Goal: Task Accomplishment & Management: Complete application form

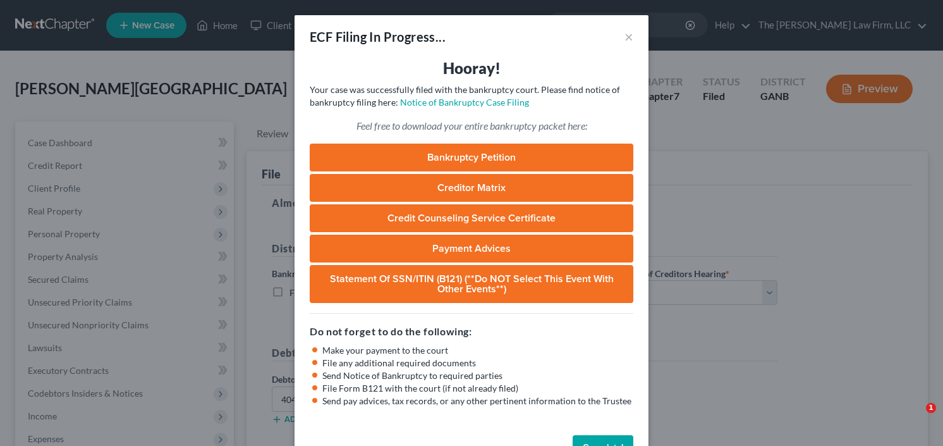
select select "0"
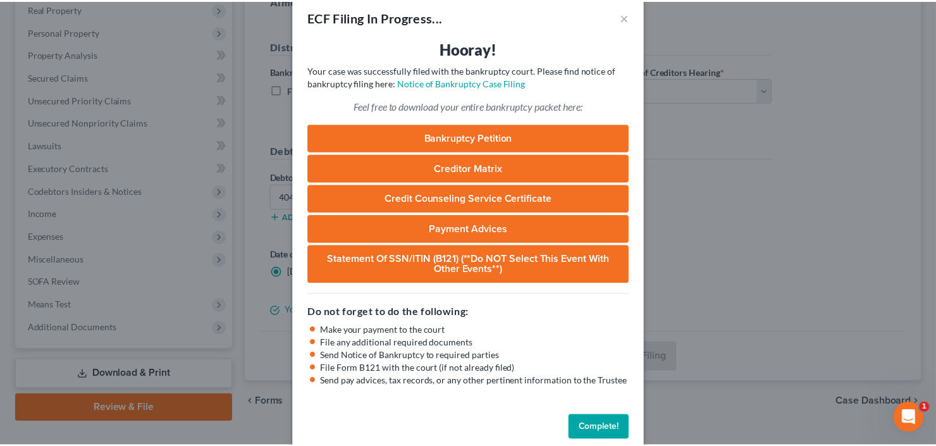
scroll to position [39, 0]
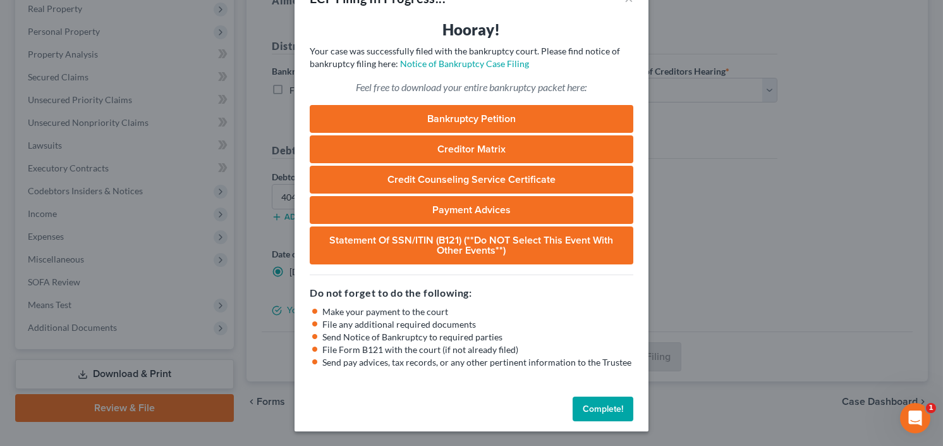
click at [622, 420] on button "Complete!" at bounding box center [603, 408] width 61 height 25
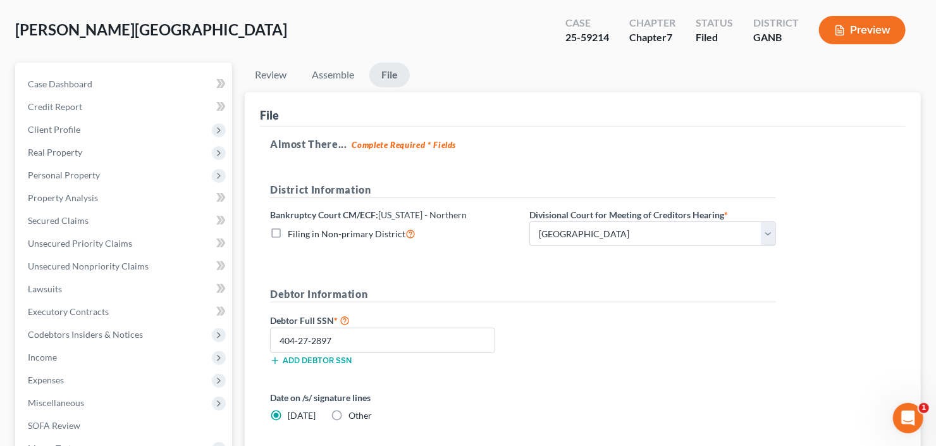
scroll to position [0, 0]
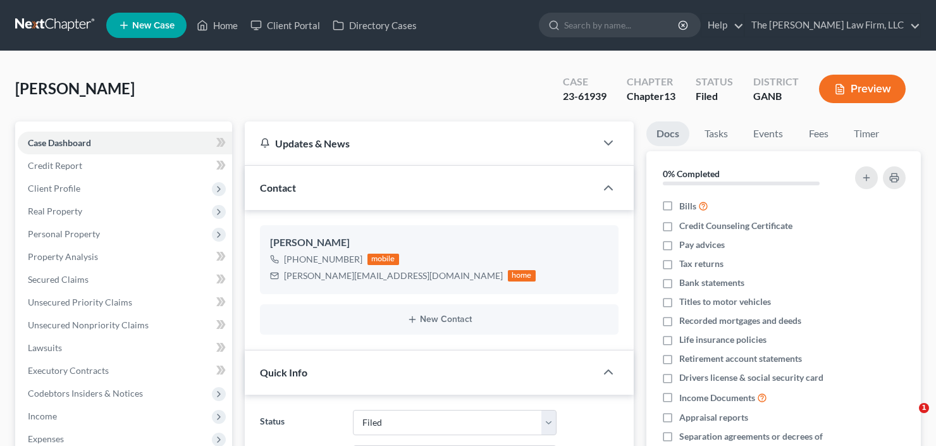
select select "2"
click at [655, 29] on input "search" at bounding box center [622, 24] width 116 height 23
type input "duvall"
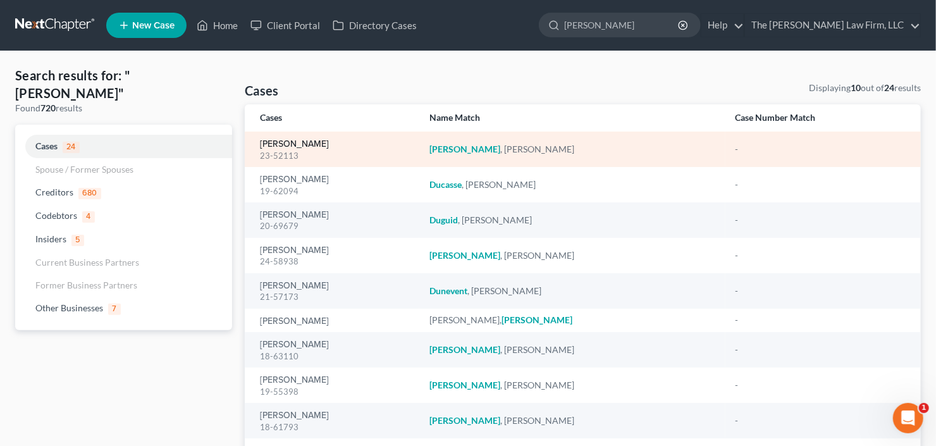
click at [290, 145] on link "Duvall, Joey" at bounding box center [294, 144] width 69 height 9
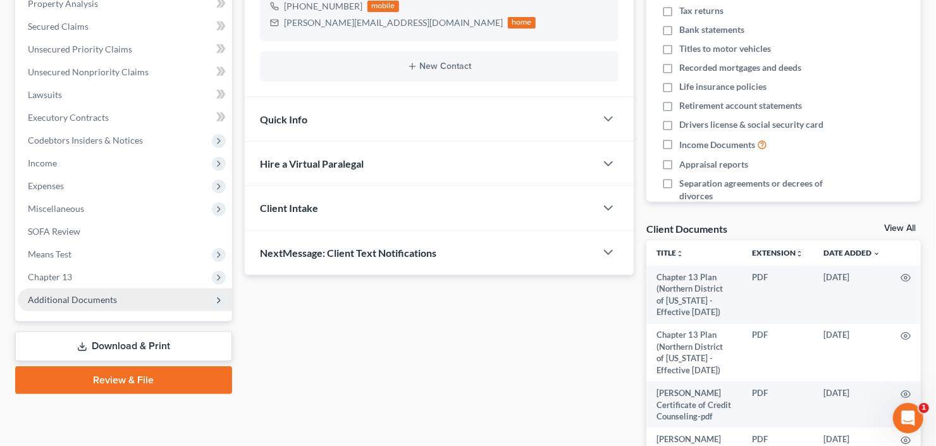
click at [68, 300] on span "Additional Documents" at bounding box center [72, 299] width 89 height 11
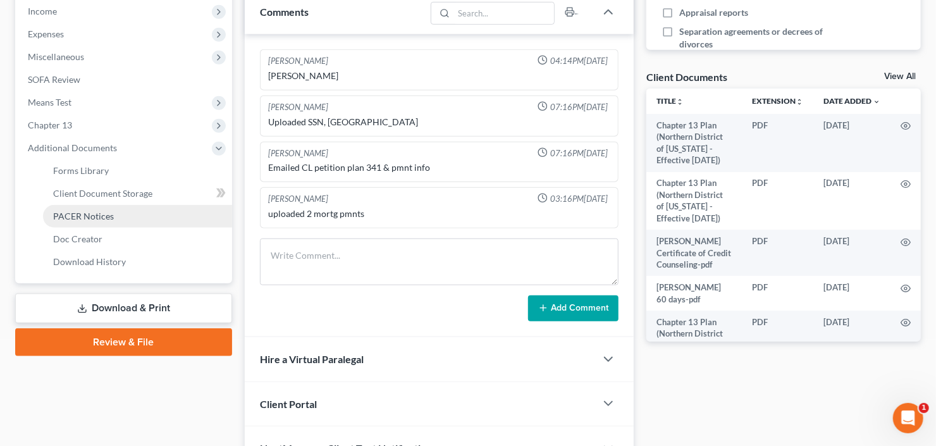
click at [88, 214] on span "PACER Notices" at bounding box center [83, 215] width 61 height 11
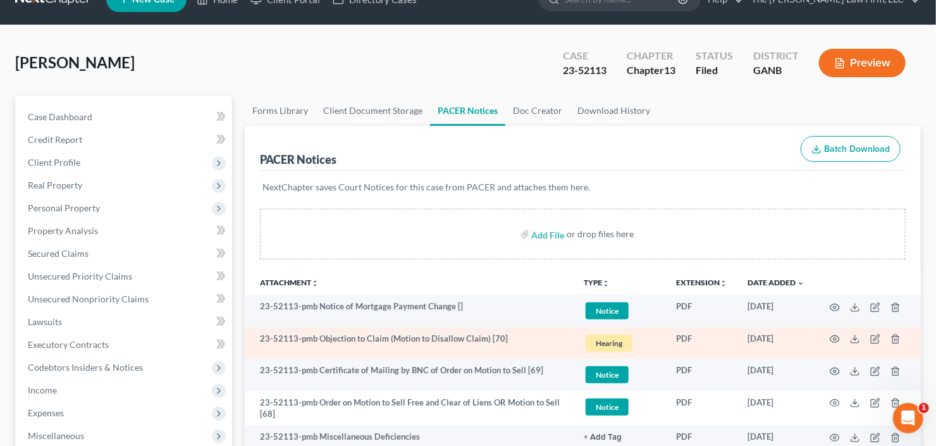
scroll to position [152, 0]
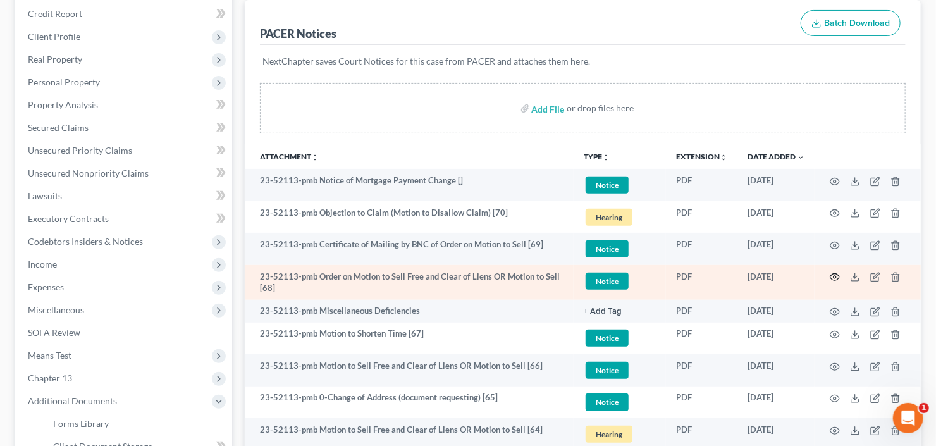
click at [837, 279] on icon "button" at bounding box center [834, 277] width 10 height 10
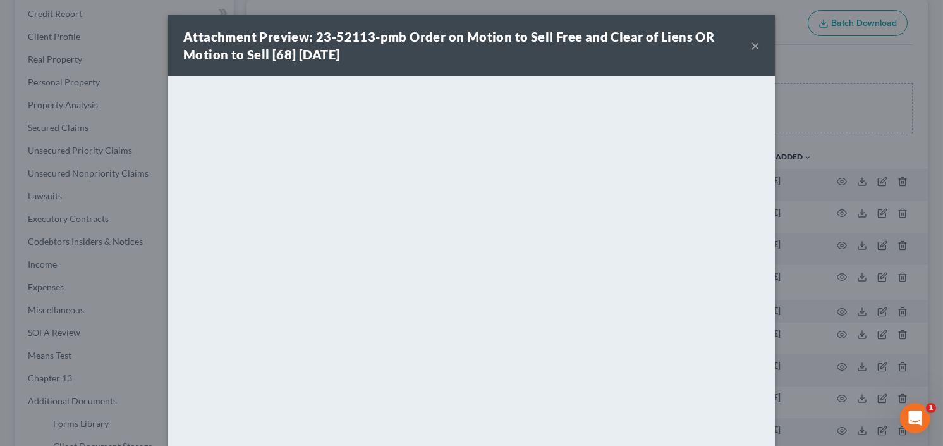
drag, startPoint x: 756, startPoint y: 40, endPoint x: 749, endPoint y: 44, distance: 7.9
click at [756, 40] on div "Attachment Preview: 23-52113-pmb Order on Motion to Sell Free and Clear of Lien…" at bounding box center [471, 45] width 607 height 61
click at [751, 44] on button "×" at bounding box center [755, 45] width 9 height 15
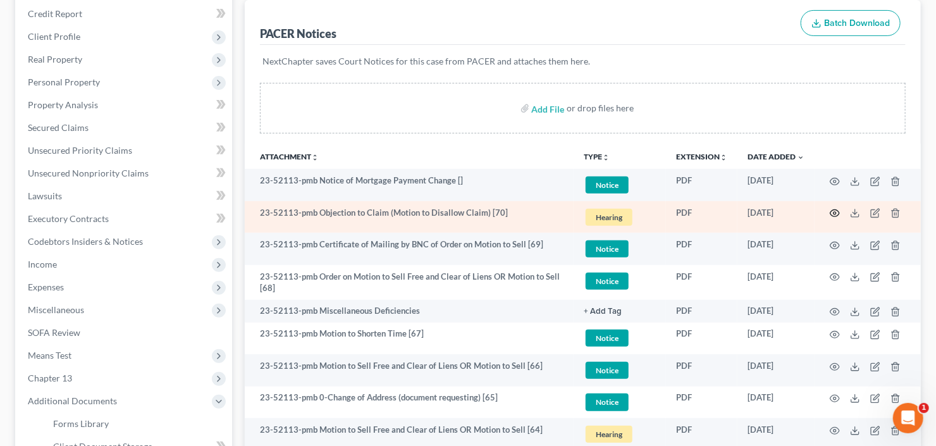
click at [832, 211] on icon "button" at bounding box center [834, 213] width 10 height 10
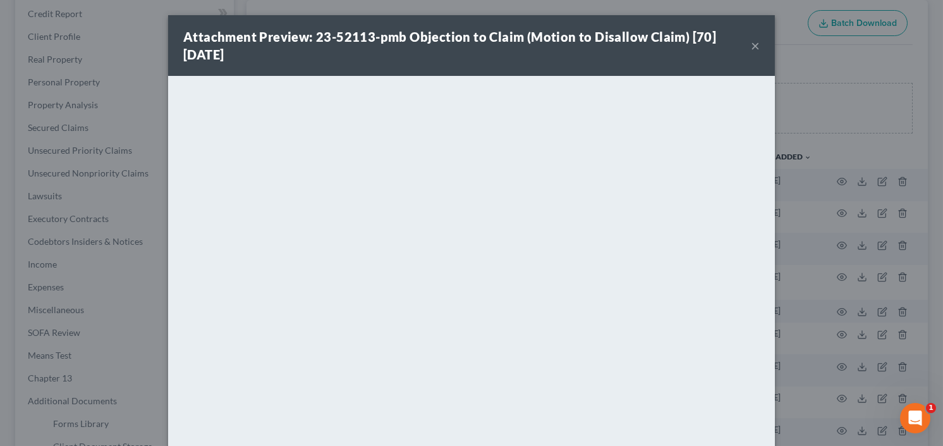
click at [753, 42] on button "×" at bounding box center [755, 45] width 9 height 15
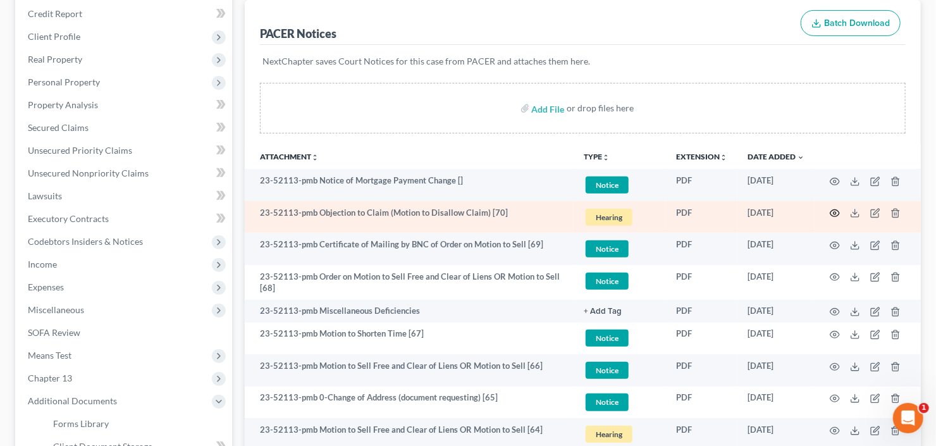
click circle "button"
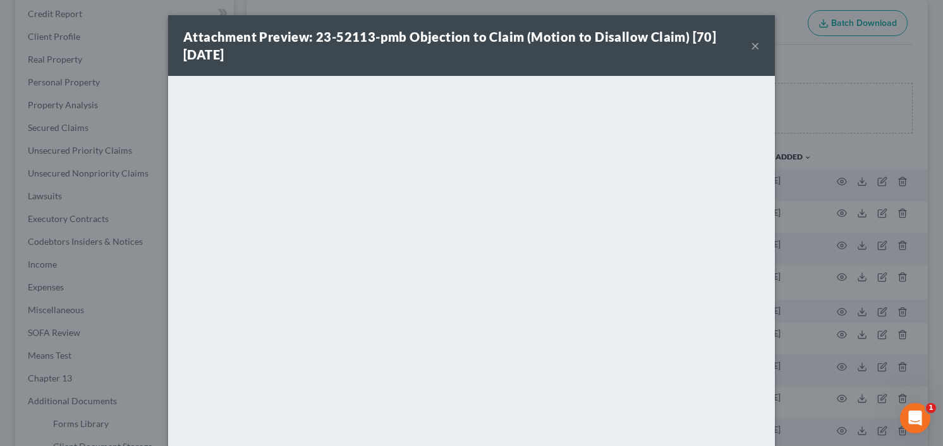
click button "×"
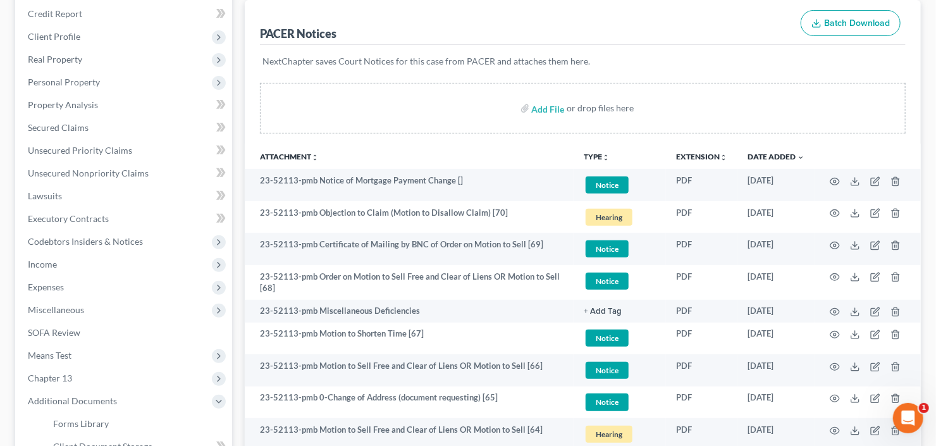
scroll to position [0, 0]
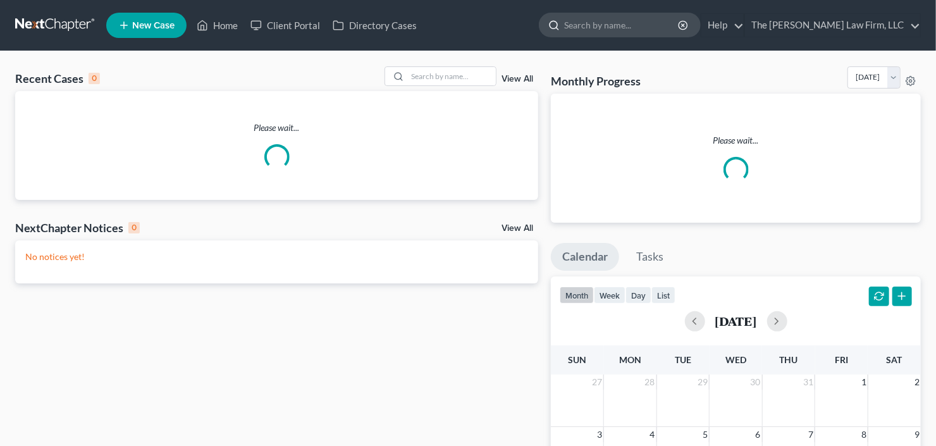
click at [676, 30] on input "search" at bounding box center [622, 24] width 116 height 23
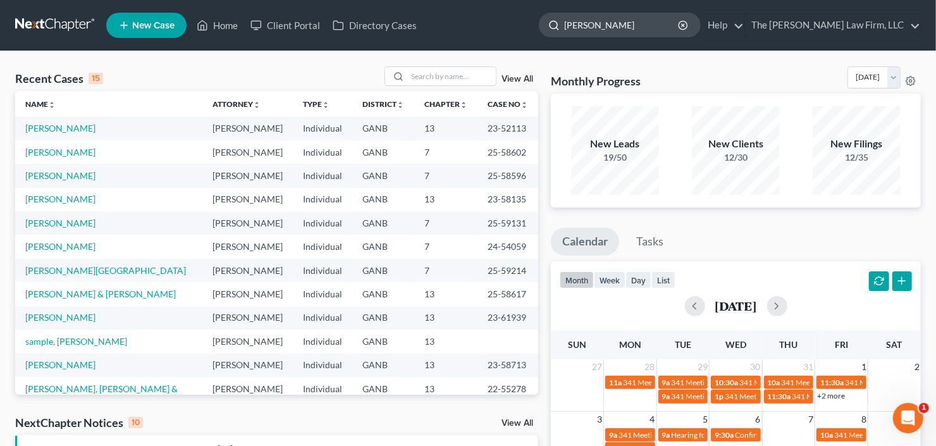
type input "derrick"
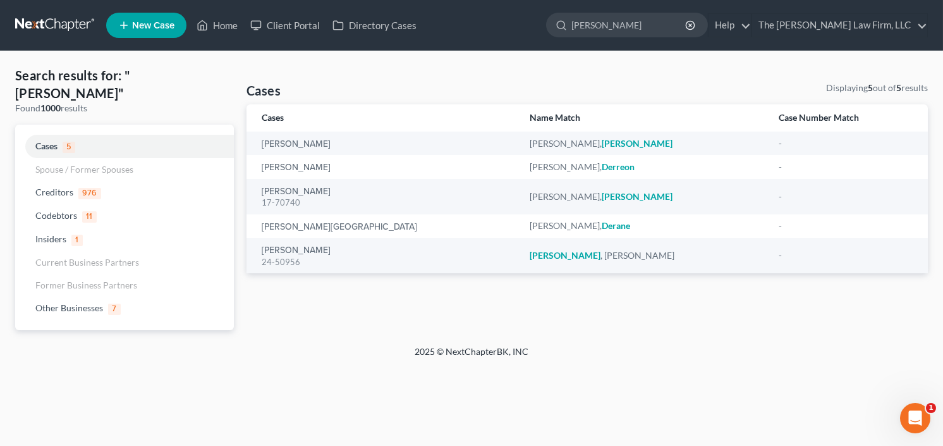
click at [143, 27] on span "New Case" at bounding box center [153, 25] width 42 height 9
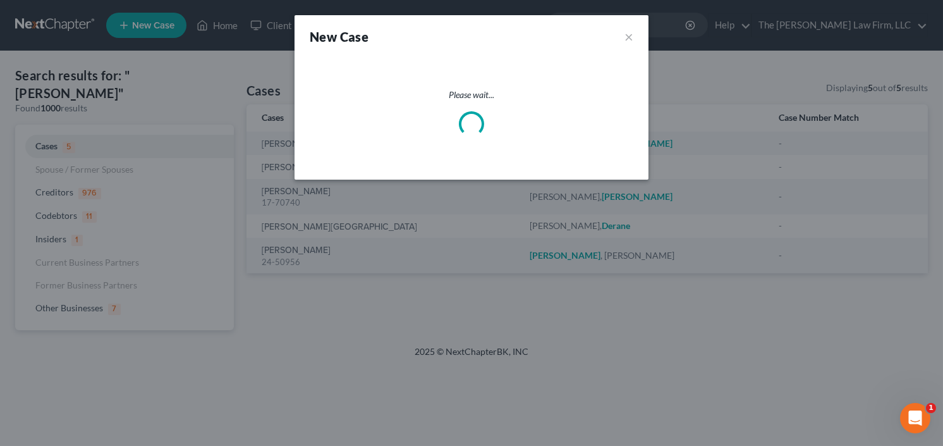
select select "19"
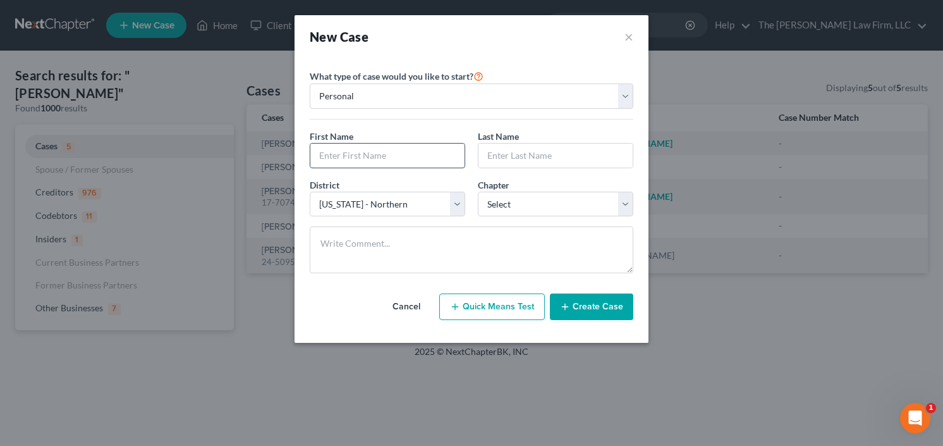
click at [416, 157] on input "text" at bounding box center [387, 155] width 154 height 24
type input "Derrick"
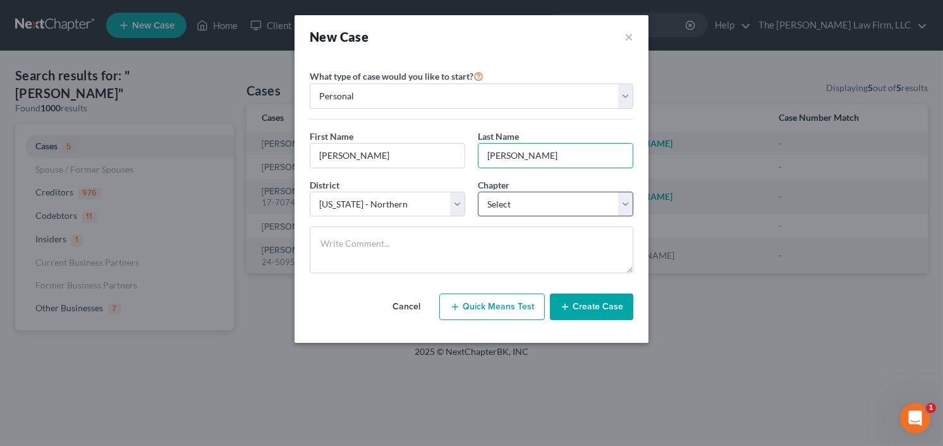
type input "Crawley"
click at [563, 196] on select "Select 7 11 12 13" at bounding box center [555, 204] width 155 height 25
select select "0"
click at [478, 192] on select "Select 7 11 12 13" at bounding box center [555, 204] width 155 height 25
click at [597, 314] on button "Create Case" at bounding box center [591, 306] width 83 height 27
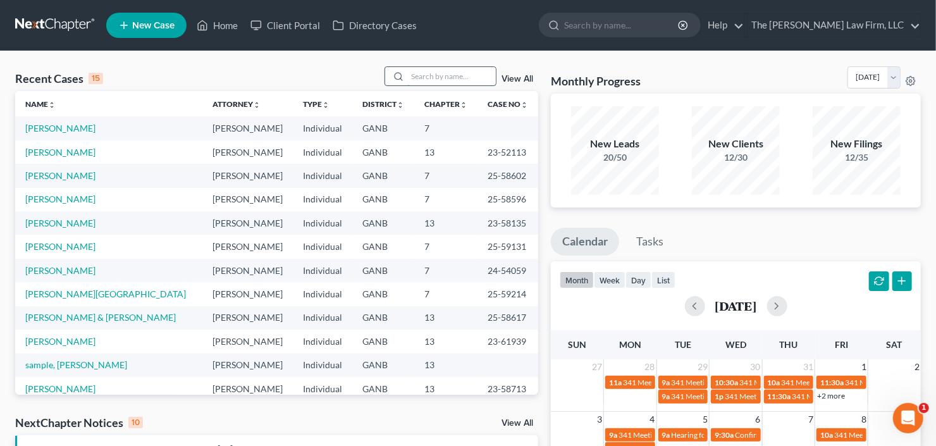
click at [449, 74] on input "search" at bounding box center [451, 76] width 88 height 18
type input "[PERSON_NAME]"
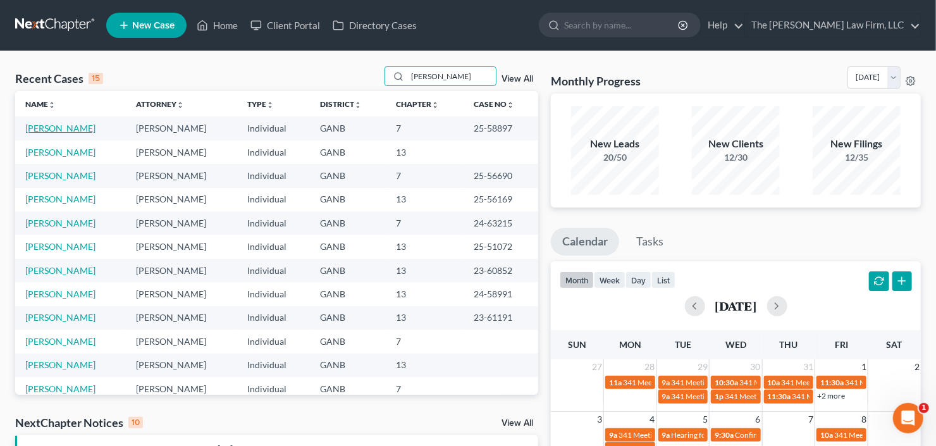
click at [40, 130] on link "[PERSON_NAME]" at bounding box center [60, 128] width 70 height 11
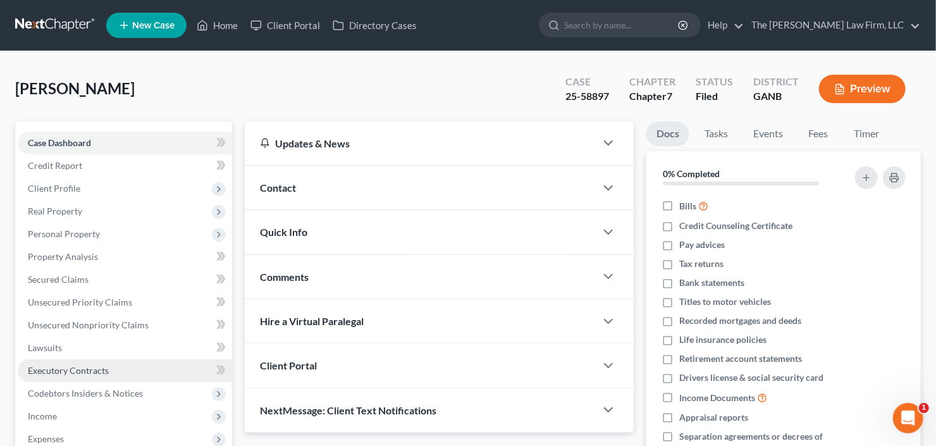
click at [70, 365] on span "Executory Contracts" at bounding box center [68, 370] width 81 height 11
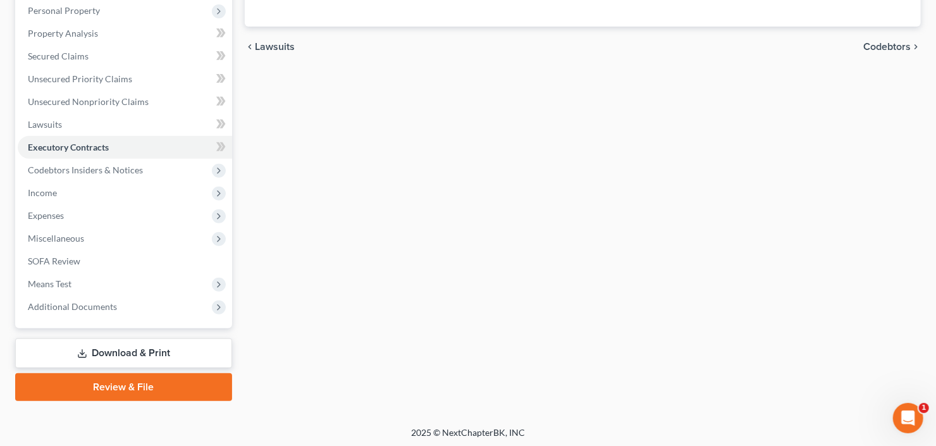
scroll to position [224, 0]
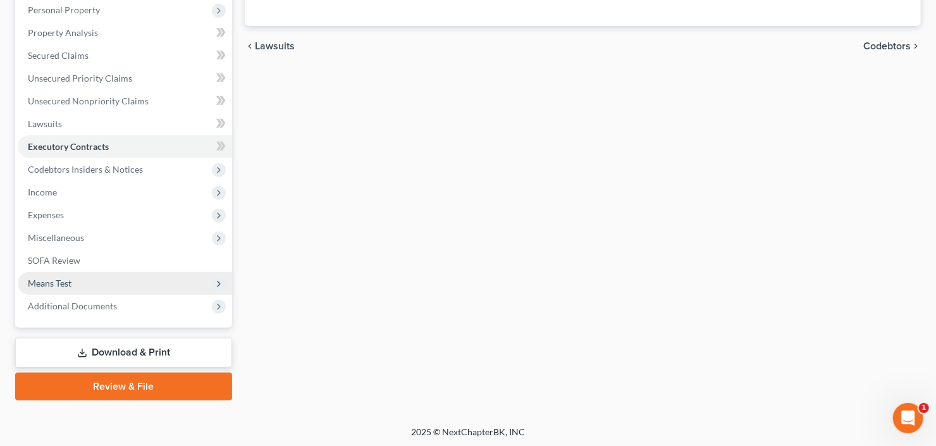
click at [103, 289] on span "Means Test" at bounding box center [125, 283] width 214 height 23
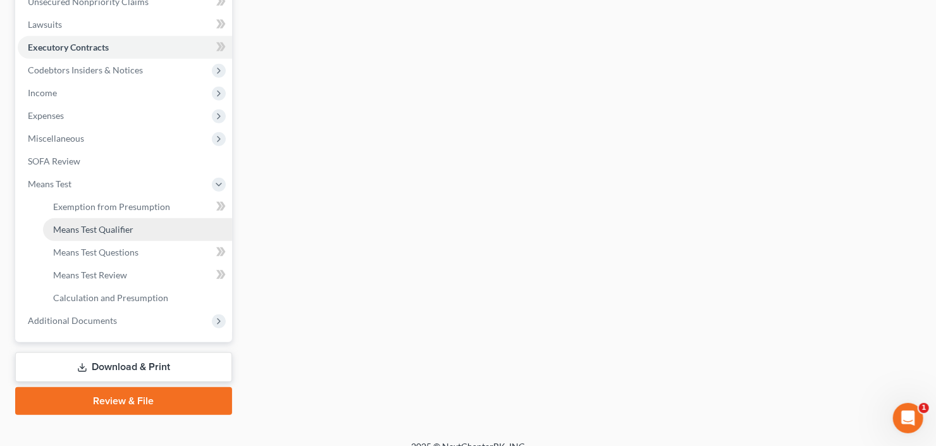
scroll to position [338, 0]
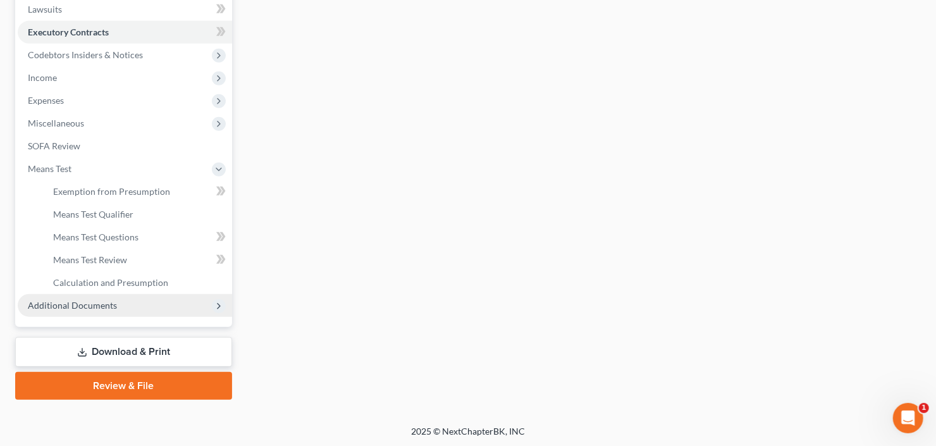
click at [92, 303] on span "Additional Documents" at bounding box center [72, 305] width 89 height 11
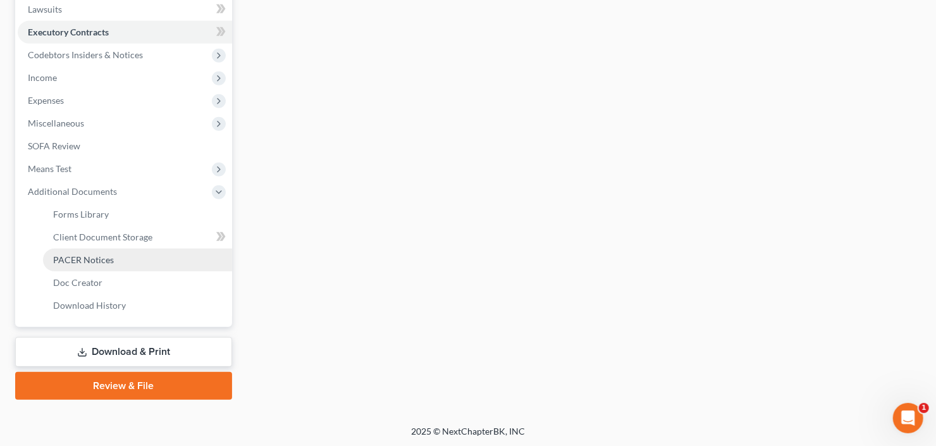
click at [101, 261] on span "PACER Notices" at bounding box center [83, 259] width 61 height 11
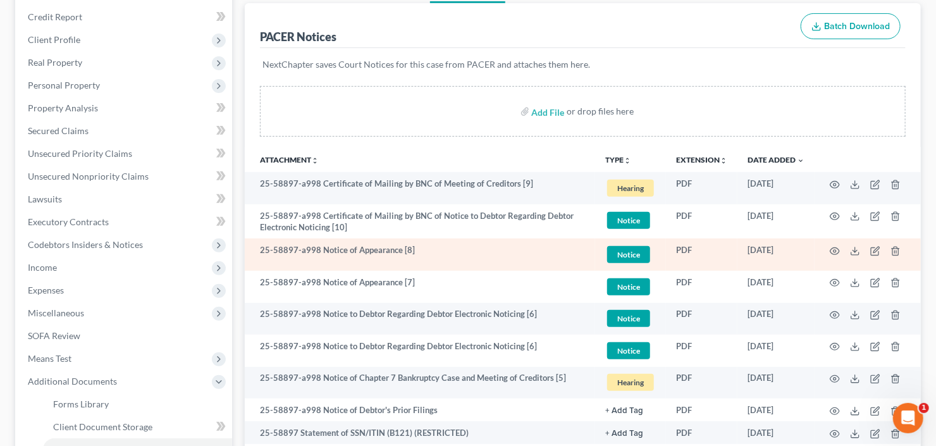
scroll to position [152, 0]
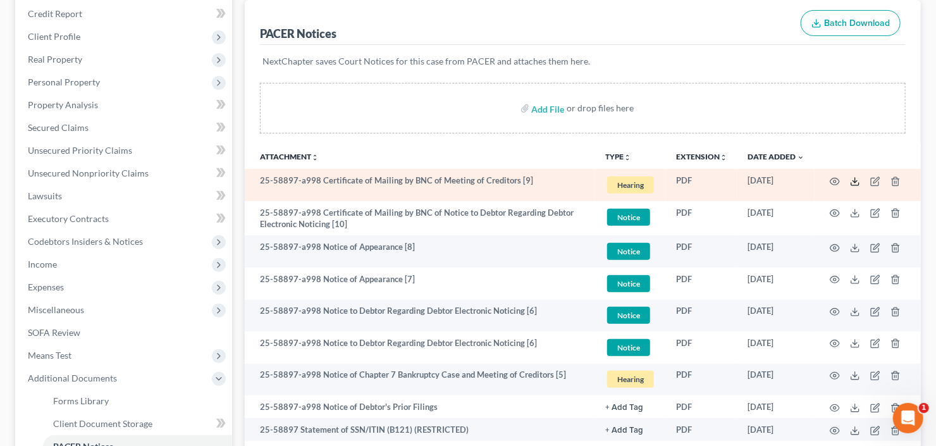
click at [851, 180] on icon at bounding box center [855, 181] width 10 height 10
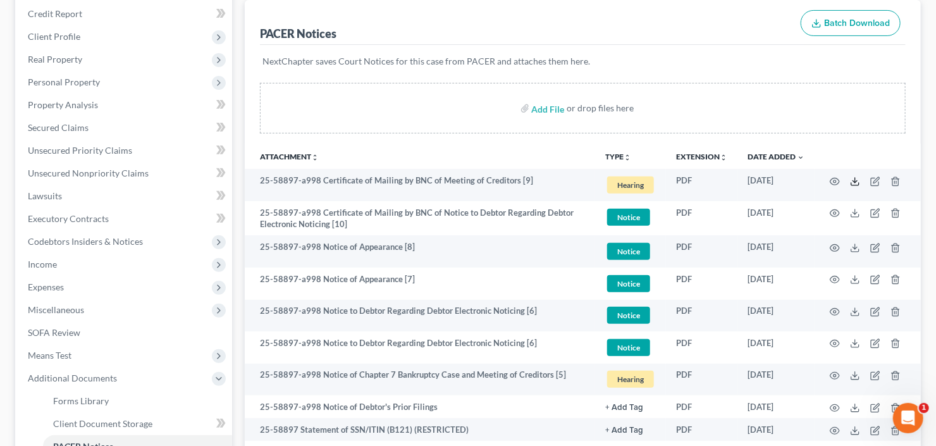
scroll to position [0, 0]
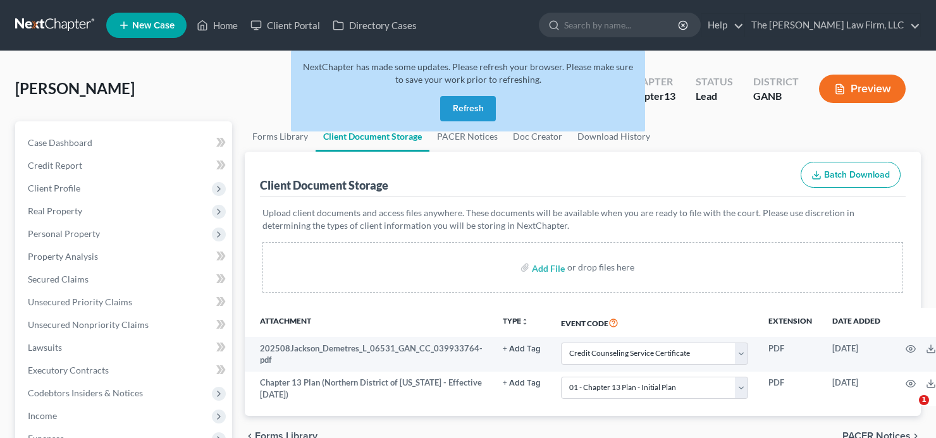
select select "5"
select select "0"
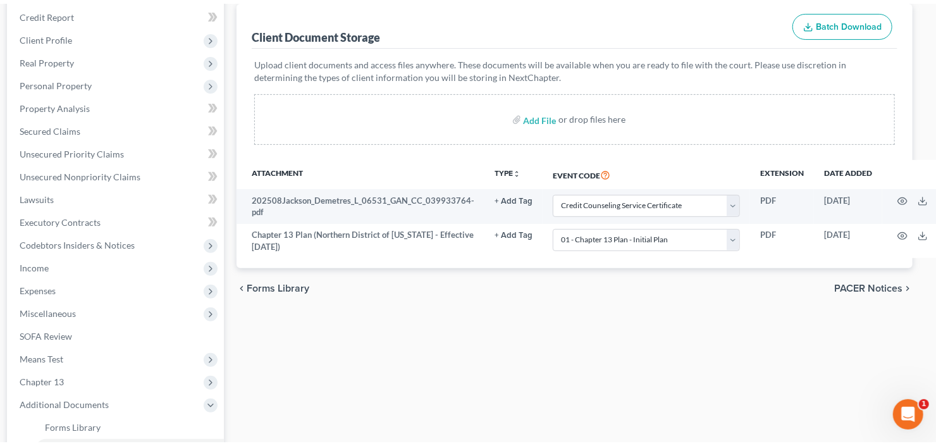
scroll to position [152, 0]
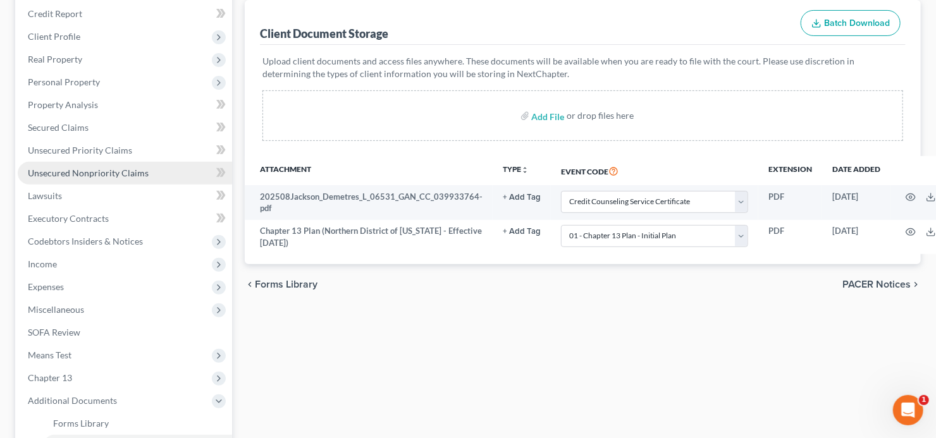
click at [112, 166] on link "Unsecured Nonpriority Claims" at bounding box center [125, 173] width 214 height 23
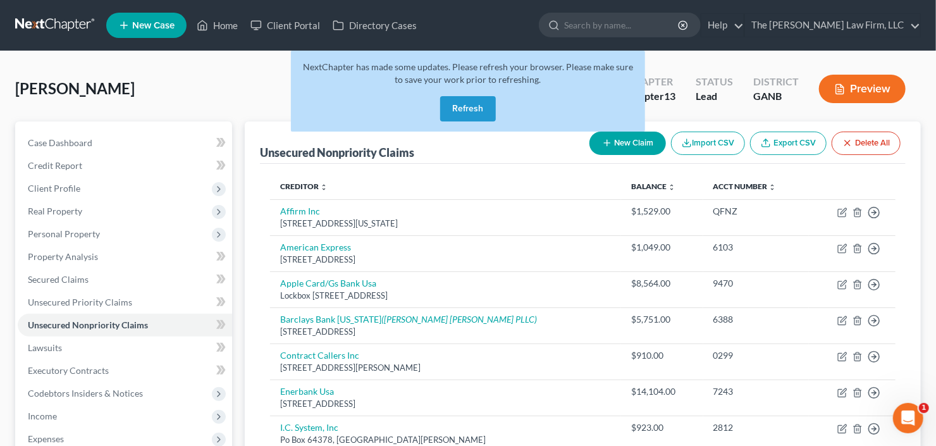
click at [456, 108] on button "Refresh" at bounding box center [468, 108] width 56 height 25
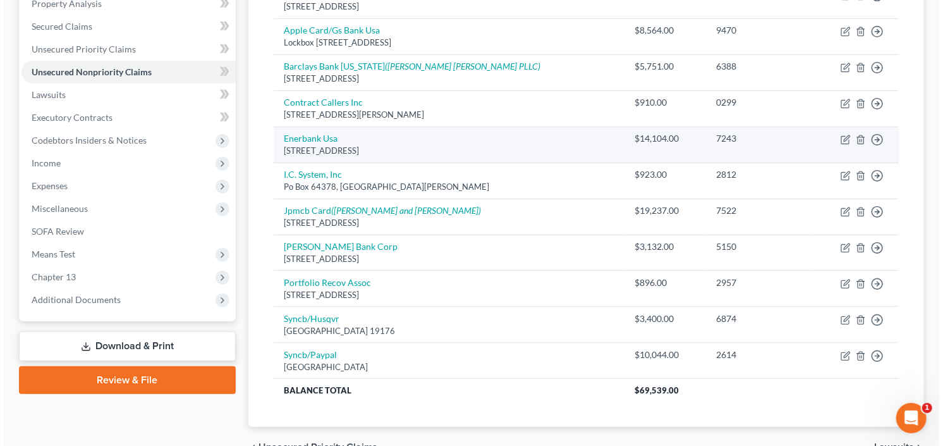
scroll to position [319, 0]
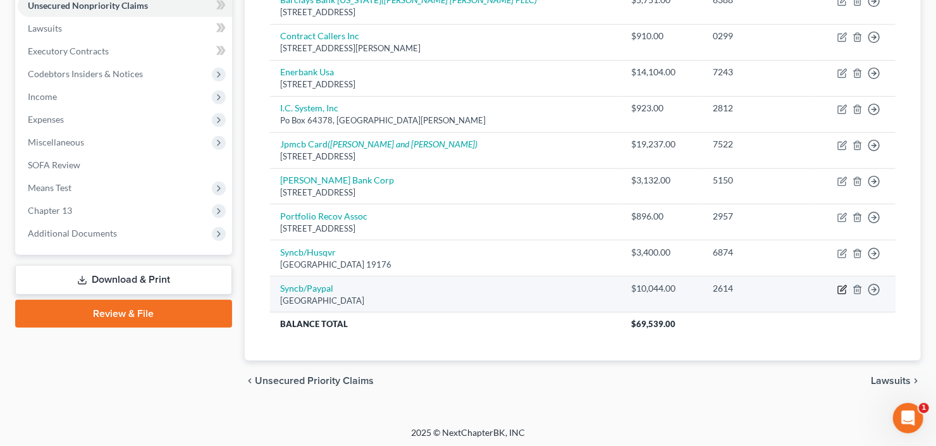
click at [841, 288] on icon "button" at bounding box center [843, 288] width 6 height 6
select select "39"
select select "2"
select select "0"
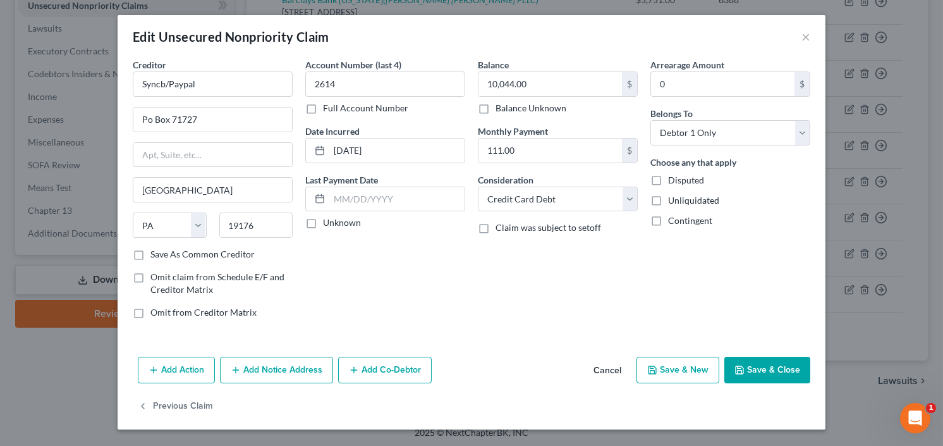
click at [276, 370] on button "Add Notice Address" at bounding box center [276, 370] width 113 height 27
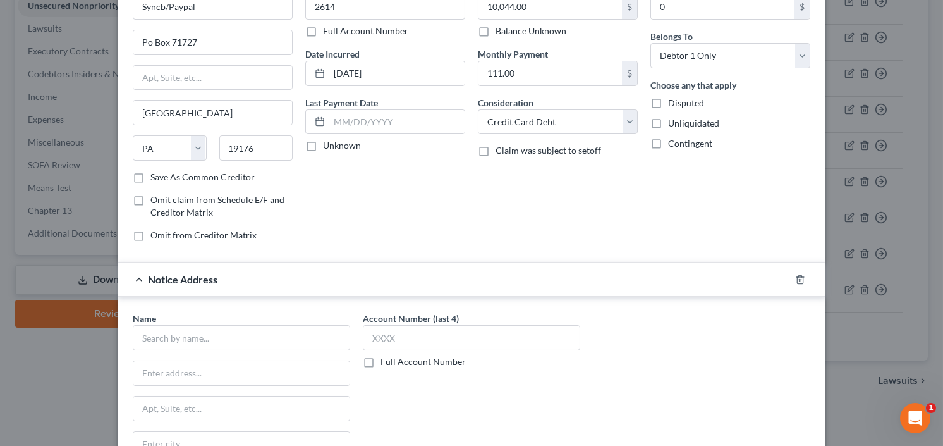
scroll to position [152, 0]
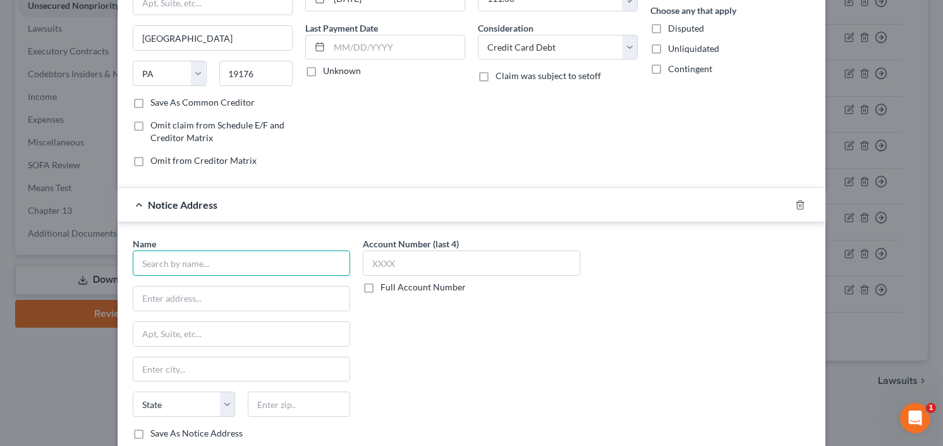
click at [229, 267] on input "text" at bounding box center [241, 262] width 217 height 25
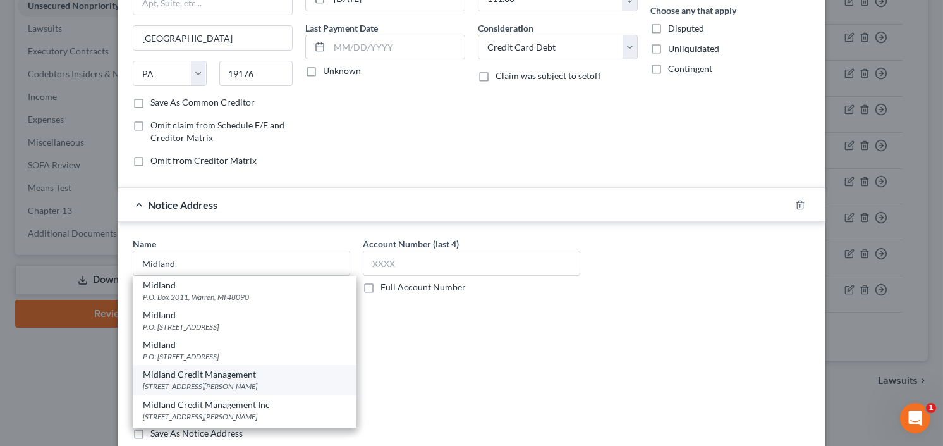
click at [223, 381] on div "350 Camino De La Renia Suite 100, San Diego, CA 92108" at bounding box center [245, 386] width 204 height 11
type input "Midland Credit Management"
type input "350 Camino De La Renia"
type input "Suite 100"
type input "San Diego"
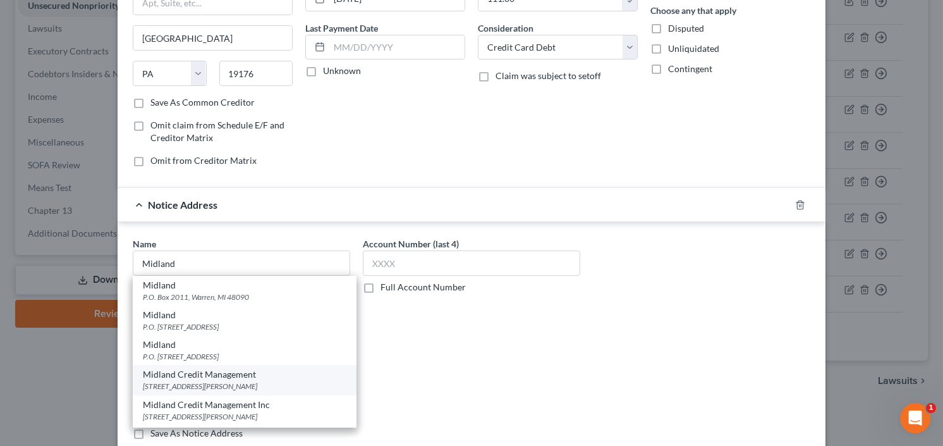
select select "4"
type input "92108"
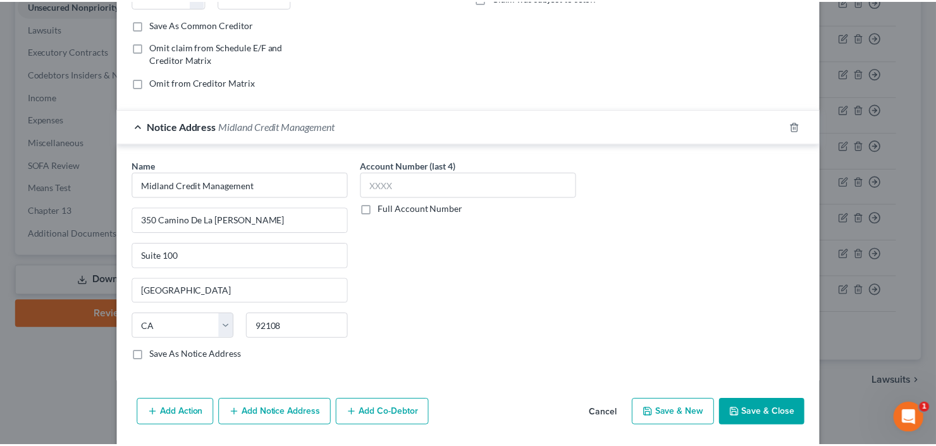
scroll to position [268, 0]
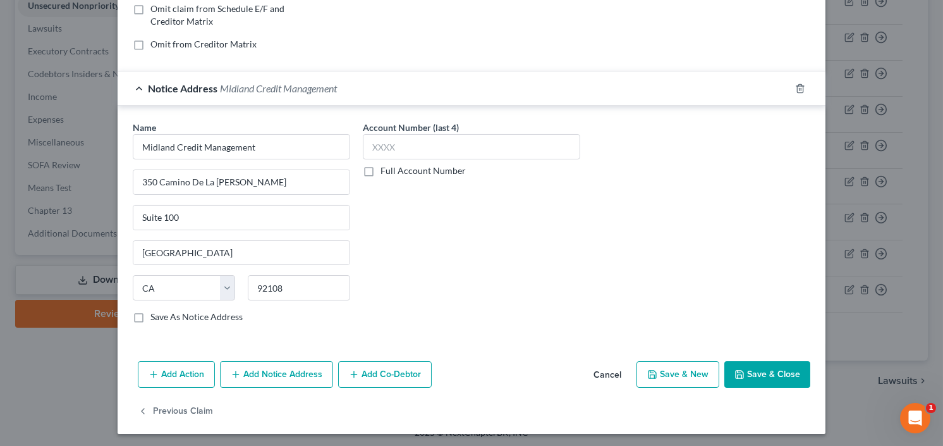
drag, startPoint x: 757, startPoint y: 367, endPoint x: 819, endPoint y: 334, distance: 69.8
click at [757, 366] on button "Save & Close" at bounding box center [767, 374] width 86 height 27
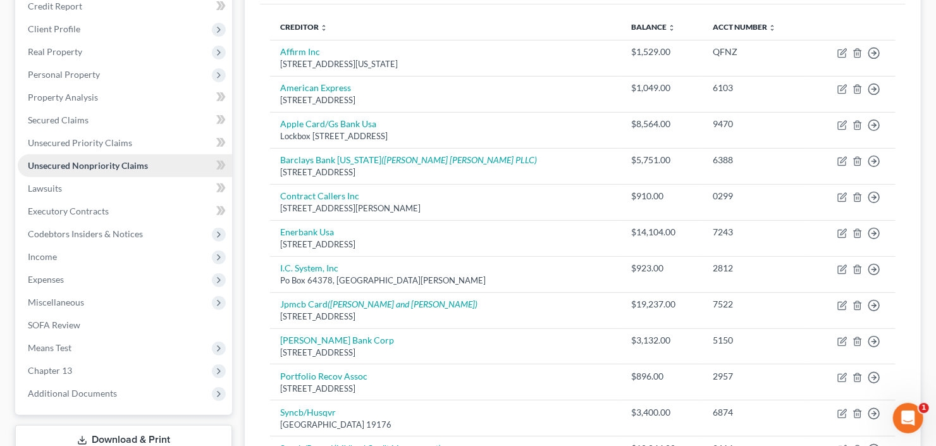
scroll to position [168, 0]
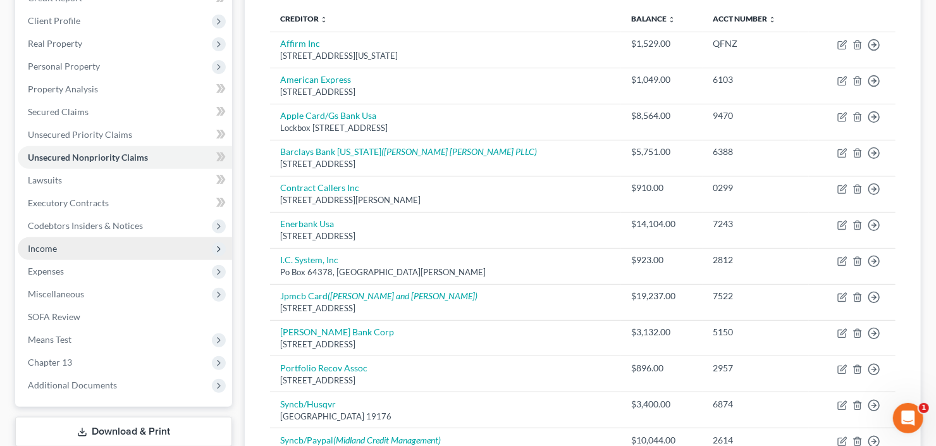
click at [73, 245] on span "Income" at bounding box center [125, 248] width 214 height 23
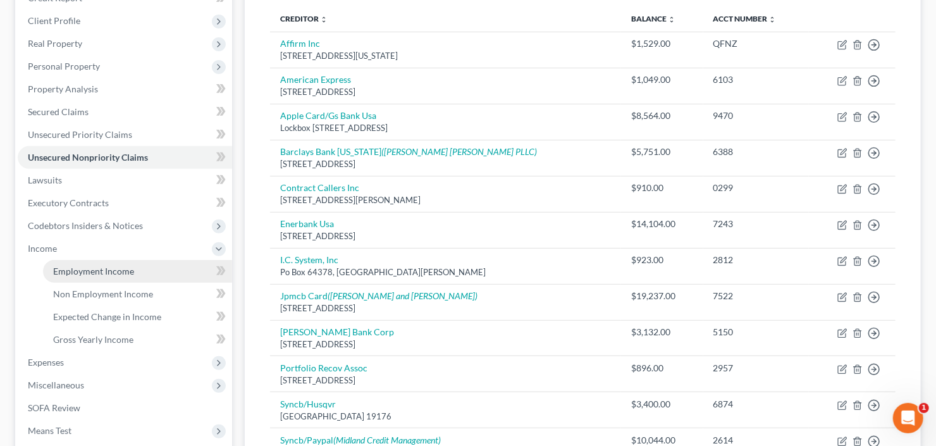
click at [127, 267] on span "Employment Income" at bounding box center [93, 270] width 81 height 11
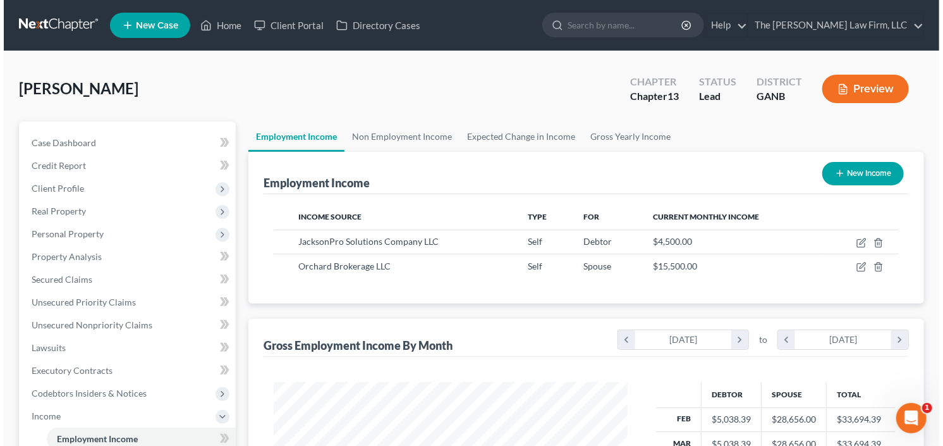
scroll to position [226, 379]
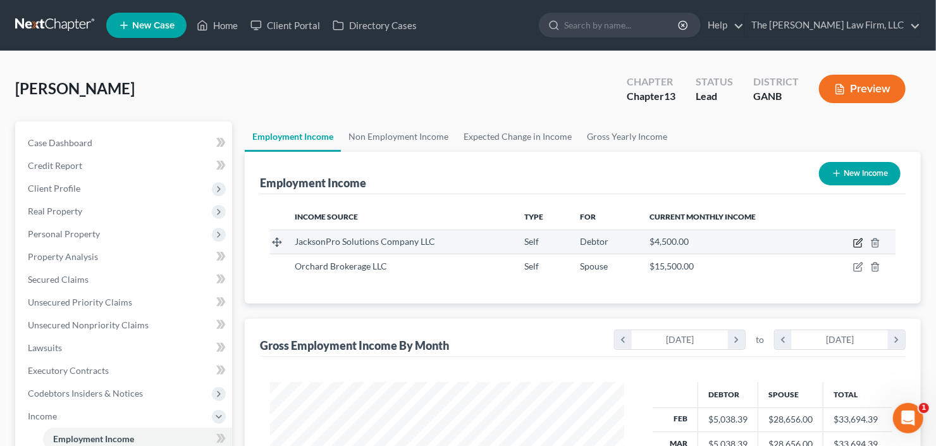
click at [858, 243] on icon "button" at bounding box center [858, 243] width 10 height 10
select select "1"
select select "0"
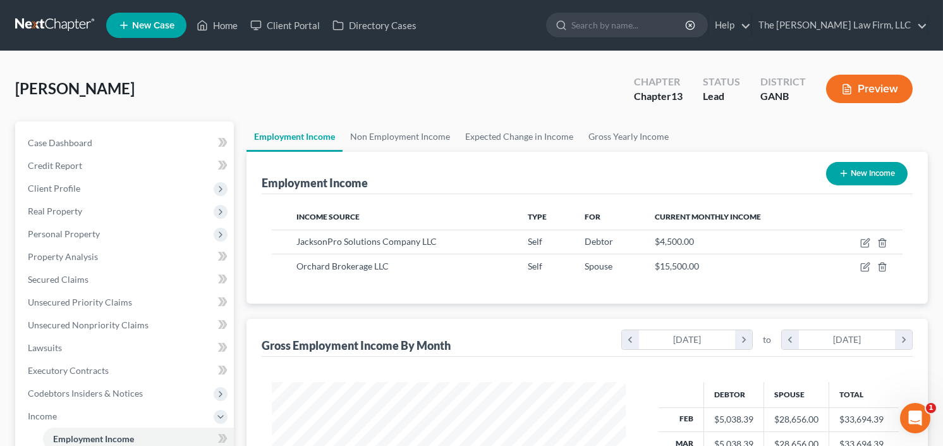
scroll to position [226, 382]
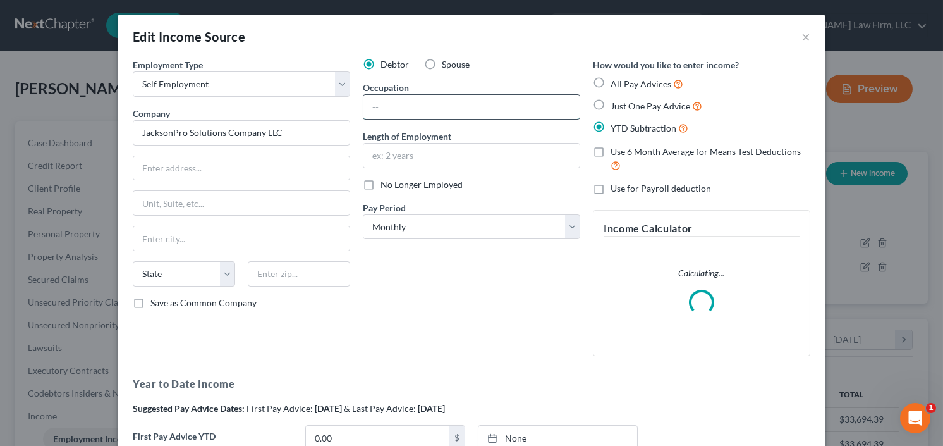
click at [463, 106] on input "text" at bounding box center [471, 107] width 216 height 24
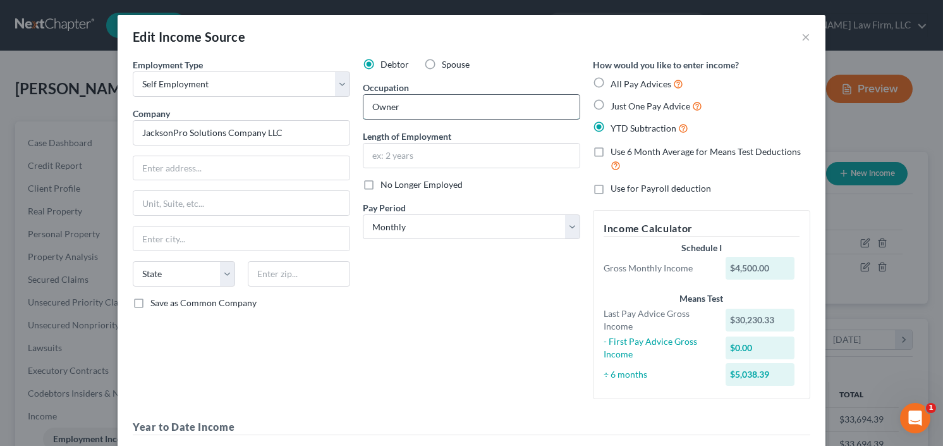
type input "Owner"
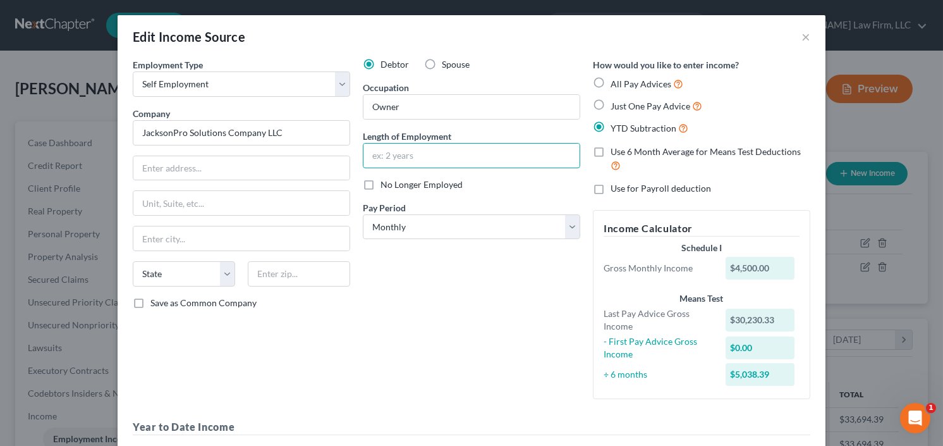
scroll to position [243, 0]
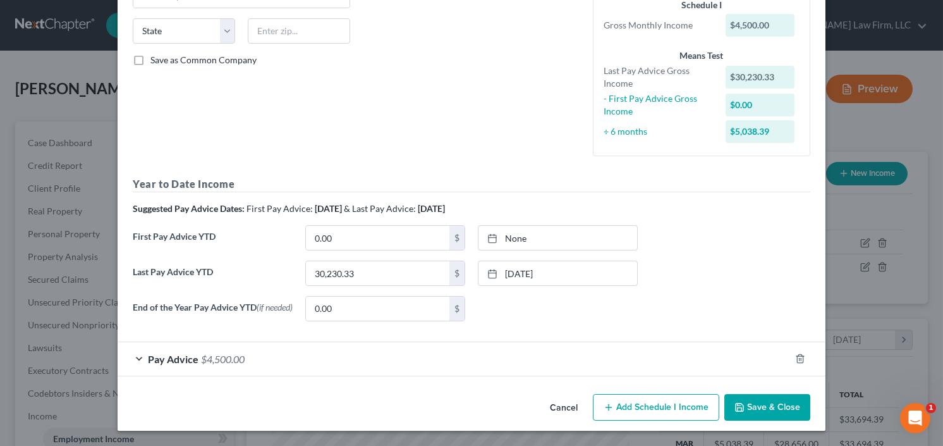
click at [763, 420] on button "Save & Close" at bounding box center [767, 407] width 86 height 27
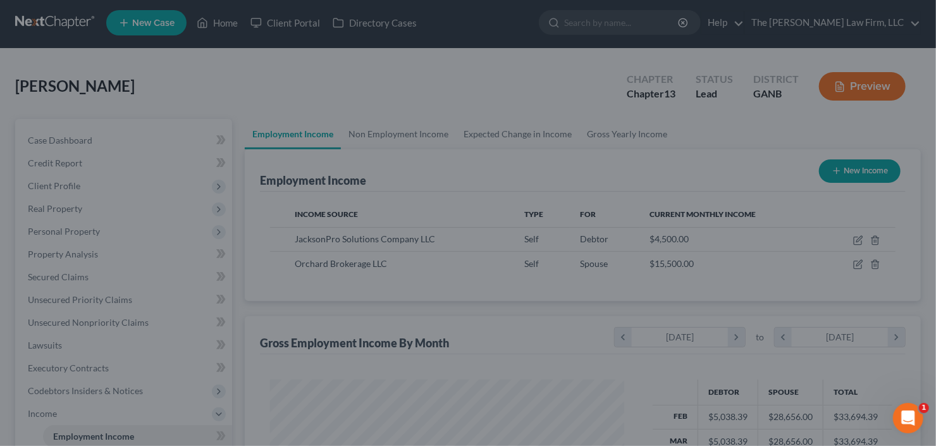
scroll to position [338, 0]
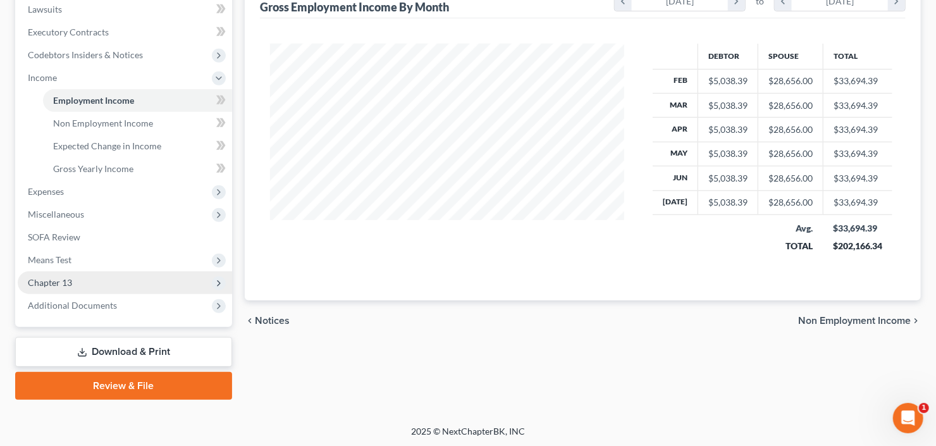
click at [85, 281] on span "Chapter 13" at bounding box center [125, 282] width 214 height 23
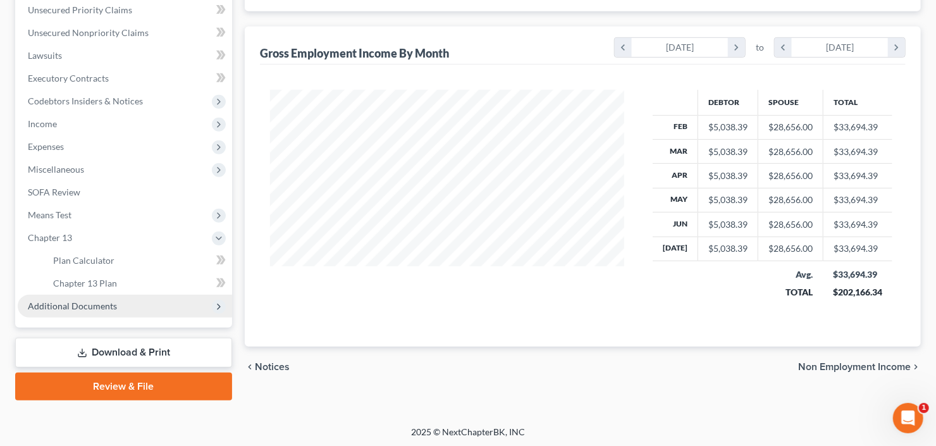
click at [83, 308] on span "Additional Documents" at bounding box center [72, 305] width 89 height 11
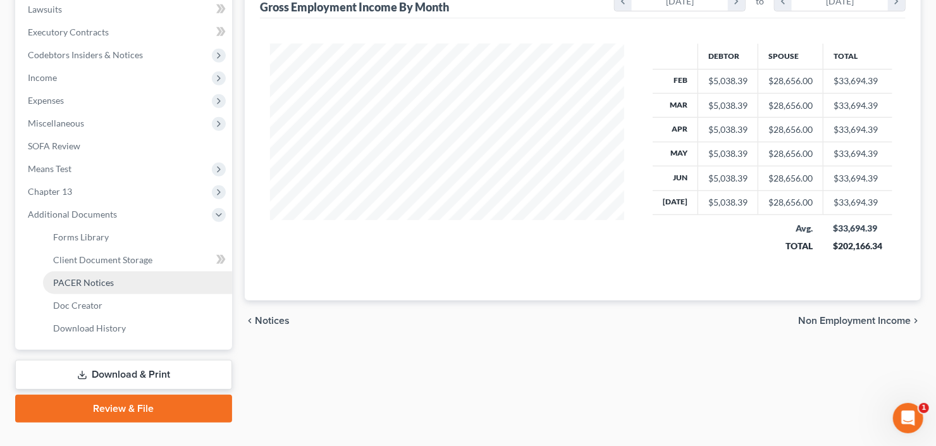
click at [107, 290] on link "PACER Notices" at bounding box center [137, 282] width 189 height 23
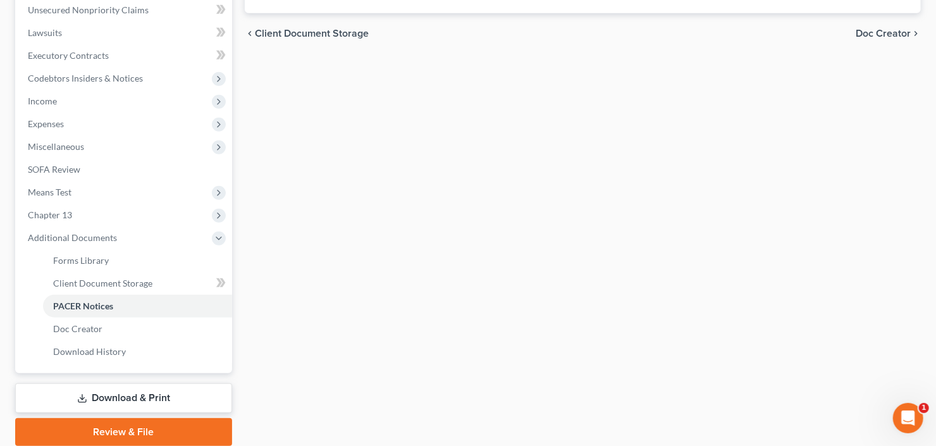
scroll to position [360, 0]
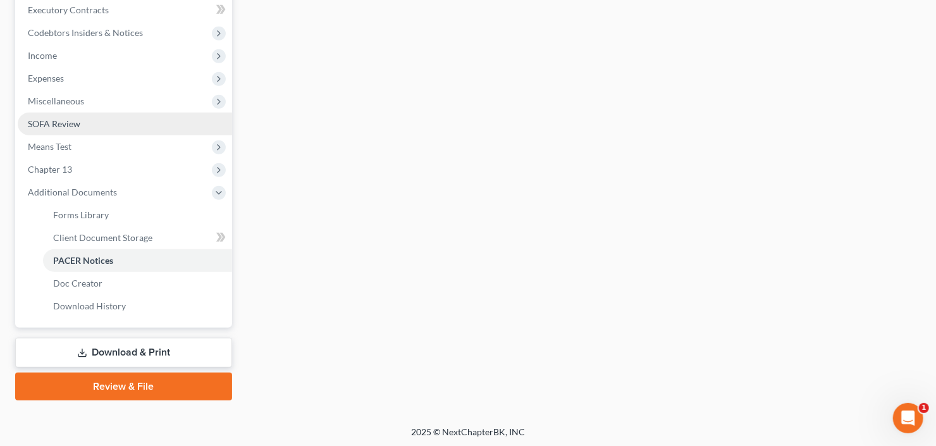
click at [111, 130] on link "SOFA Review" at bounding box center [125, 124] width 214 height 23
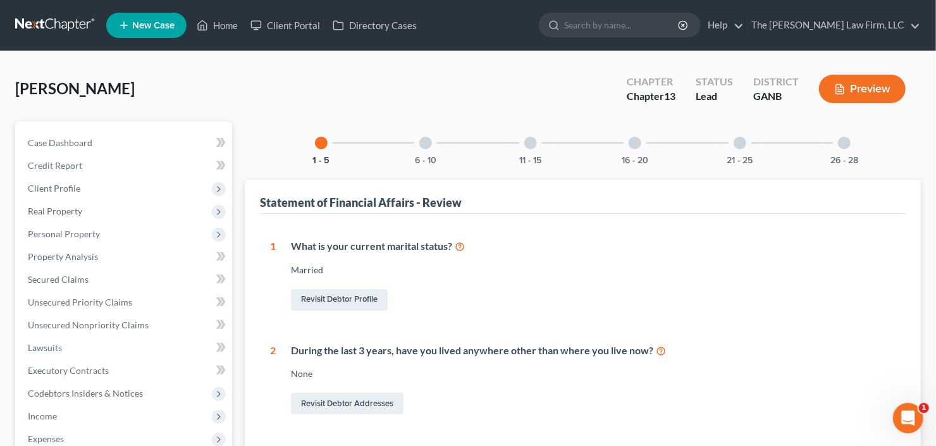
click at [848, 143] on div at bounding box center [844, 143] width 13 height 13
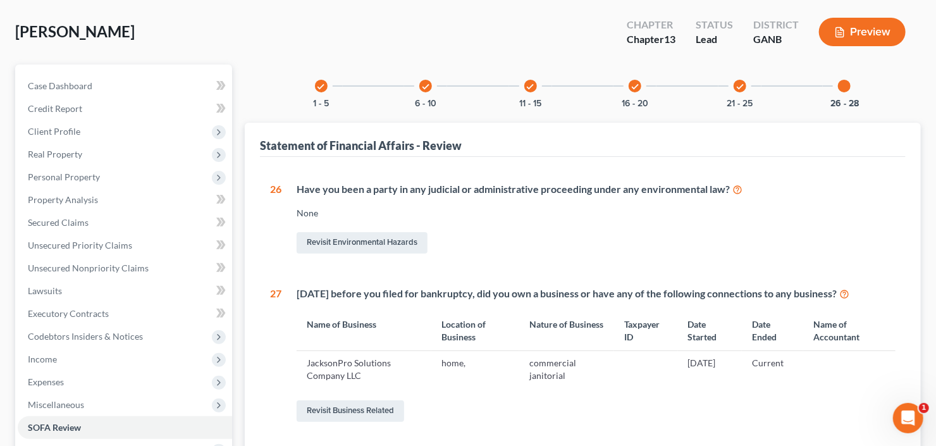
scroll to position [152, 0]
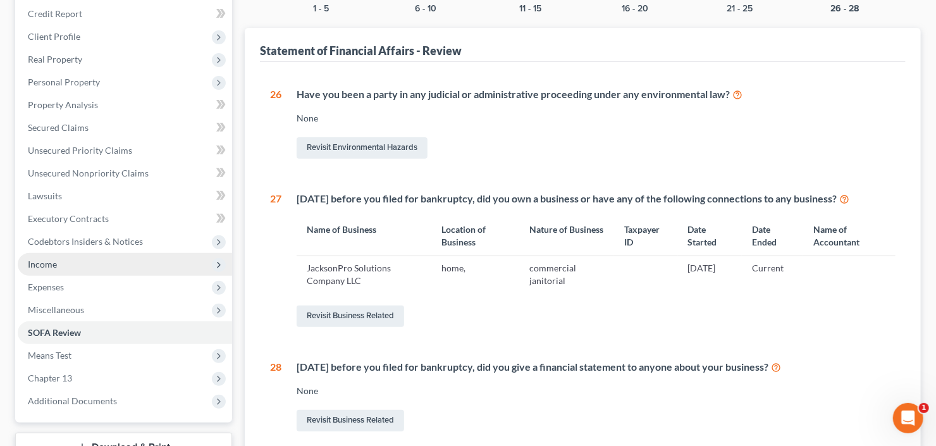
click at [63, 268] on span "Income" at bounding box center [125, 264] width 214 height 23
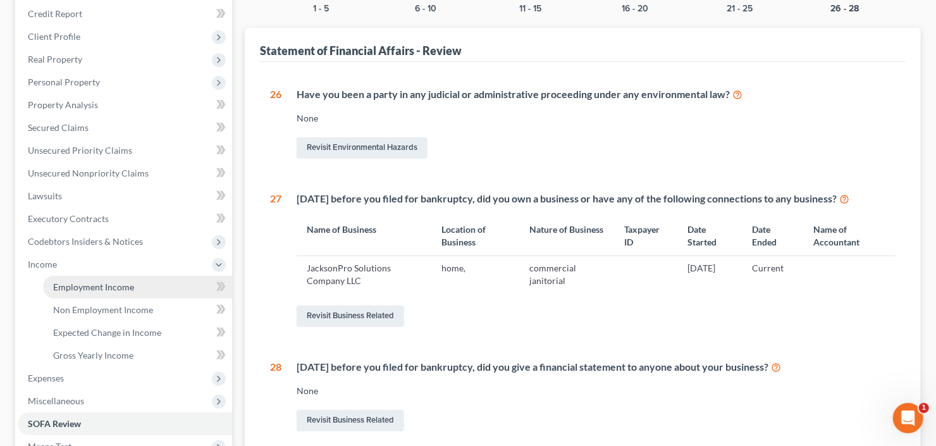
click at [78, 284] on span "Employment Income" at bounding box center [93, 286] width 81 height 11
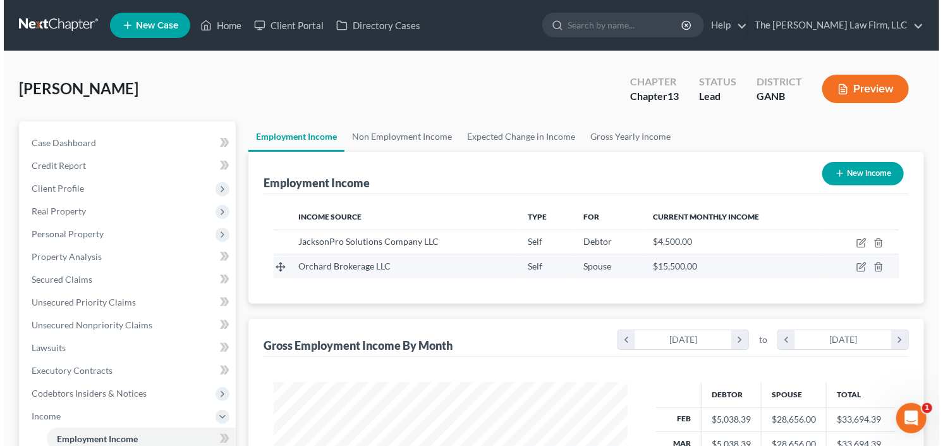
scroll to position [226, 379]
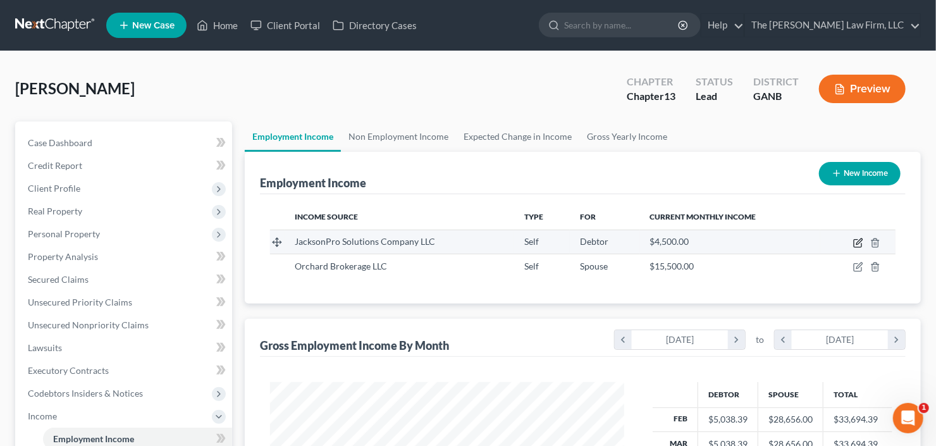
click at [856, 241] on icon "button" at bounding box center [859, 241] width 6 height 6
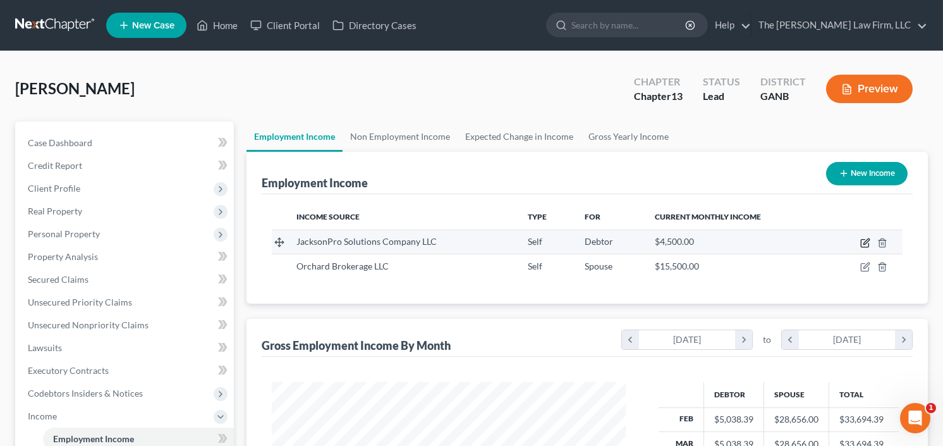
scroll to position [226, 382]
select select "1"
select select "0"
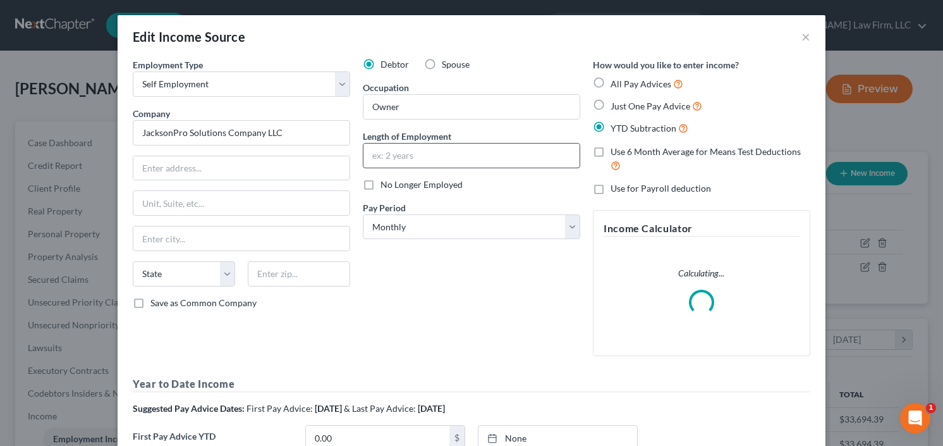
click at [434, 155] on input "text" at bounding box center [471, 155] width 216 height 24
type input "Since 2013"
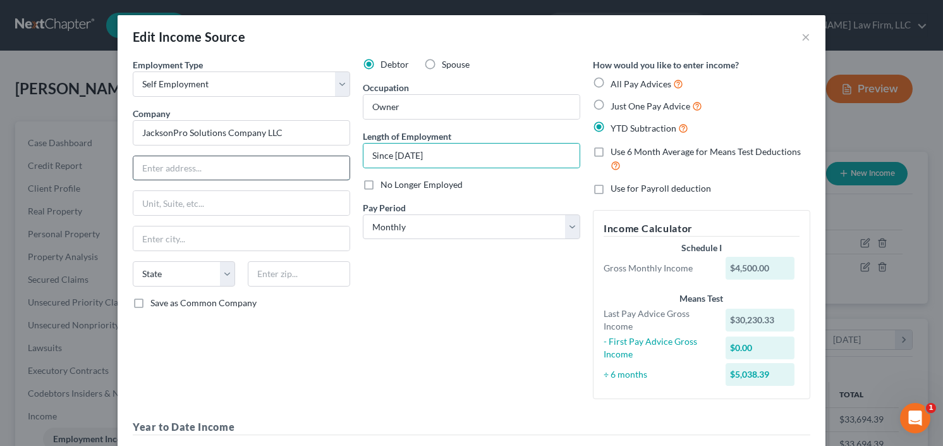
click at [191, 170] on input "text" at bounding box center [241, 168] width 216 height 24
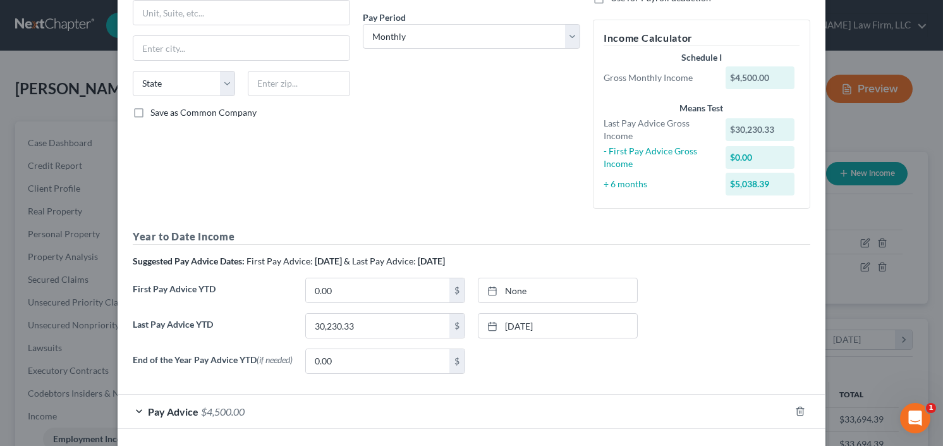
scroll to position [243, 0]
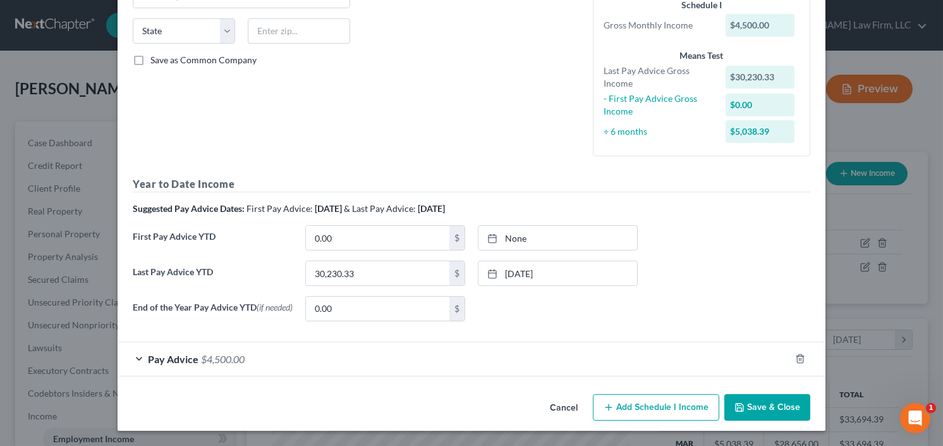
click at [784, 394] on button "Save & Close" at bounding box center [767, 407] width 86 height 27
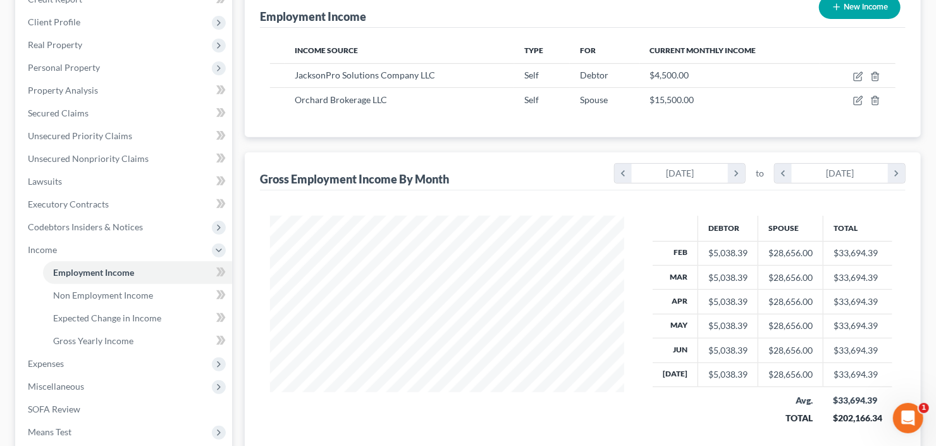
scroll to position [338, 0]
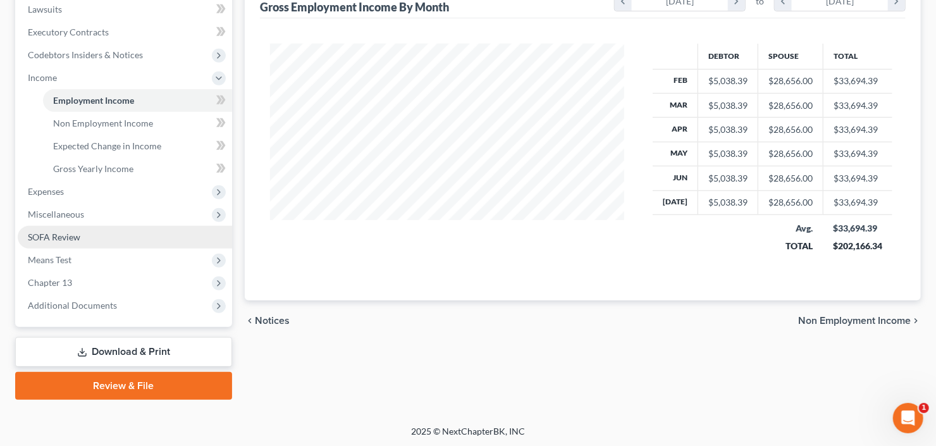
click at [102, 240] on link "SOFA Review" at bounding box center [125, 237] width 214 height 23
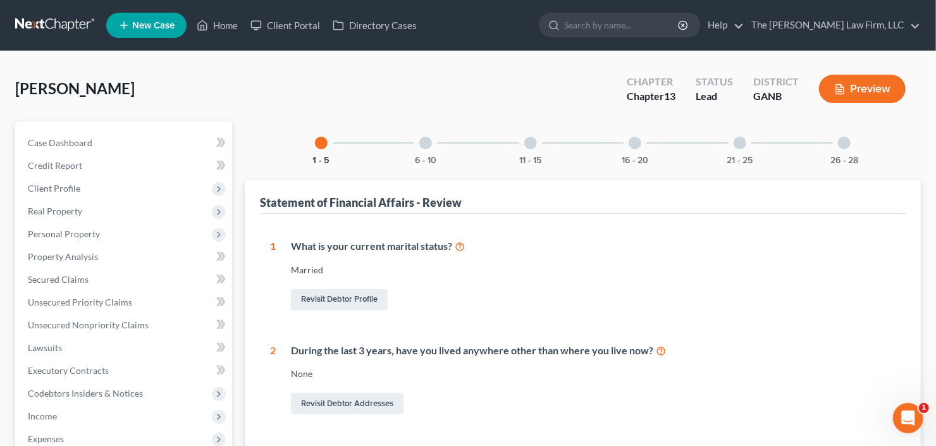
click at [845, 148] on div at bounding box center [844, 143] width 13 height 13
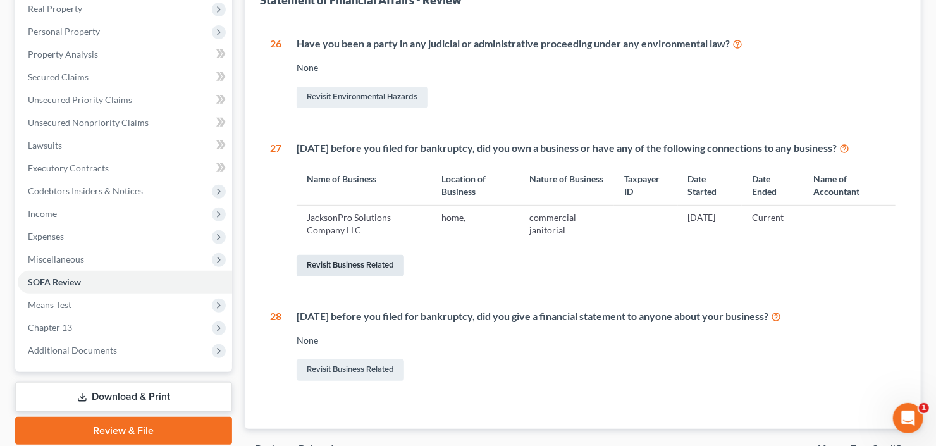
click at [341, 262] on link "Revisit Business Related" at bounding box center [349, 265] width 107 height 21
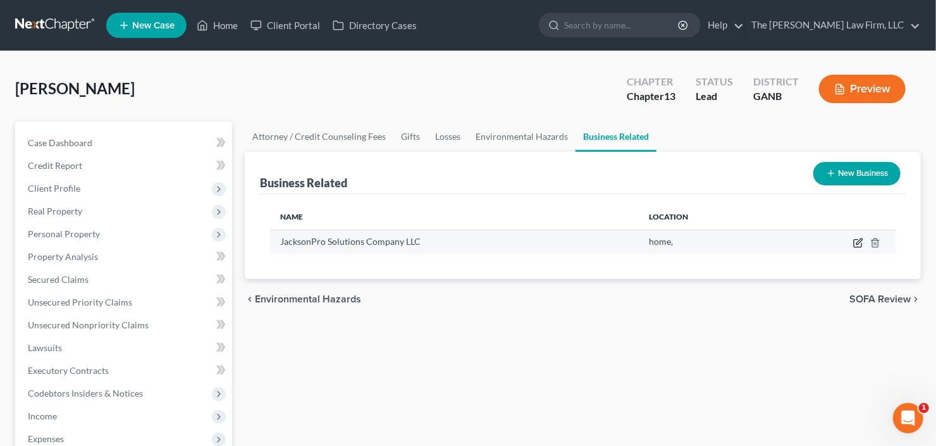
click at [855, 238] on icon "button" at bounding box center [858, 243] width 10 height 10
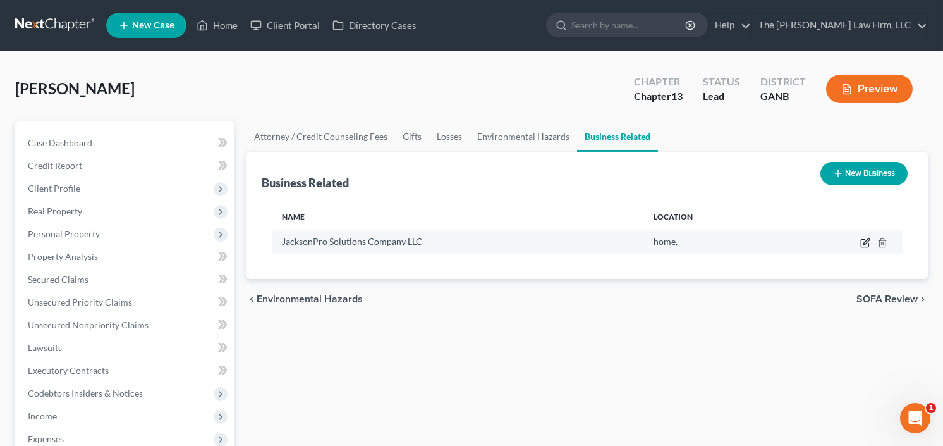
select select "member"
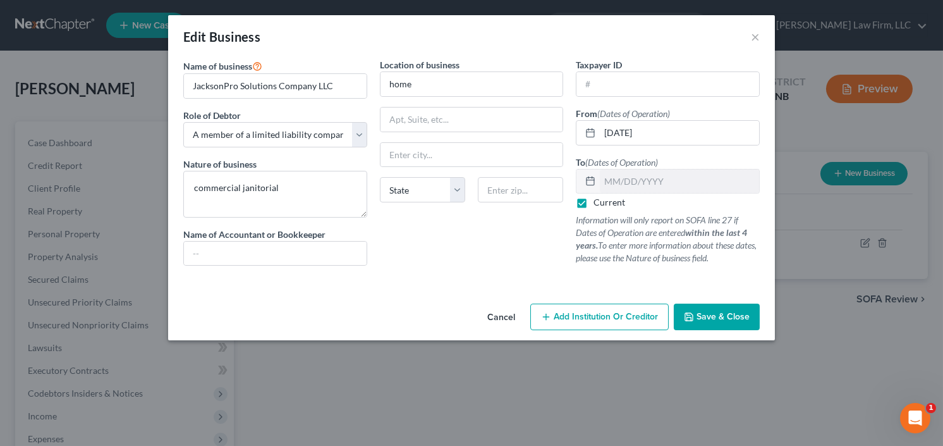
click at [727, 317] on span "Save & Close" at bounding box center [723, 316] width 53 height 11
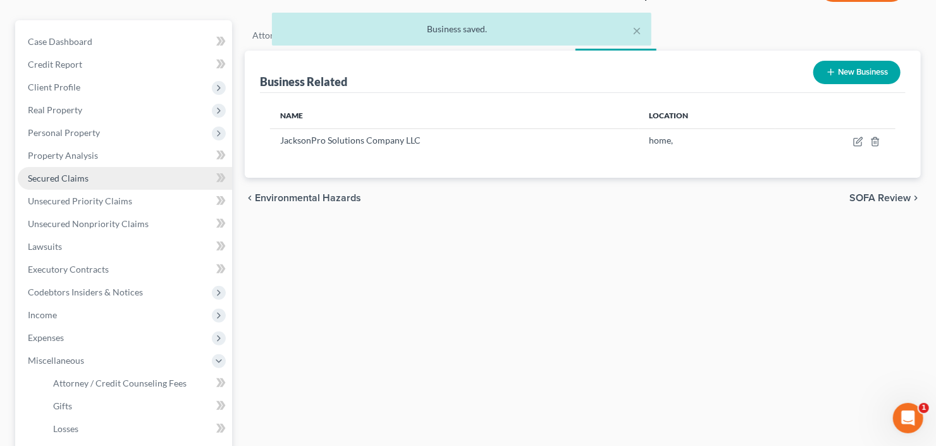
click at [102, 176] on link "Secured Claims" at bounding box center [125, 178] width 214 height 23
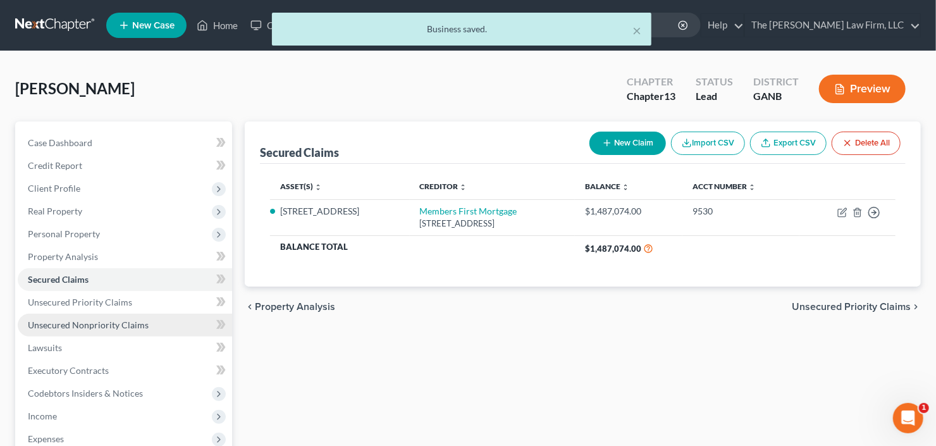
click at [97, 326] on span "Unsecured Nonpriority Claims" at bounding box center [88, 324] width 121 height 11
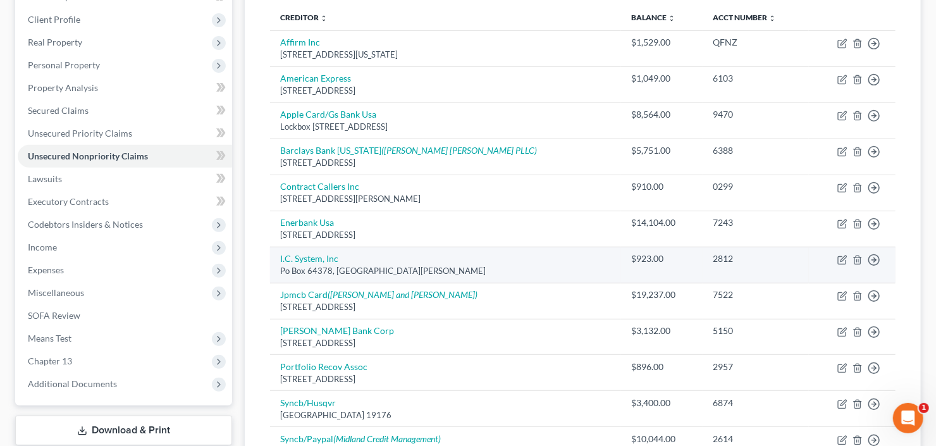
scroll to position [152, 0]
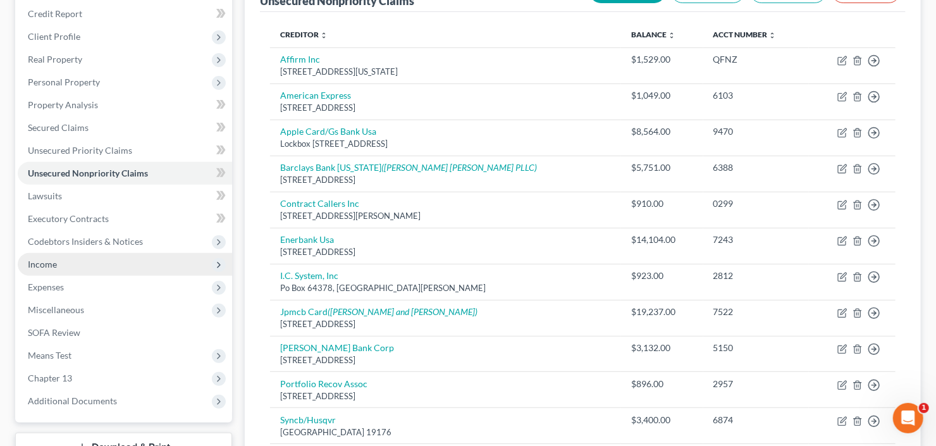
click at [75, 260] on span "Income" at bounding box center [125, 264] width 214 height 23
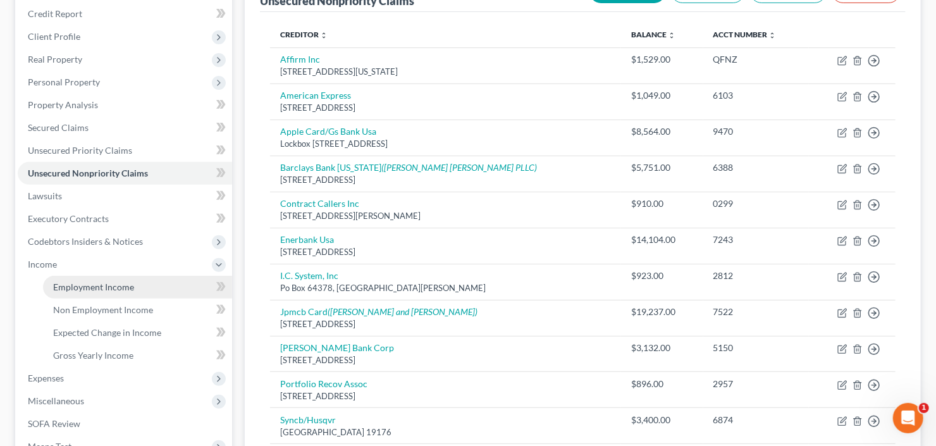
click at [122, 281] on span "Employment Income" at bounding box center [93, 286] width 81 height 11
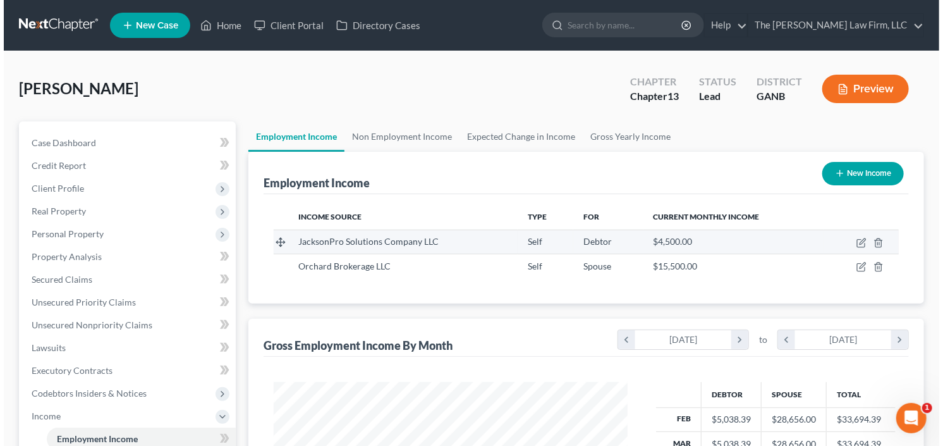
scroll to position [226, 379]
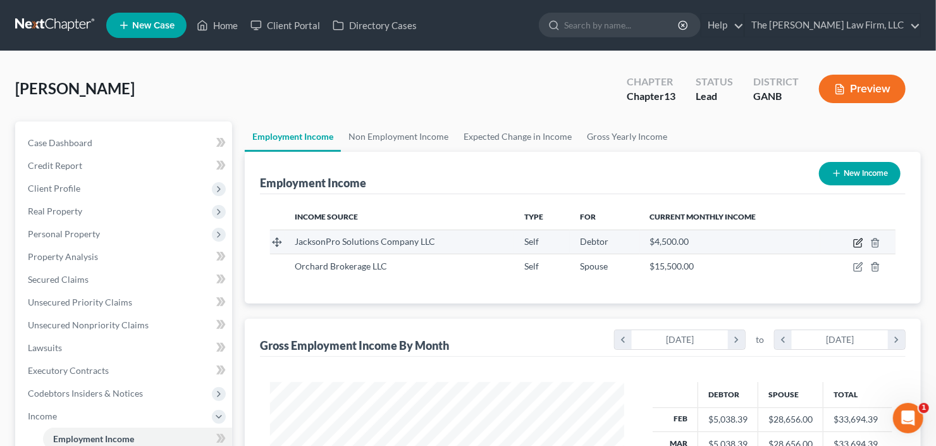
click at [856, 243] on icon "button" at bounding box center [858, 243] width 10 height 10
select select "1"
select select "0"
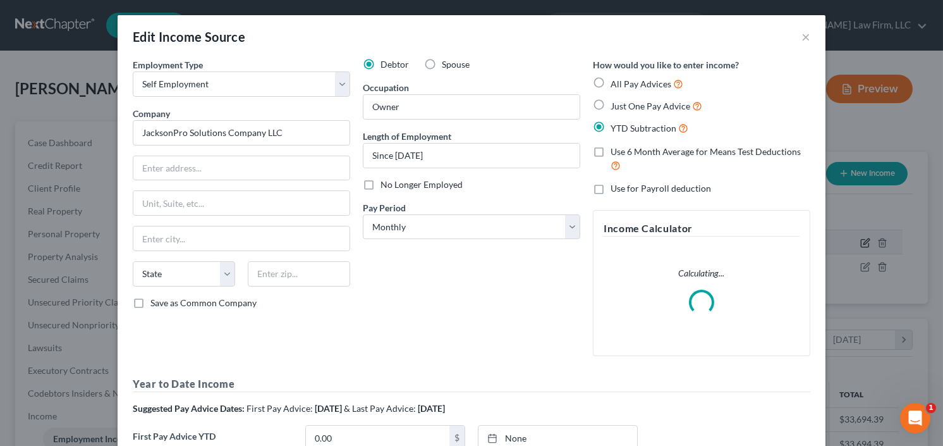
scroll to position [226, 382]
paste input "4131 Spencer Ln., Lithonia 30038"
type input "4131 Spencer Ln., Lithonia 30038"
click at [327, 264] on input "text" at bounding box center [299, 273] width 102 height 25
type input "30038"
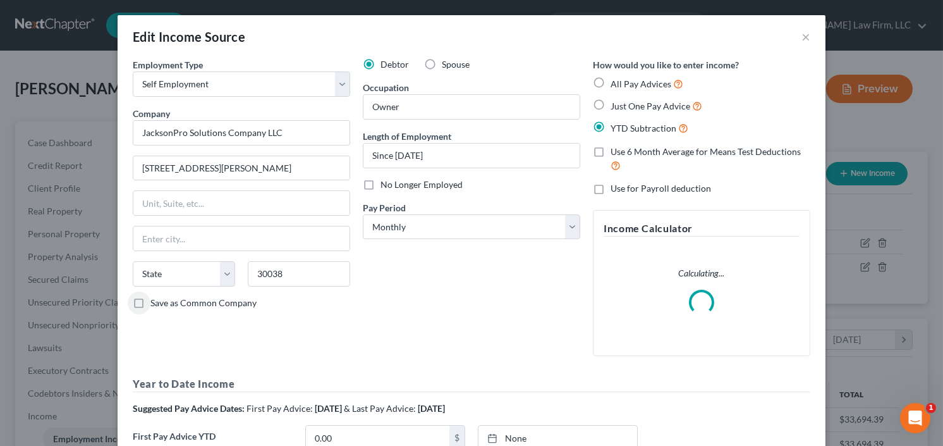
type input "Lithonia"
select select "10"
drag, startPoint x: 206, startPoint y: 173, endPoint x: 296, endPoint y: 181, distance: 90.7
click at [241, 179] on div "4131 Spencer Ln., Lithonia 30038" at bounding box center [241, 167] width 217 height 25
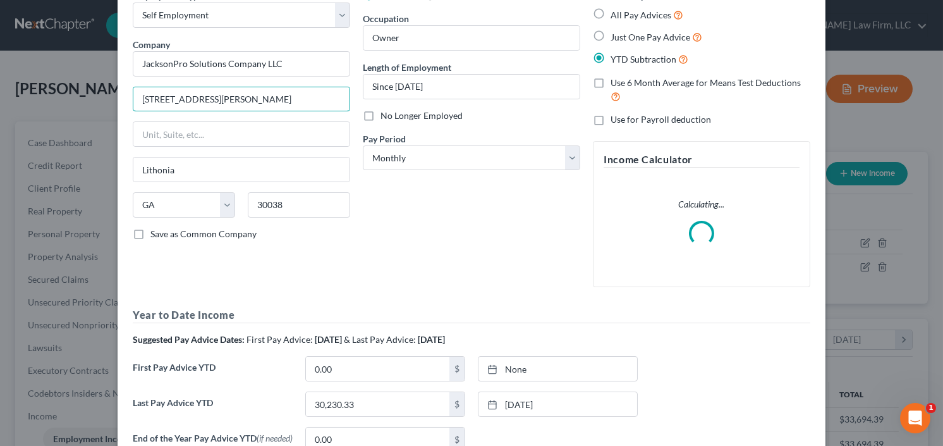
scroll to position [200, 0]
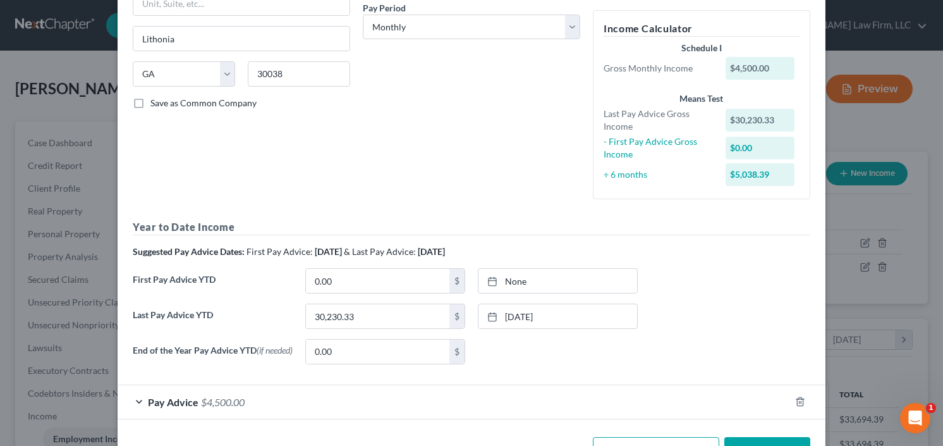
type input "4131 Spencer Ln."
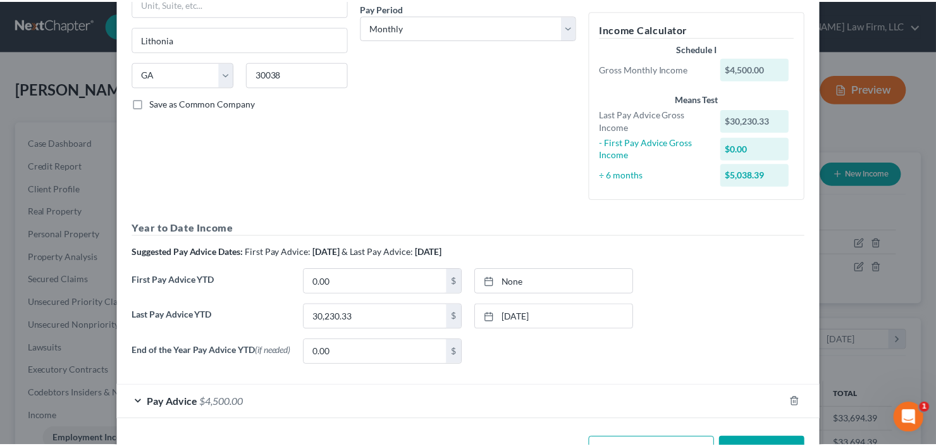
scroll to position [243, 0]
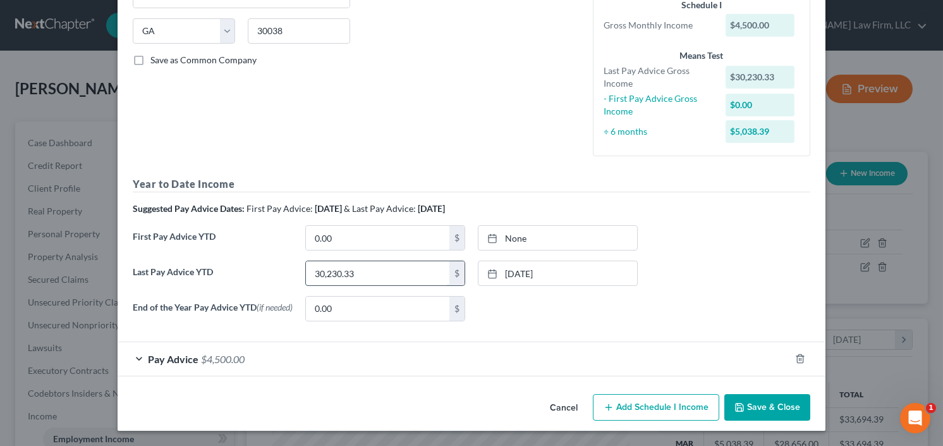
click at [380, 274] on input "30,230.33" at bounding box center [377, 273] width 143 height 24
type input "23,845.33"
click at [762, 404] on button "Save & Close" at bounding box center [767, 407] width 86 height 27
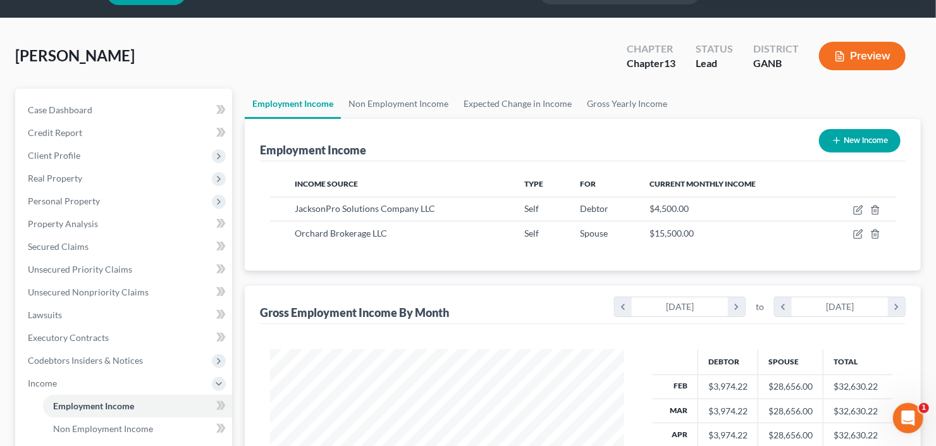
scroll to position [51, 0]
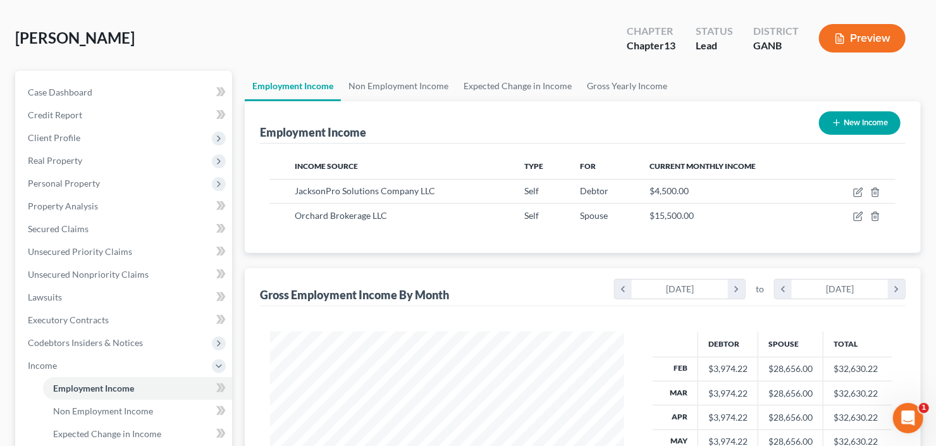
click at [493, 31] on div "Jackson, Demetres Upgraded Chapter Chapter 13 Status Lead District GANB Preview" at bounding box center [467, 43] width 905 height 55
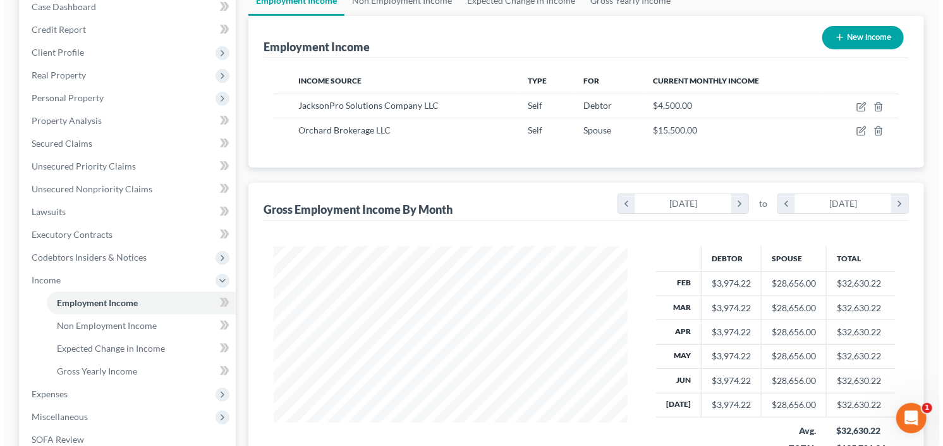
scroll to position [202, 0]
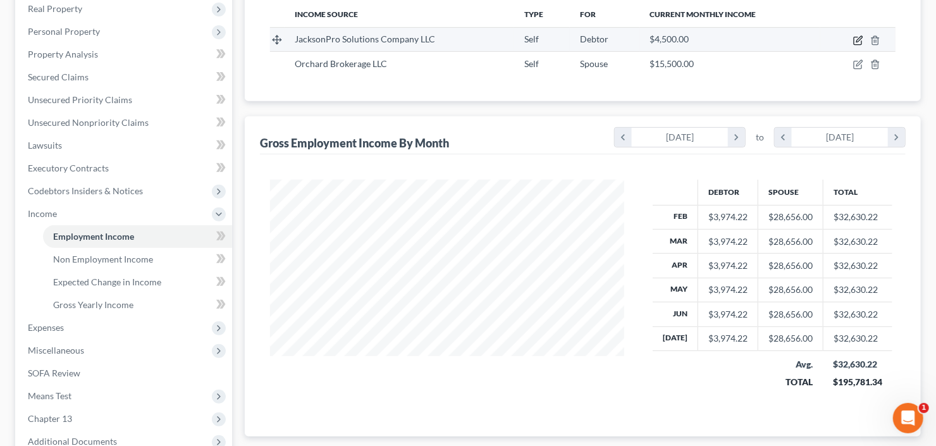
click at [857, 37] on icon "button" at bounding box center [858, 40] width 10 height 10
select select "1"
select select "10"
select select "0"
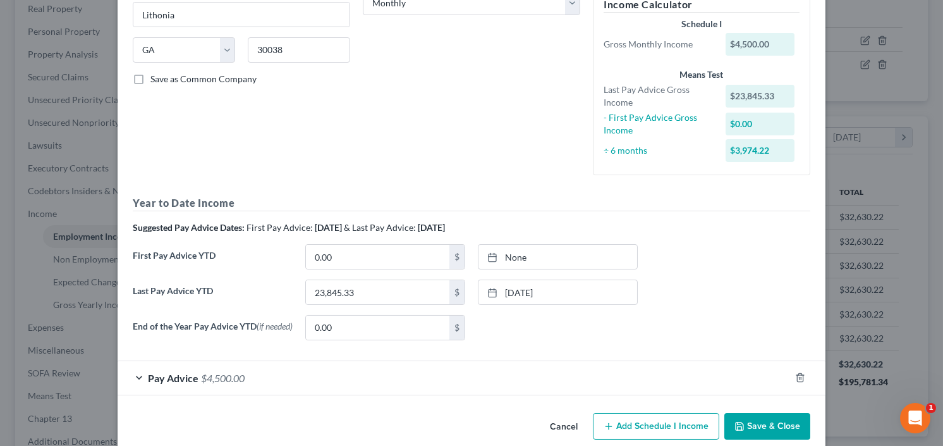
scroll to position [243, 0]
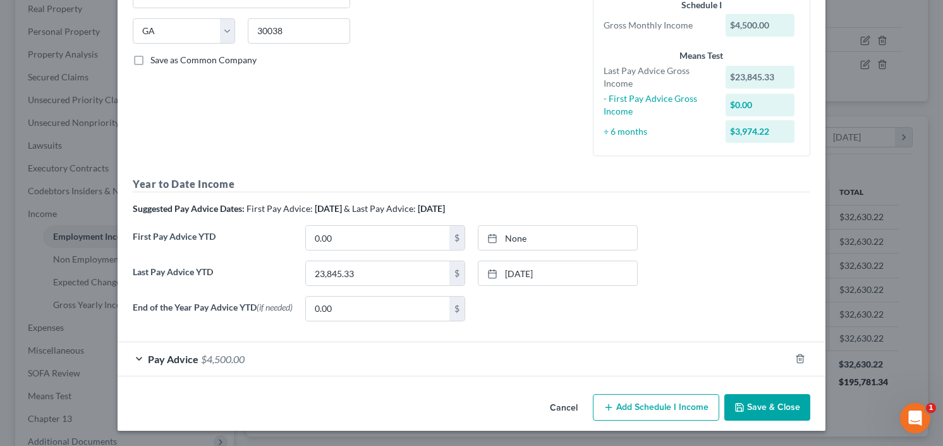
drag, startPoint x: 224, startPoint y: 358, endPoint x: 239, endPoint y: 325, distance: 35.9
click at [224, 358] on span "$4,500.00" at bounding box center [223, 359] width 44 height 12
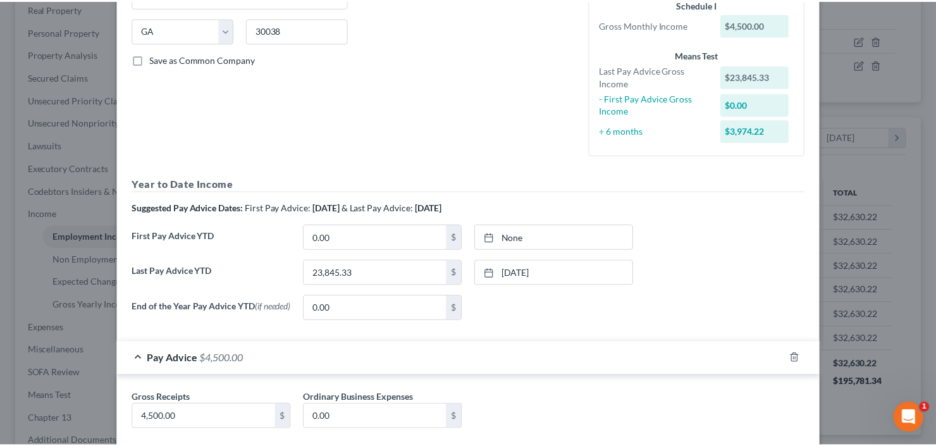
scroll to position [317, 0]
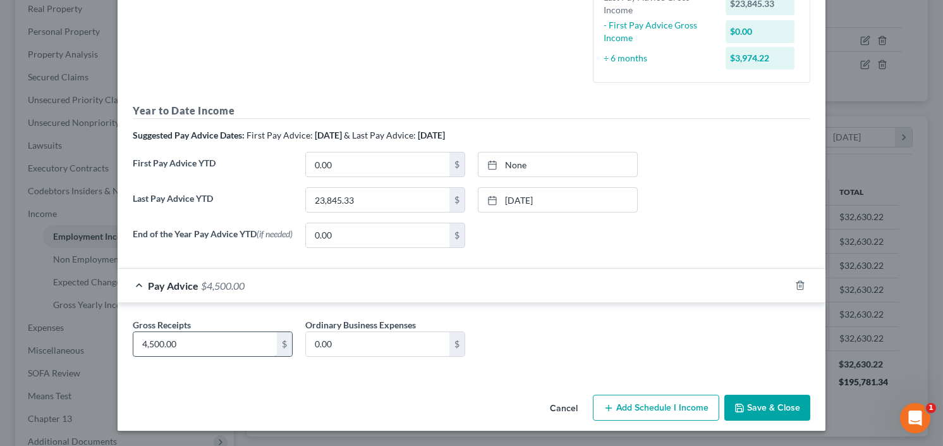
click at [195, 342] on input "4,500.00" at bounding box center [204, 344] width 143 height 24
type input "4,000"
click at [793, 412] on button "Save & Close" at bounding box center [767, 407] width 86 height 27
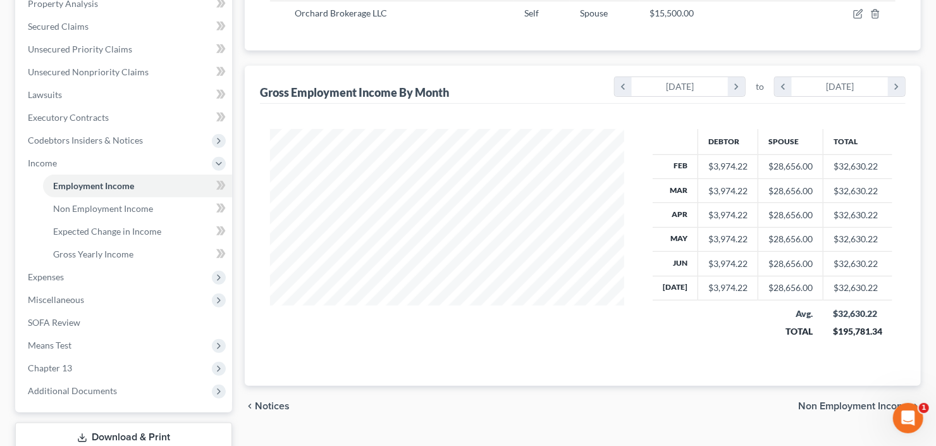
scroll to position [338, 0]
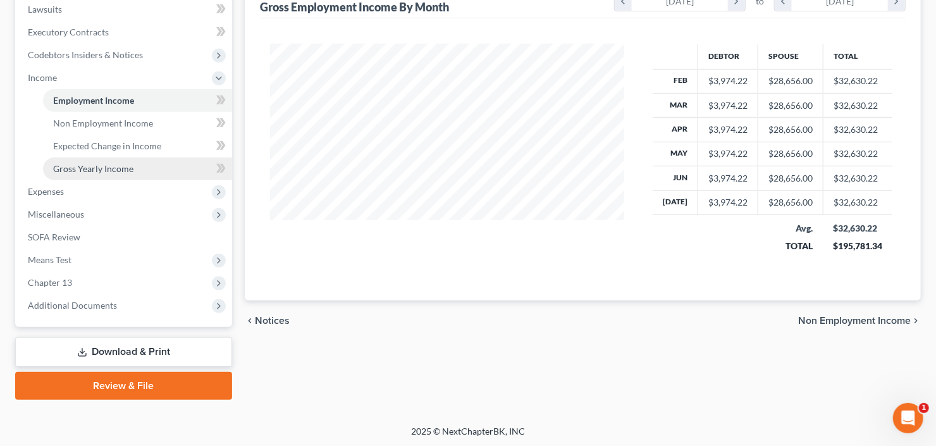
click at [105, 174] on link "Gross Yearly Income" at bounding box center [137, 168] width 189 height 23
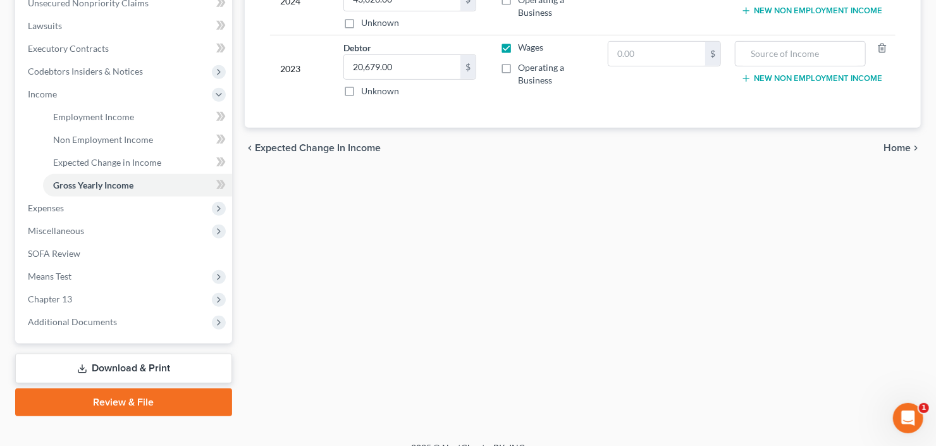
scroll to position [338, 0]
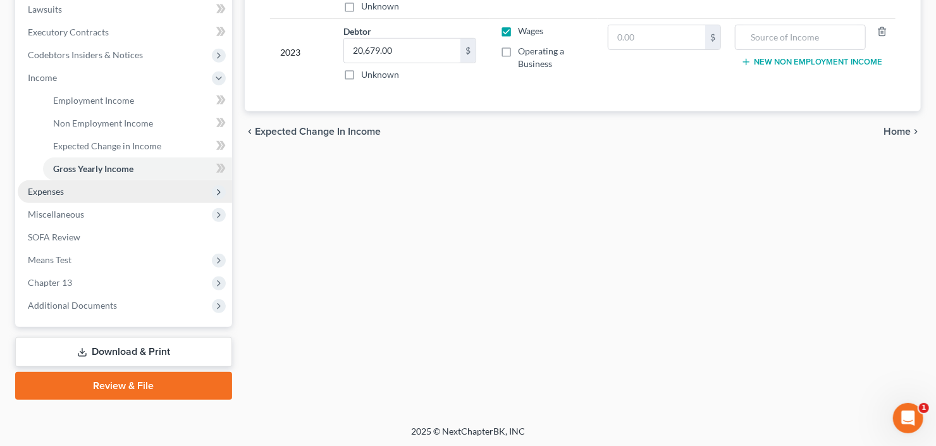
click at [79, 197] on span "Expenses" at bounding box center [125, 191] width 214 height 23
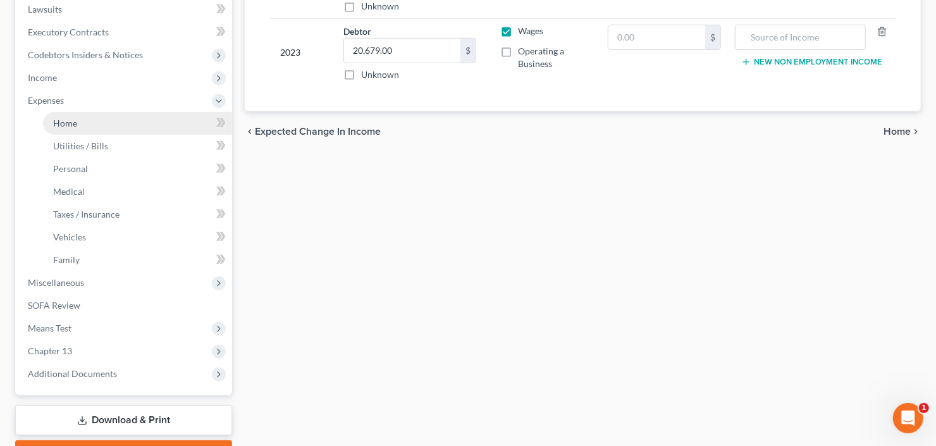
click at [81, 130] on link "Home" at bounding box center [137, 123] width 189 height 23
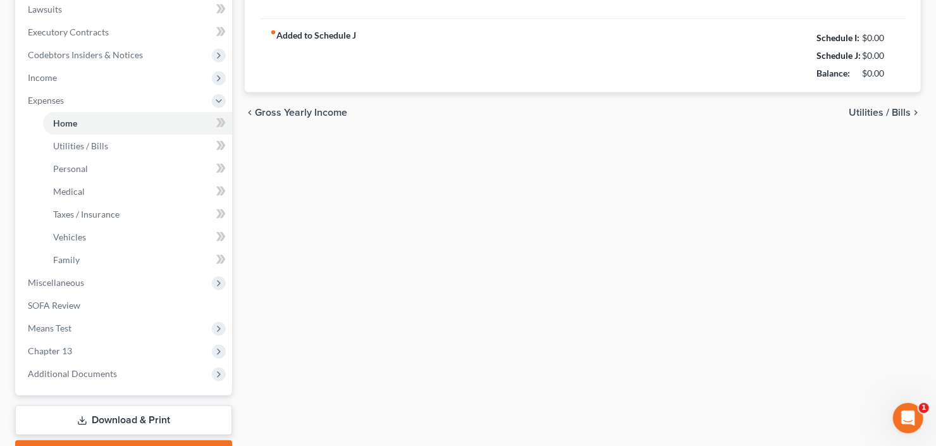
type input "3,648.00"
type input "0.00"
radio input "true"
type input "0.00"
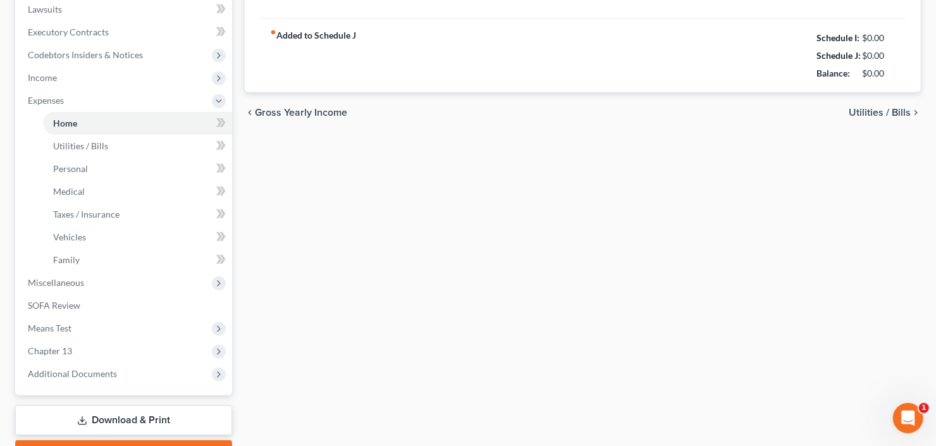
type input "0.00"
type input "50.00"
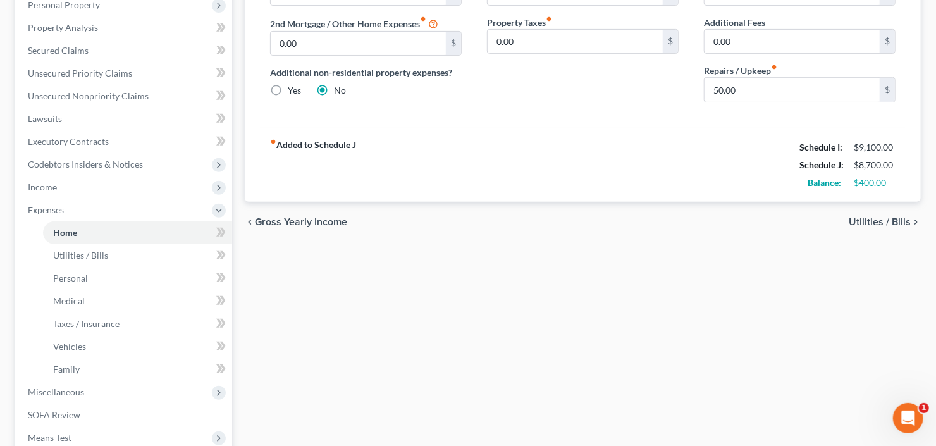
scroll to position [103, 0]
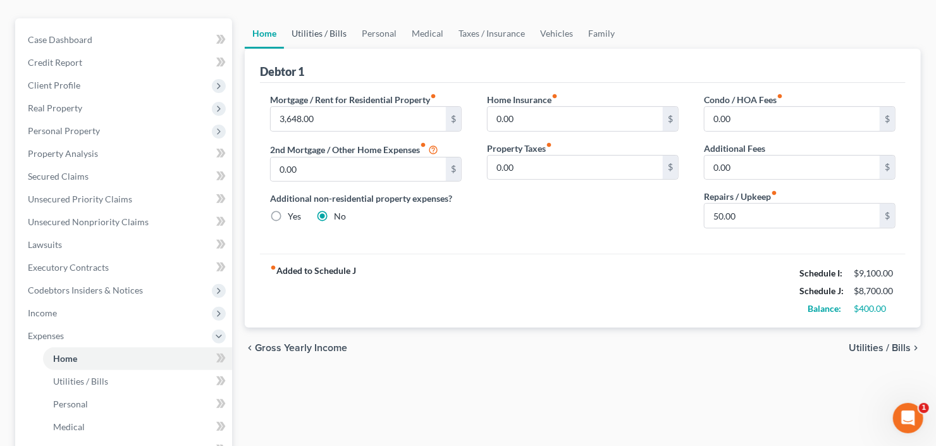
click at [326, 33] on link "Utilities / Bills" at bounding box center [319, 33] width 70 height 30
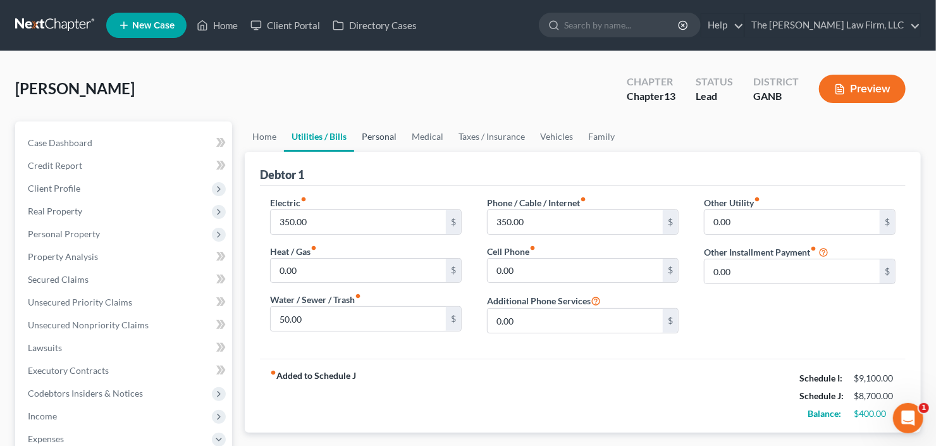
click at [381, 130] on link "Personal" at bounding box center [379, 136] width 50 height 30
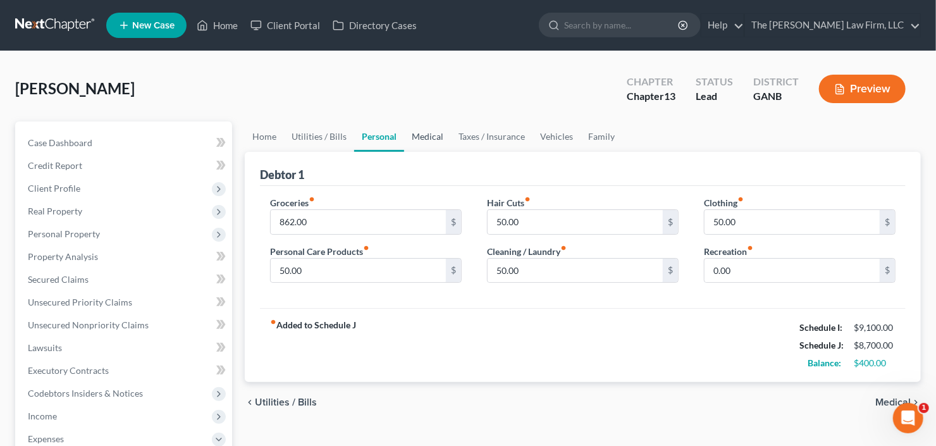
click at [423, 137] on link "Medical" at bounding box center [427, 136] width 47 height 30
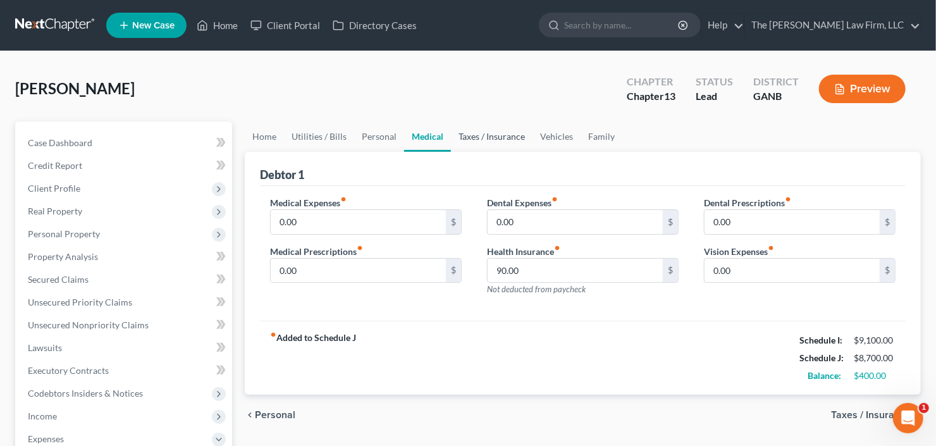
click at [482, 137] on link "Taxes / Insurance" at bounding box center [492, 136] width 82 height 30
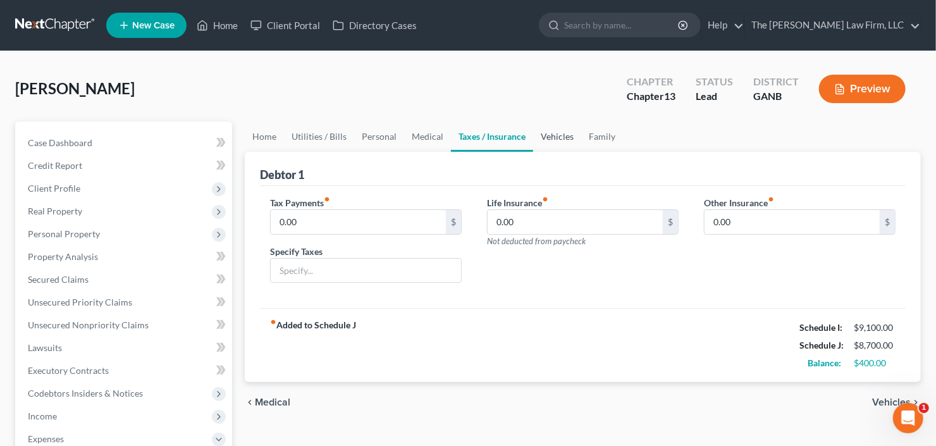
click at [554, 133] on link "Vehicles" at bounding box center [557, 136] width 48 height 30
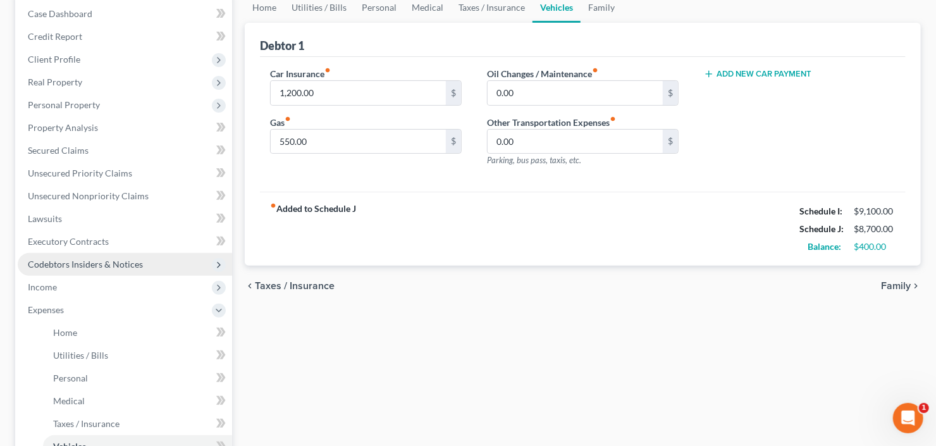
scroll to position [152, 0]
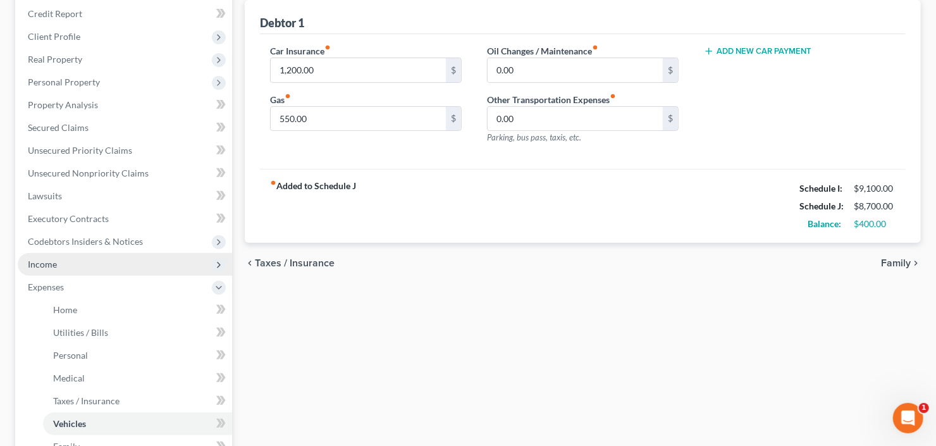
click at [84, 259] on span "Income" at bounding box center [125, 264] width 214 height 23
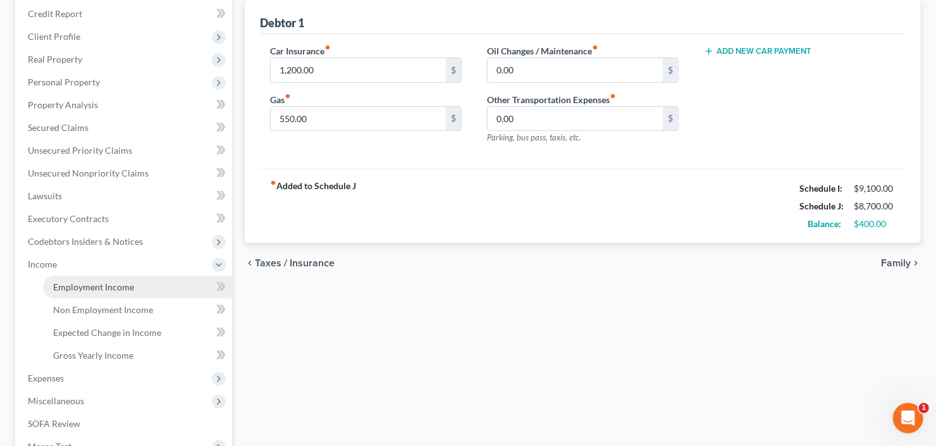
click at [84, 292] on link "Employment Income" at bounding box center [137, 287] width 189 height 23
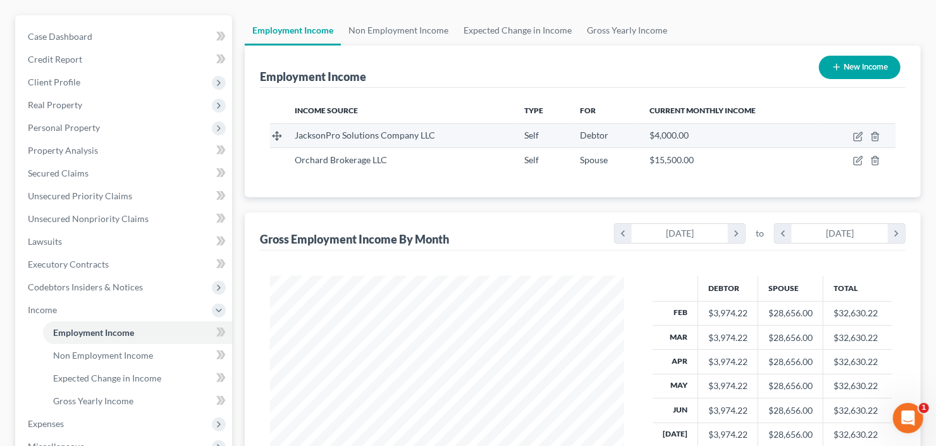
scroll to position [51, 0]
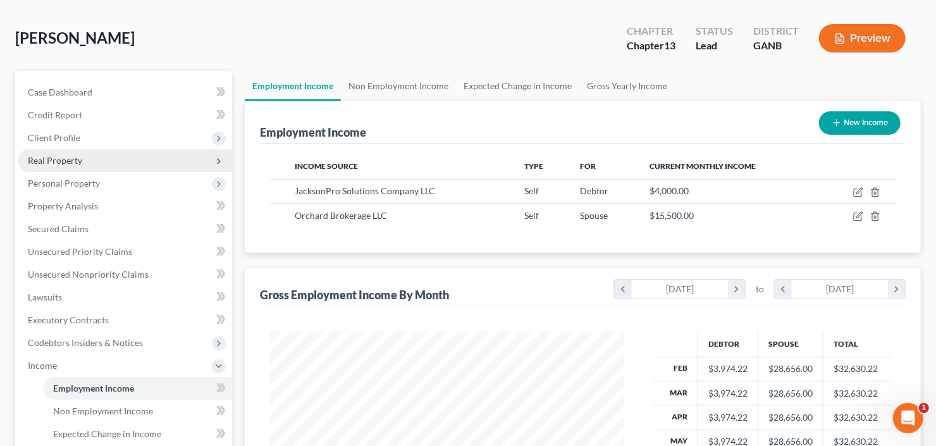
click at [87, 160] on span "Real Property" at bounding box center [125, 160] width 214 height 23
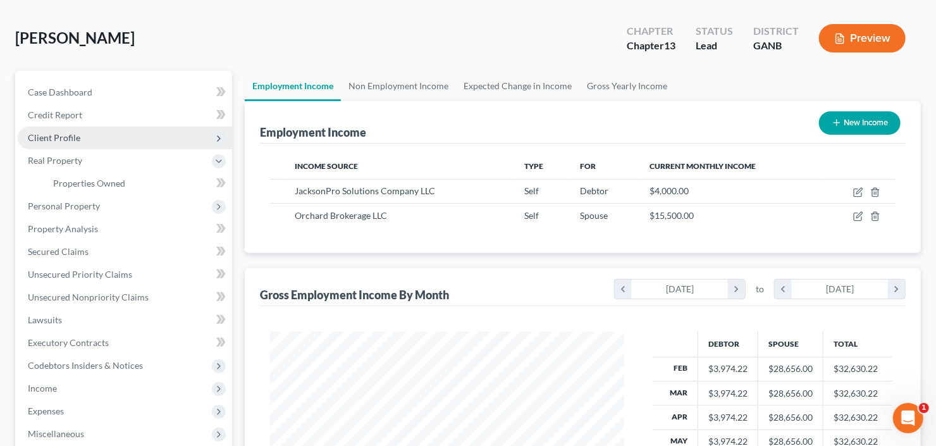
click at [94, 138] on span "Client Profile" at bounding box center [125, 137] width 214 height 23
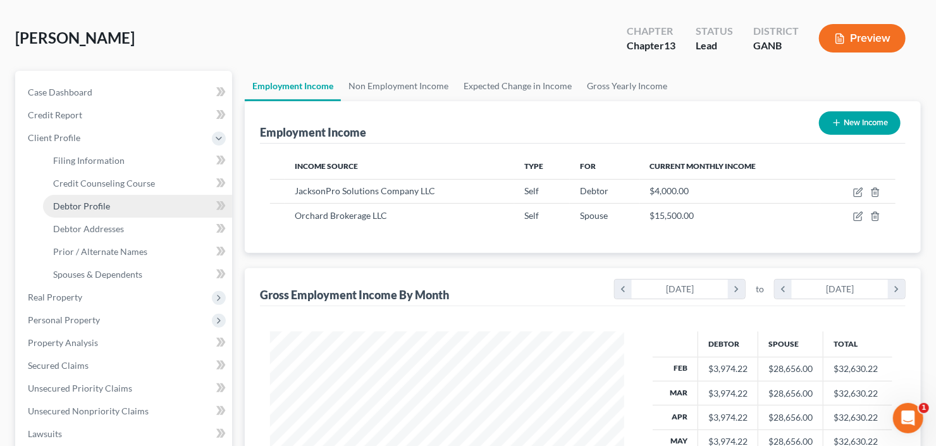
click at [84, 207] on span "Debtor Profile" at bounding box center [81, 205] width 57 height 11
select select "1"
select select "3"
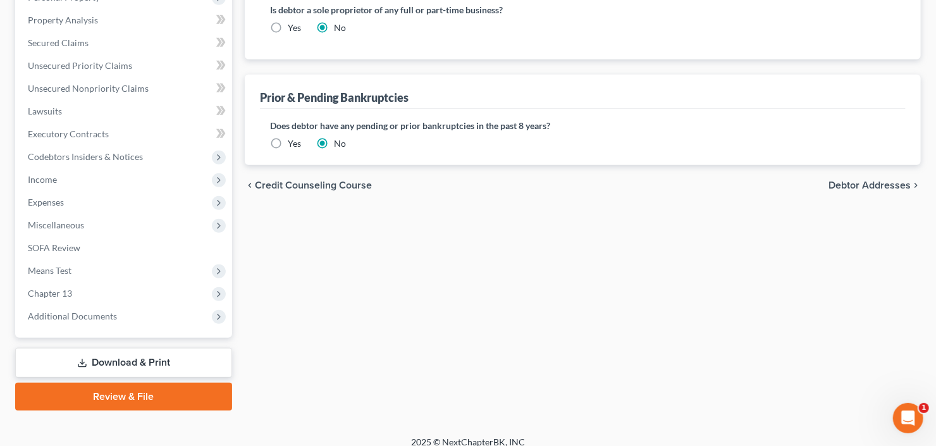
scroll to position [384, 0]
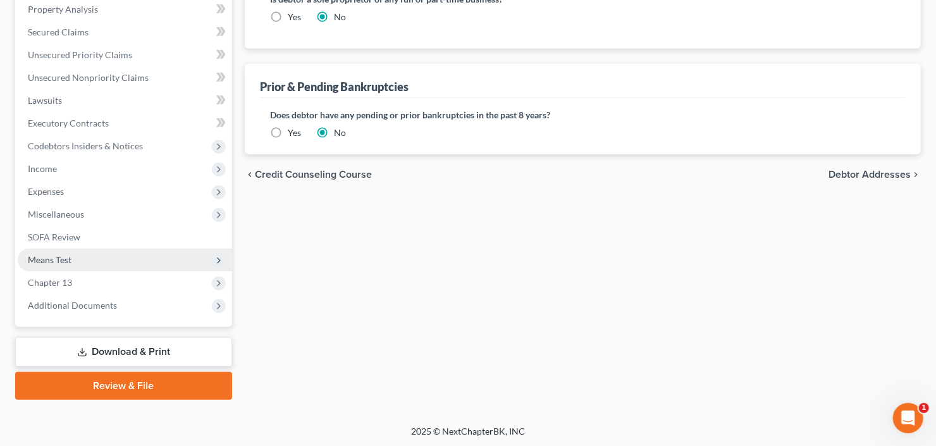
click at [101, 258] on span "Means Test" at bounding box center [125, 259] width 214 height 23
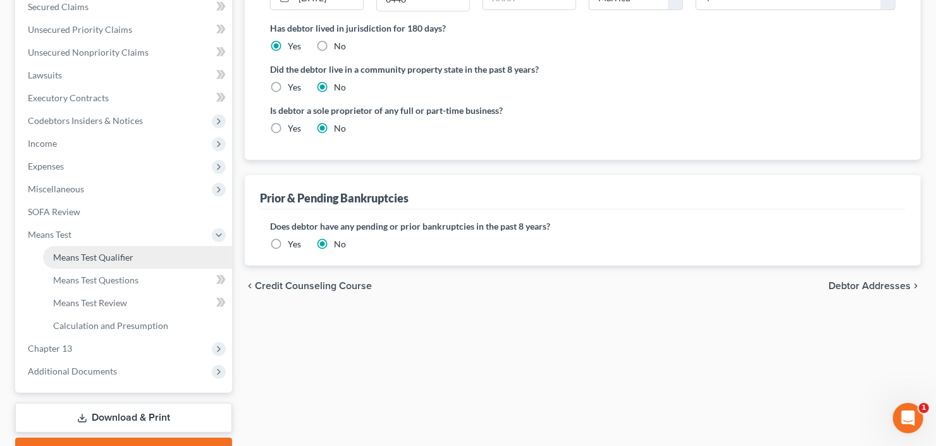
scroll to position [247, 0]
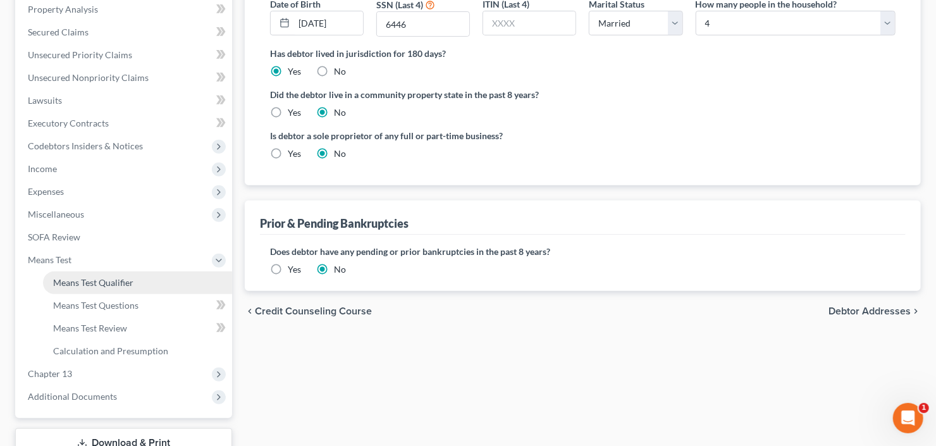
click at [105, 284] on span "Means Test Qualifier" at bounding box center [93, 282] width 80 height 11
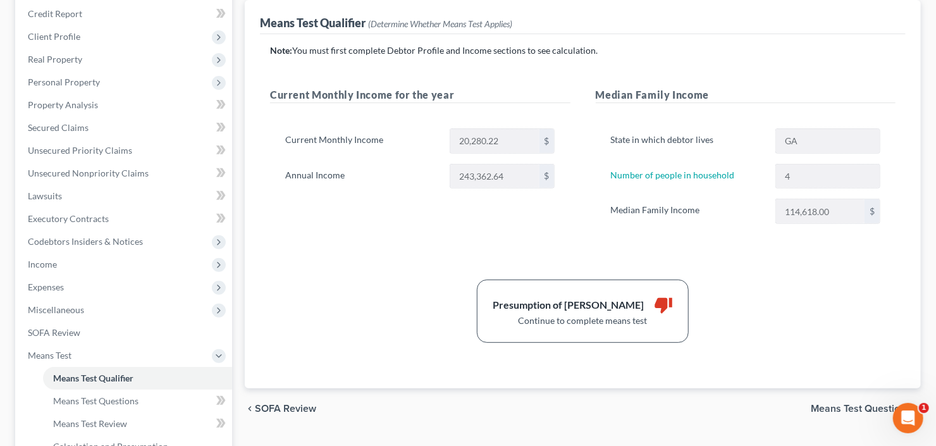
scroll to position [303, 0]
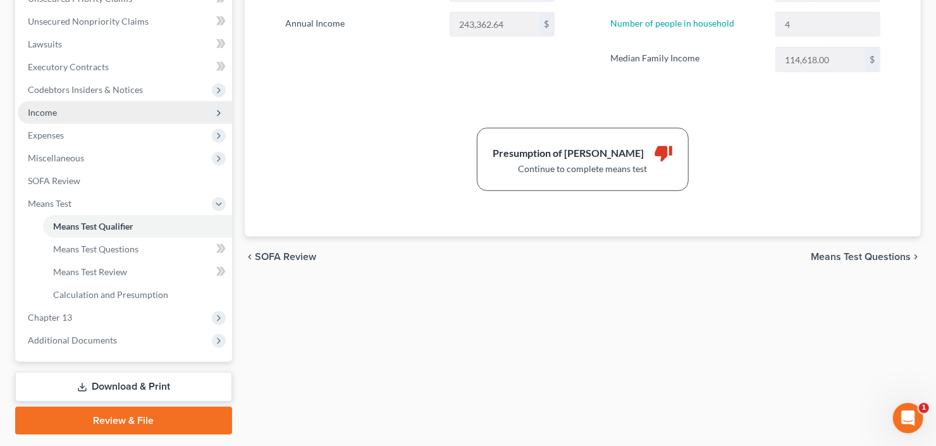
click at [72, 113] on span "Income" at bounding box center [125, 112] width 214 height 23
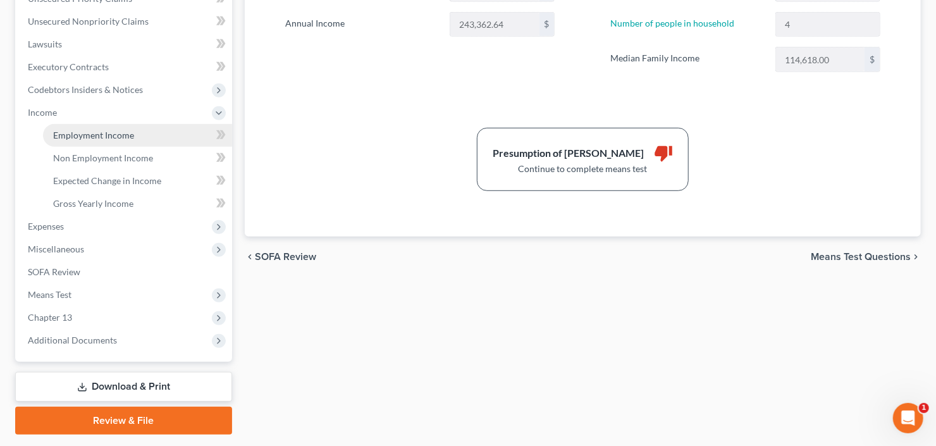
click at [80, 135] on span "Employment Income" at bounding box center [93, 135] width 81 height 11
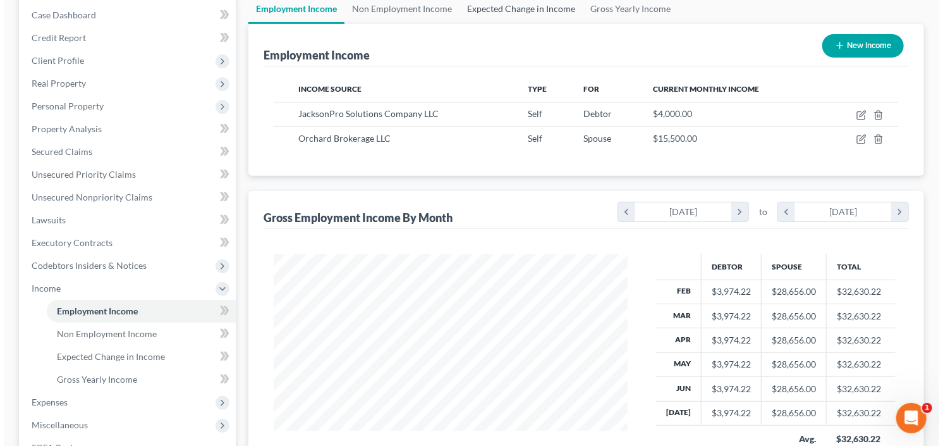
scroll to position [152, 0]
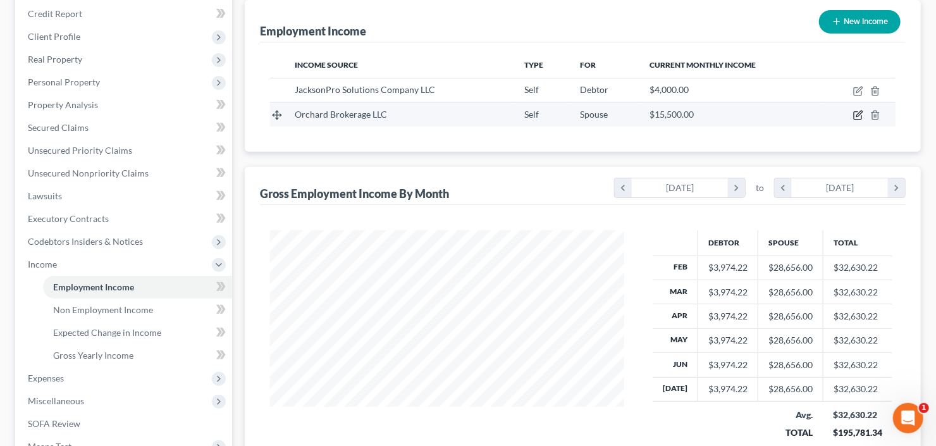
click at [858, 111] on icon "button" at bounding box center [858, 115] width 10 height 10
select select "1"
select select "35"
select select "0"
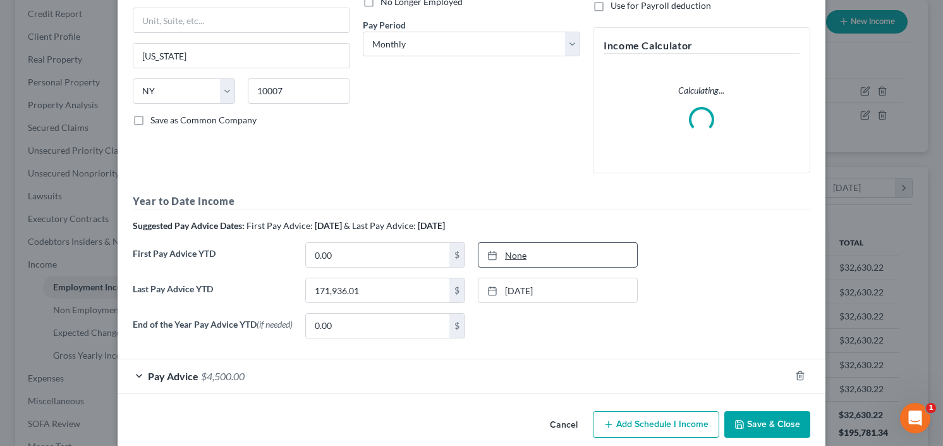
scroll to position [200, 0]
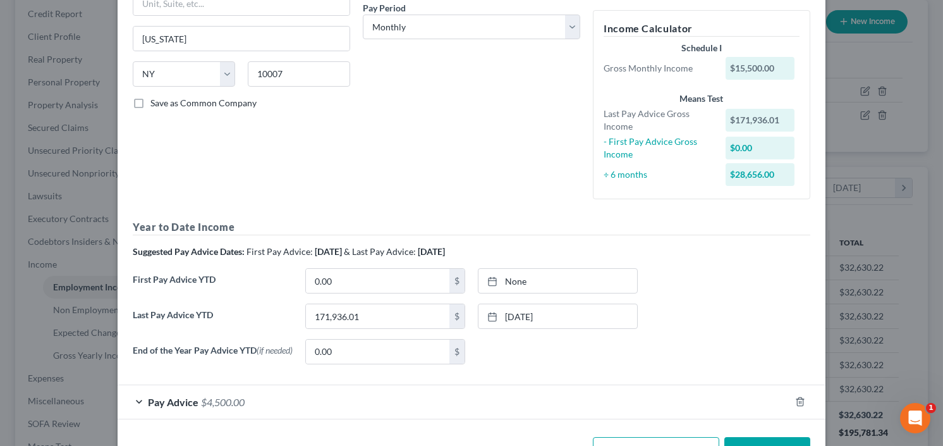
click at [210, 360] on label "End of the Year Pay Advice YTD (if needed)" at bounding box center [212, 356] width 173 height 35
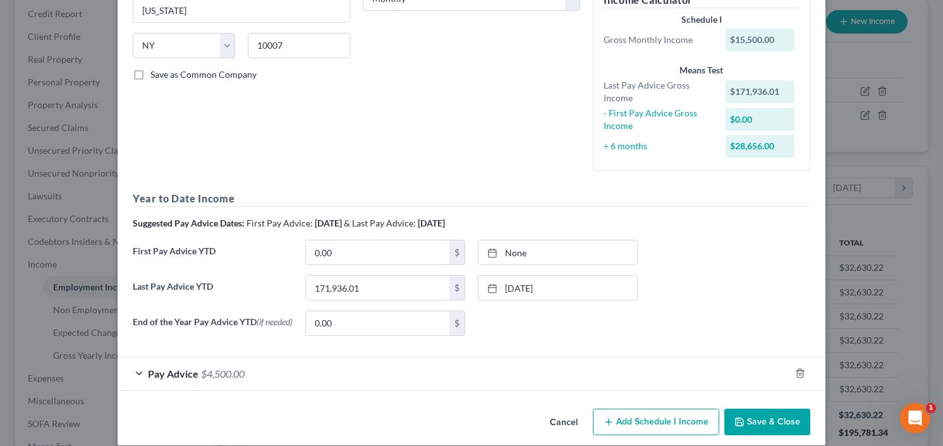
scroll to position [243, 0]
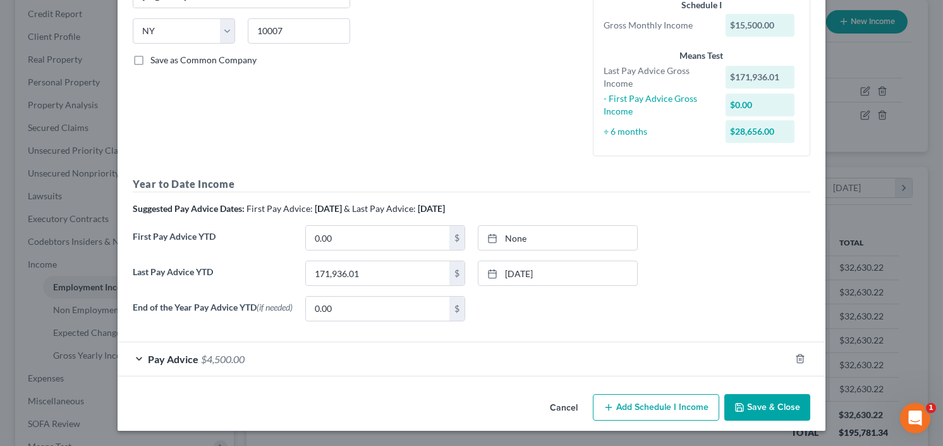
click at [213, 364] on span "$4,500.00" at bounding box center [223, 359] width 44 height 12
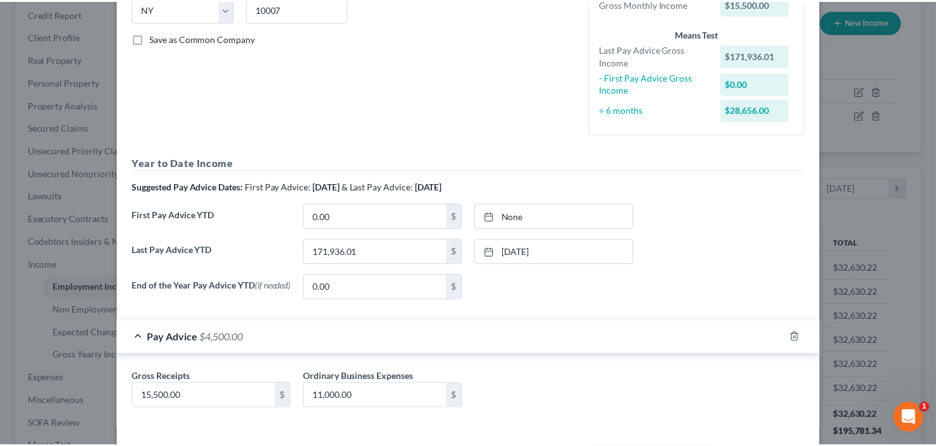
scroll to position [317, 0]
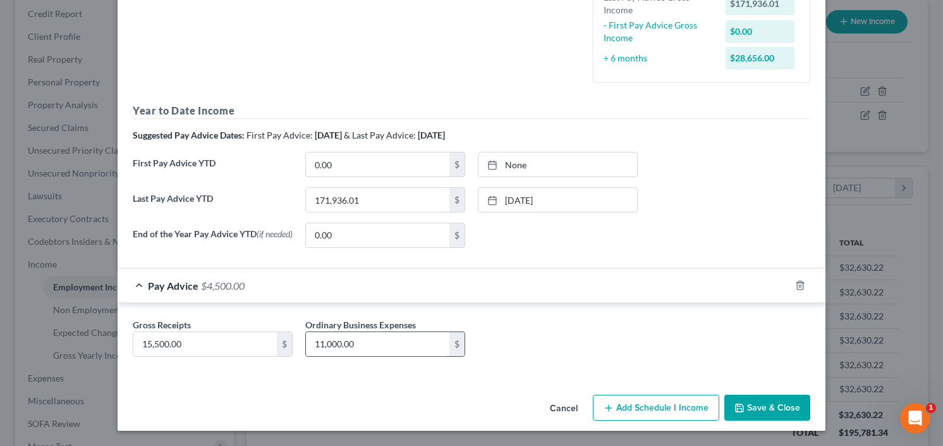
click at [411, 346] on input "11,000.00" at bounding box center [377, 344] width 143 height 24
type input "0.00"
click at [230, 346] on input "15,500.00" at bounding box center [204, 344] width 143 height 24
type input "4,500"
click at [755, 403] on button "Save & Close" at bounding box center [767, 407] width 86 height 27
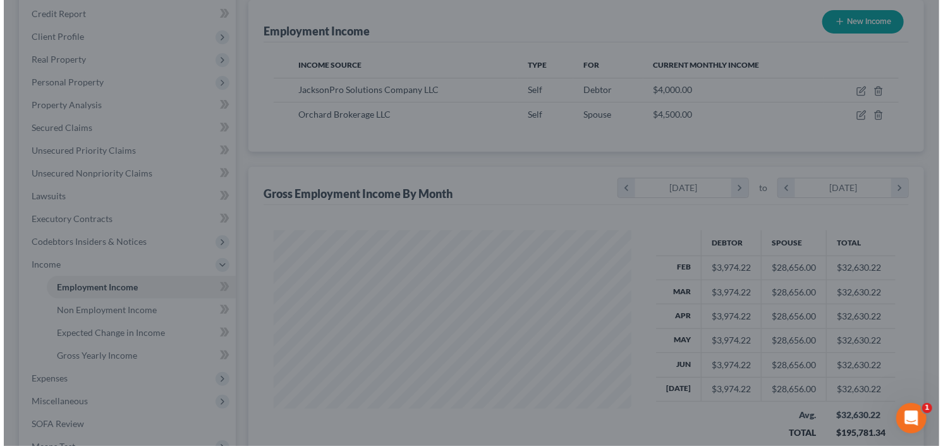
scroll to position [631877, 631723]
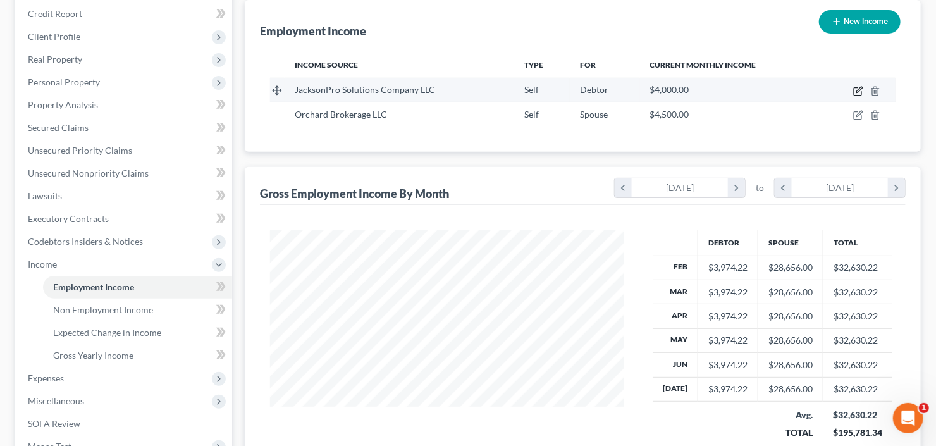
click at [858, 88] on icon "button" at bounding box center [858, 91] width 10 height 10
select select "1"
select select "10"
select select "0"
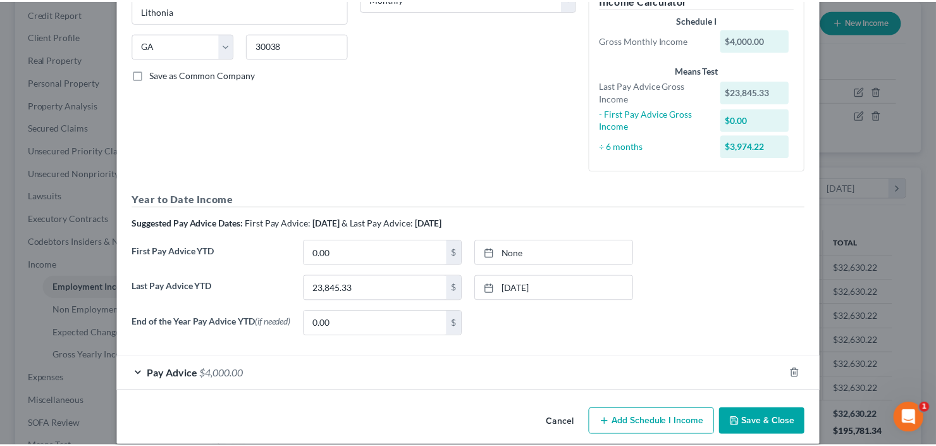
scroll to position [243, 0]
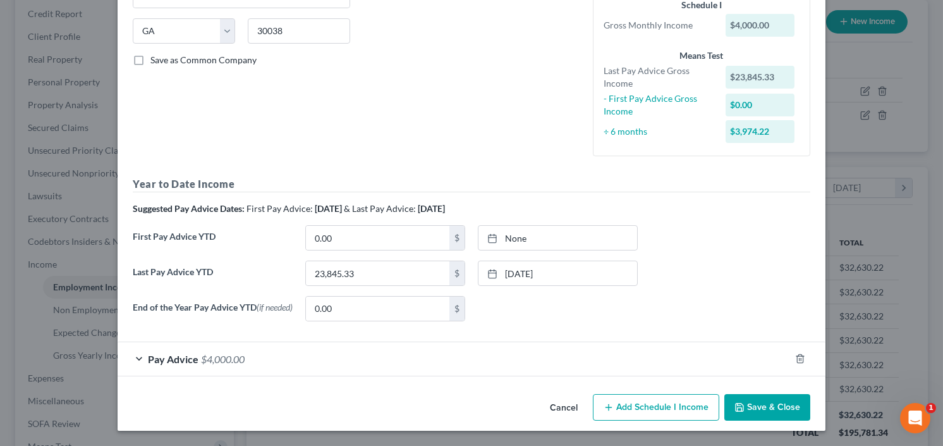
click at [760, 406] on button "Save & Close" at bounding box center [767, 407] width 86 height 27
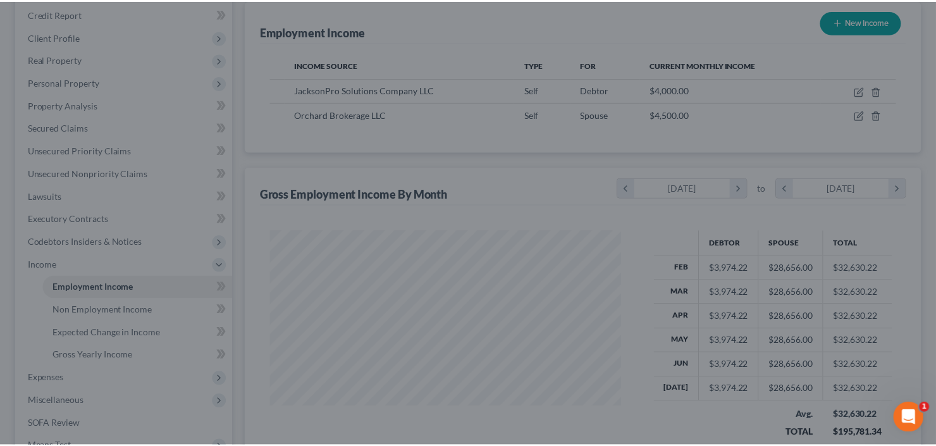
scroll to position [631877, 631723]
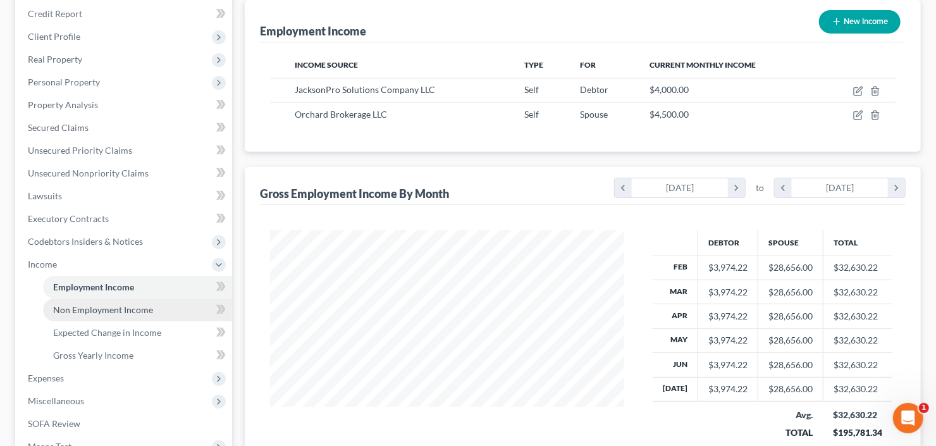
click at [97, 306] on span "Non Employment Income" at bounding box center [103, 309] width 100 height 11
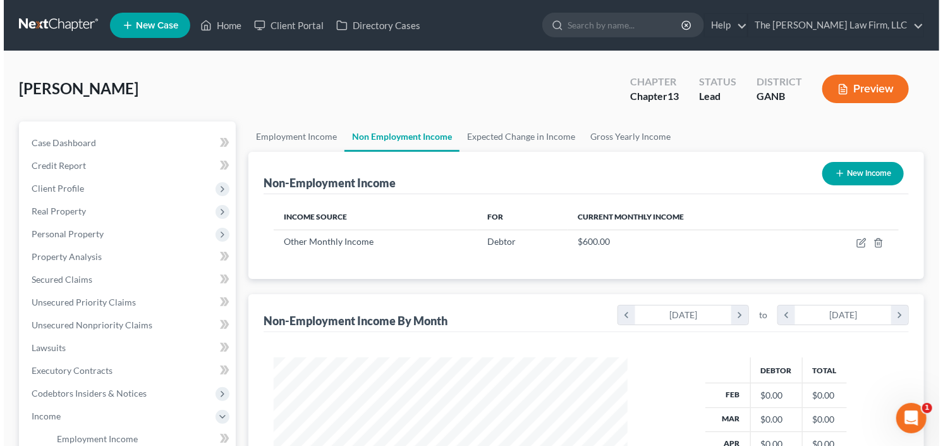
scroll to position [226, 379]
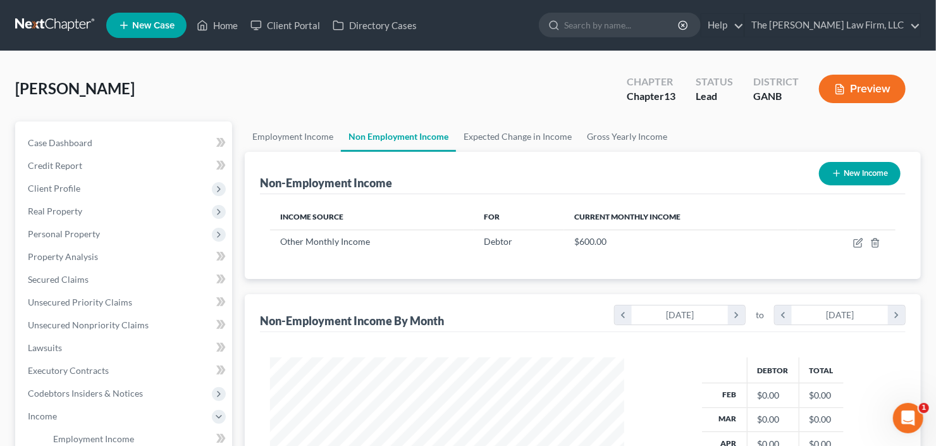
click at [843, 174] on button "New Income" at bounding box center [860, 173] width 82 height 23
select select "0"
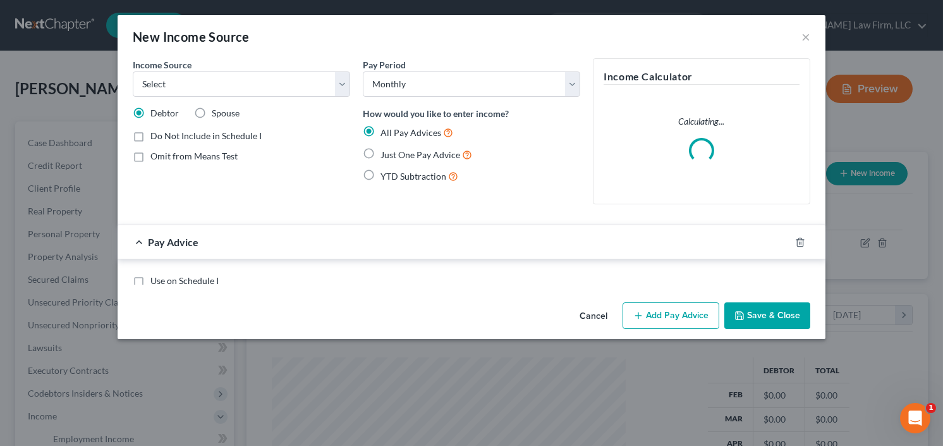
scroll to position [226, 382]
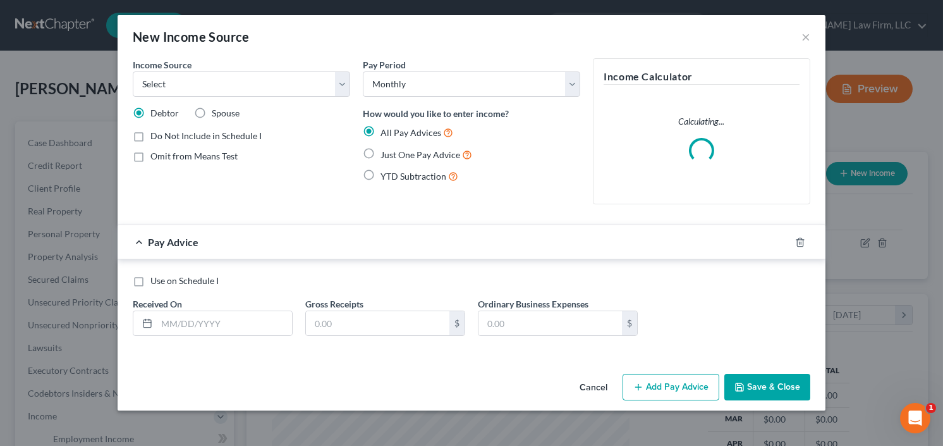
click at [212, 110] on label "Spouse" at bounding box center [226, 113] width 28 height 13
click at [217, 110] on input "Spouse" at bounding box center [221, 111] width 8 height 8
radio input "true"
drag, startPoint x: 258, startPoint y: 75, endPoint x: 252, endPoint y: 94, distance: 19.2
click at [258, 75] on select "Select Unemployment Disability (from employer) Pension Retirement Social Securi…" at bounding box center [241, 83] width 217 height 25
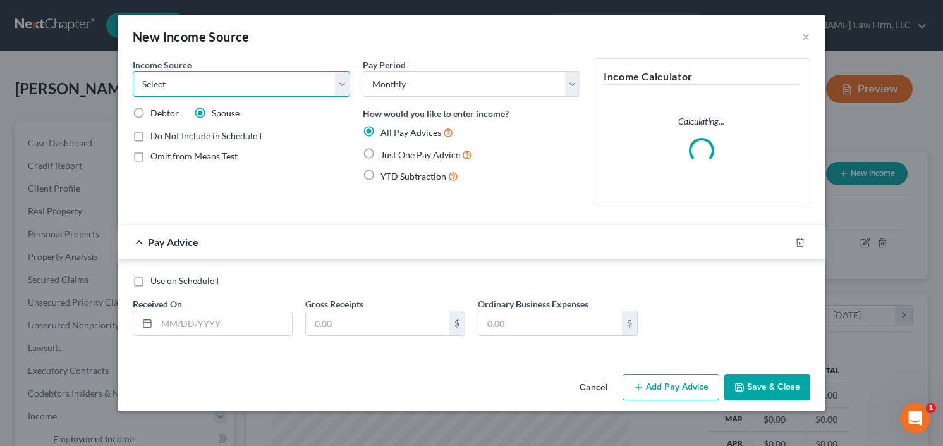
select select "9"
click at [133, 71] on select "Select Unemployment Disability (from employer) Pension Retirement Social Securi…" at bounding box center [241, 83] width 217 height 25
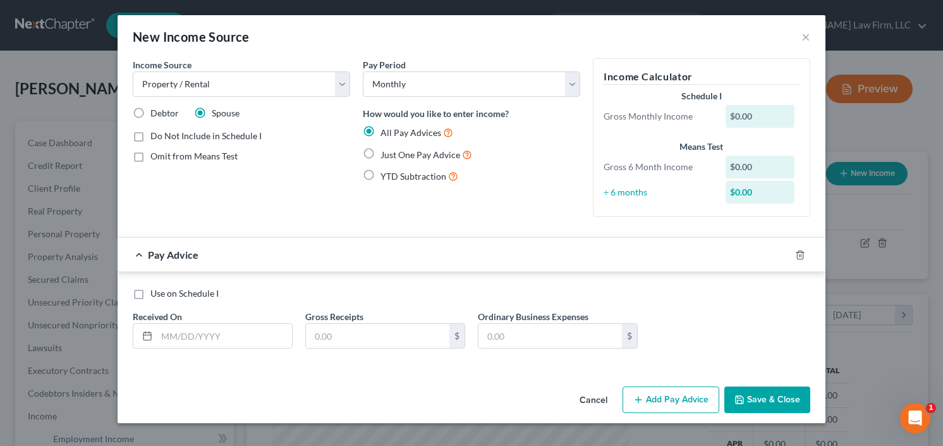
click at [381, 175] on label "YTD Subtraction" at bounding box center [420, 176] width 78 height 15
click at [386, 175] on input "YTD Subtraction" at bounding box center [390, 173] width 8 height 8
radio input "true"
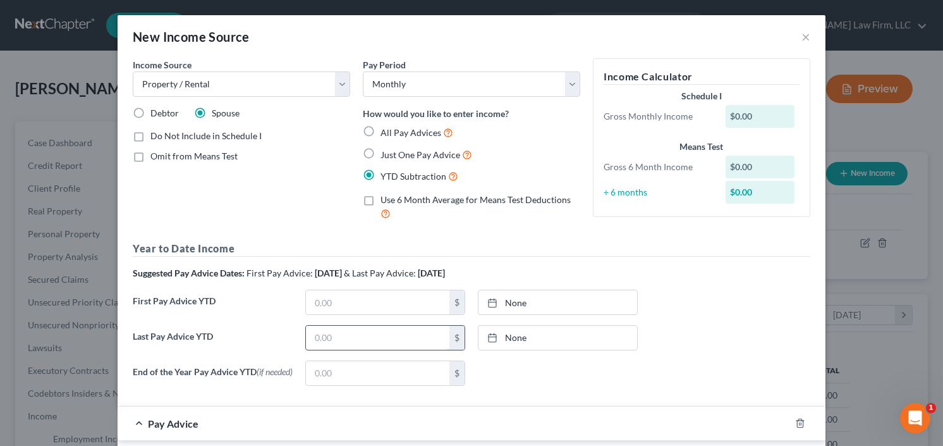
click at [361, 340] on input "text" at bounding box center [377, 338] width 143 height 24
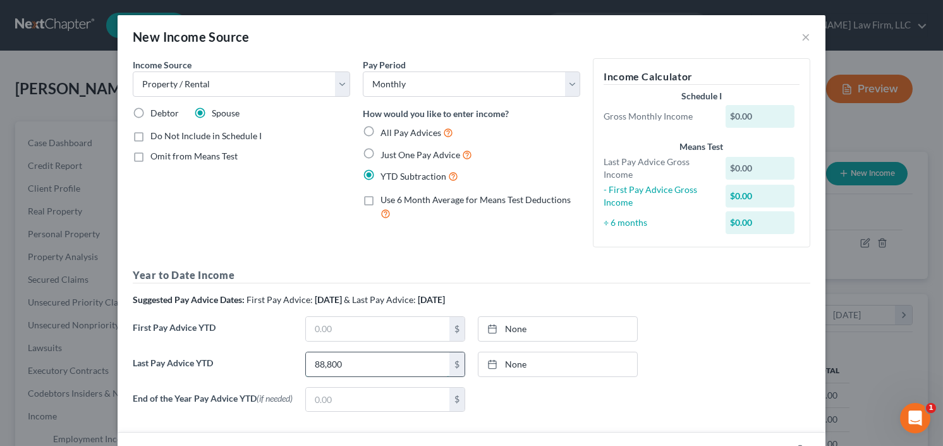
type input "88,800"
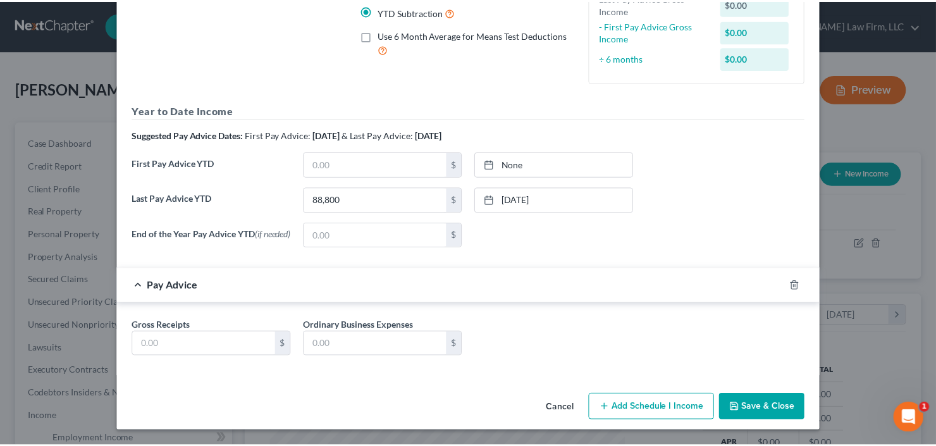
scroll to position [164, 0]
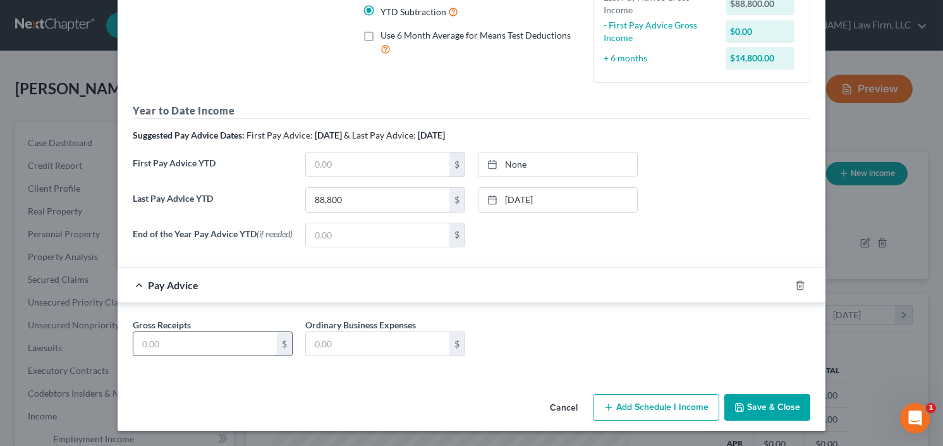
click at [198, 344] on input "text" at bounding box center [204, 344] width 143 height 24
type input "14,800"
click at [358, 351] on input "text" at bounding box center [377, 344] width 143 height 24
type input "11,000"
click at [192, 343] on input "14,800" at bounding box center [204, 344] width 143 height 24
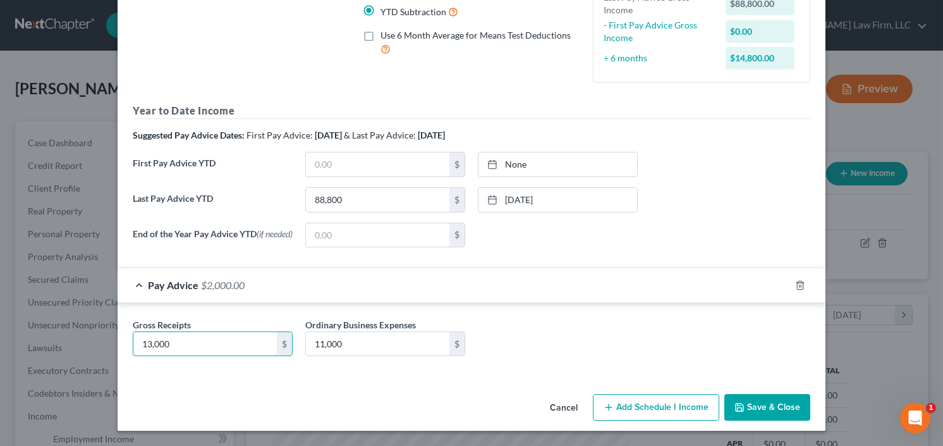
type input "13,000"
click at [774, 403] on button "Save & Close" at bounding box center [767, 407] width 86 height 27
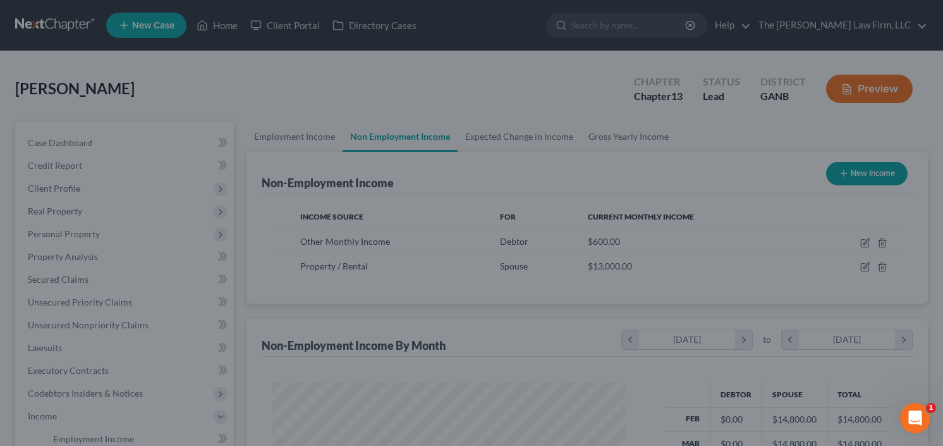
scroll to position [631877, 631723]
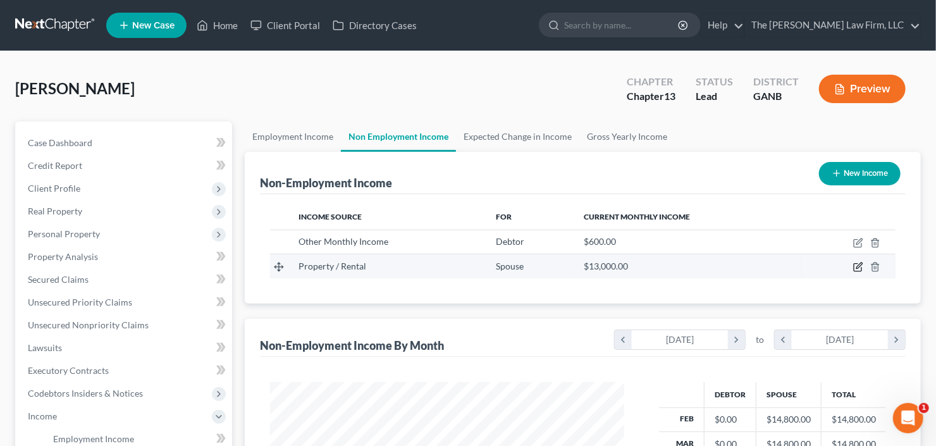
click at [857, 264] on icon "button" at bounding box center [858, 267] width 10 height 10
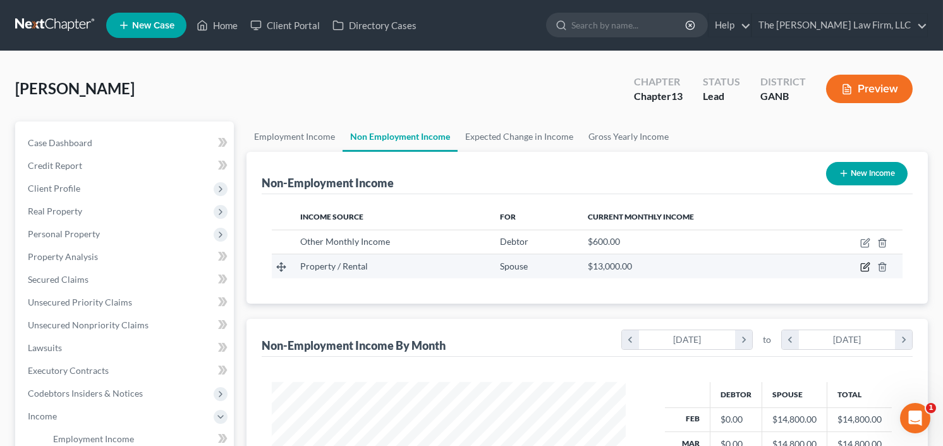
select select "9"
select select "0"
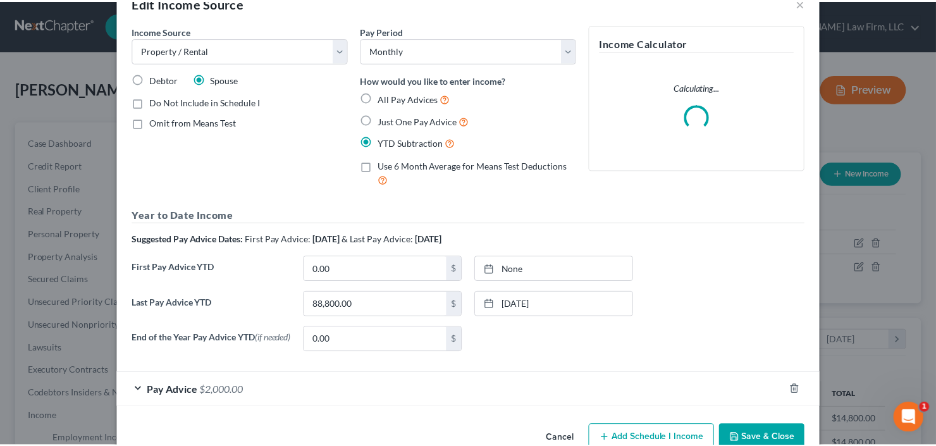
scroll to position [65, 0]
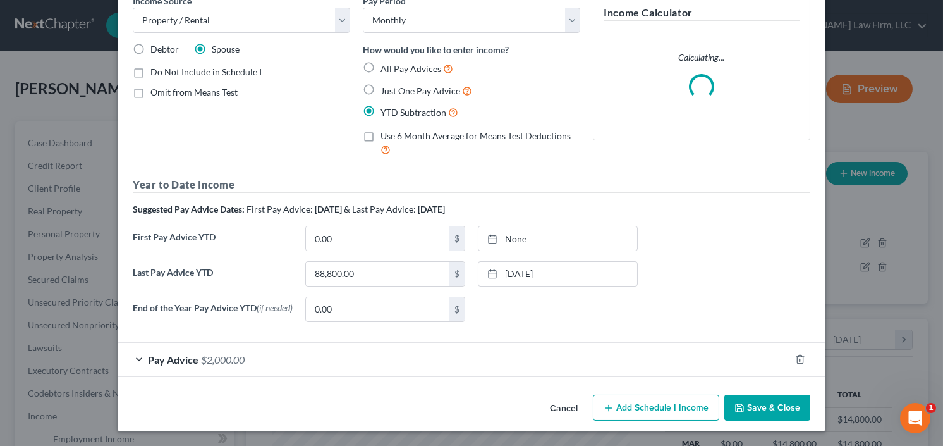
click at [776, 401] on button "Save & Close" at bounding box center [767, 407] width 86 height 27
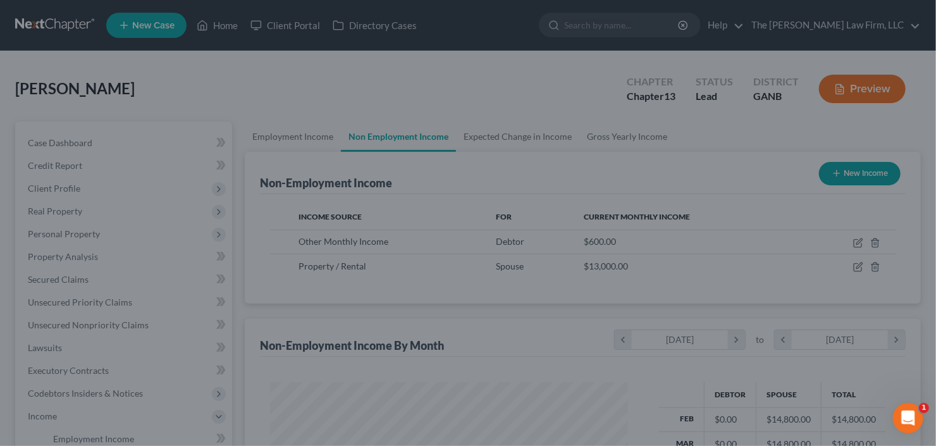
scroll to position [631877, 631723]
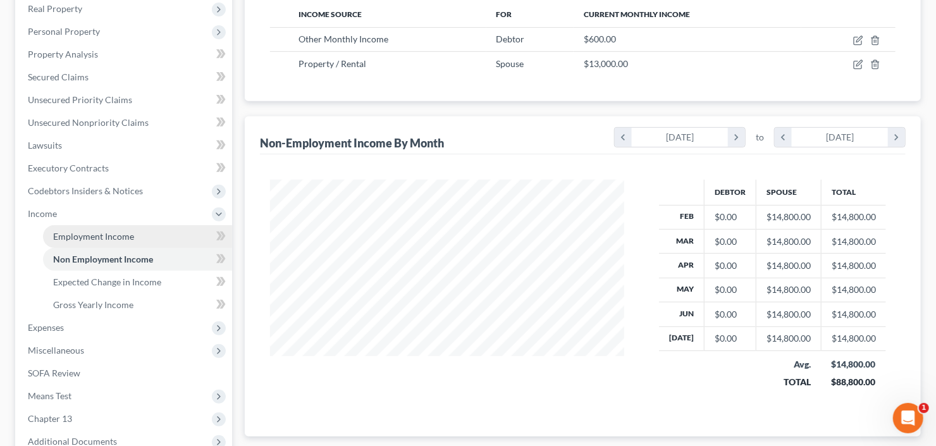
click at [118, 240] on span "Employment Income" at bounding box center [93, 236] width 81 height 11
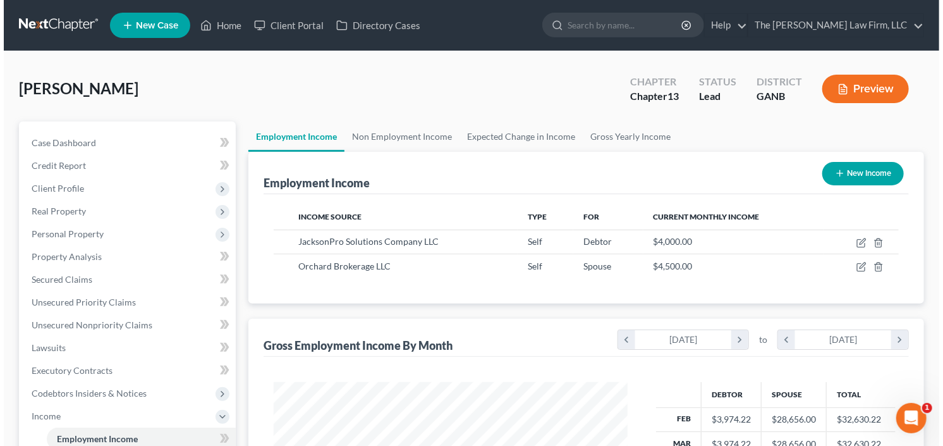
scroll to position [226, 379]
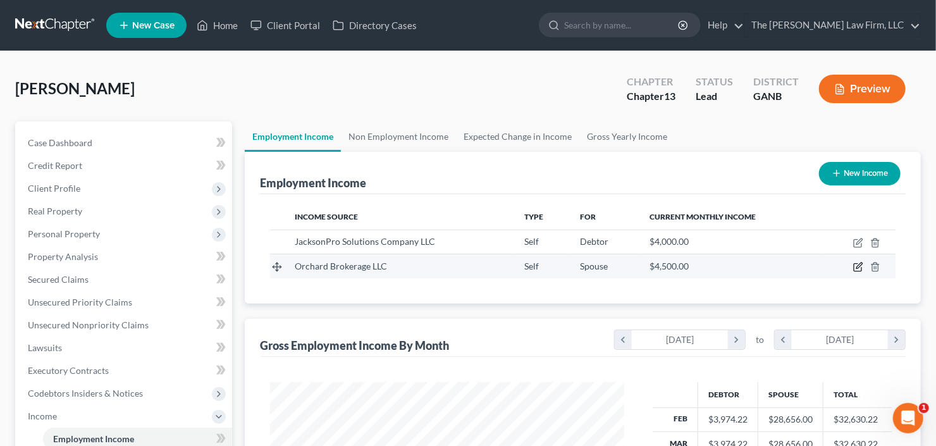
click at [860, 264] on icon "button" at bounding box center [859, 266] width 6 height 6
select select "1"
select select "35"
select select "0"
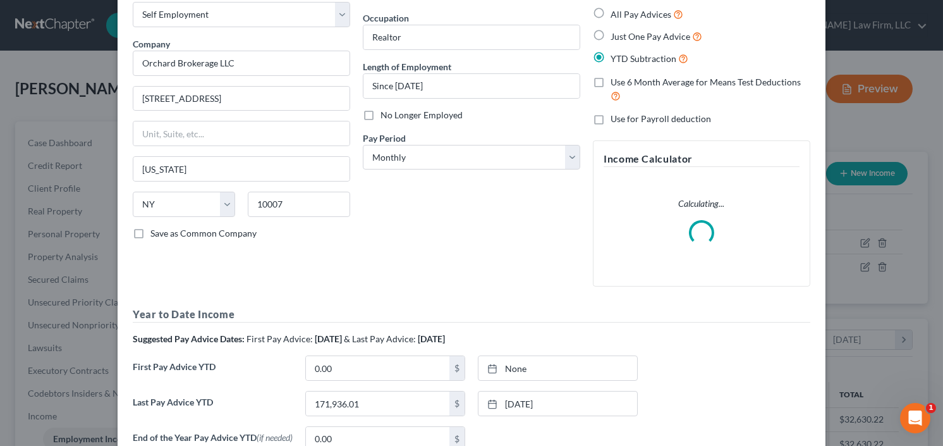
scroll to position [200, 0]
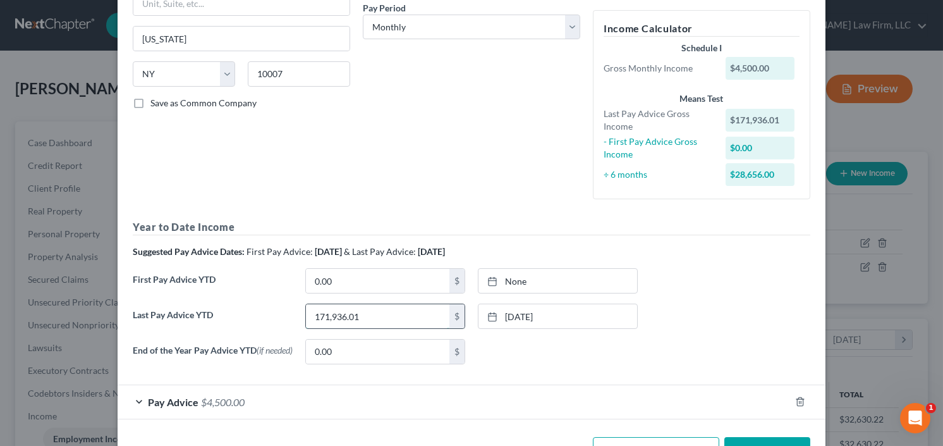
click at [363, 318] on input "171,936.01" at bounding box center [377, 316] width 143 height 24
type input "83,136.01"
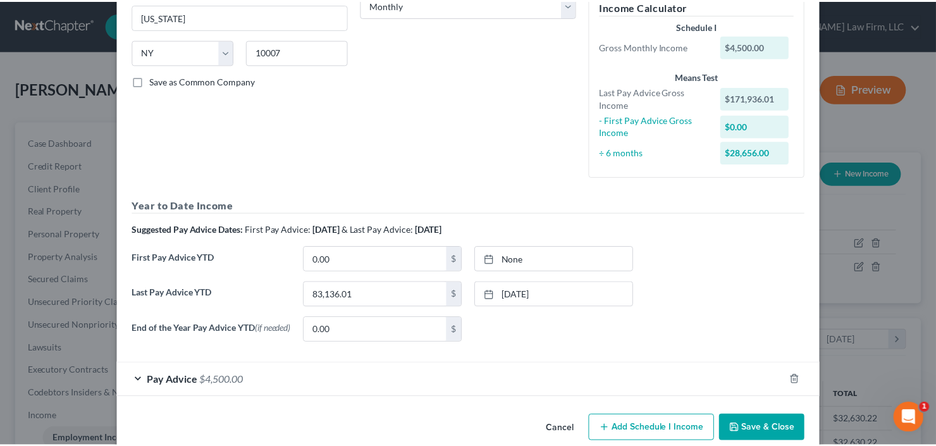
scroll to position [243, 0]
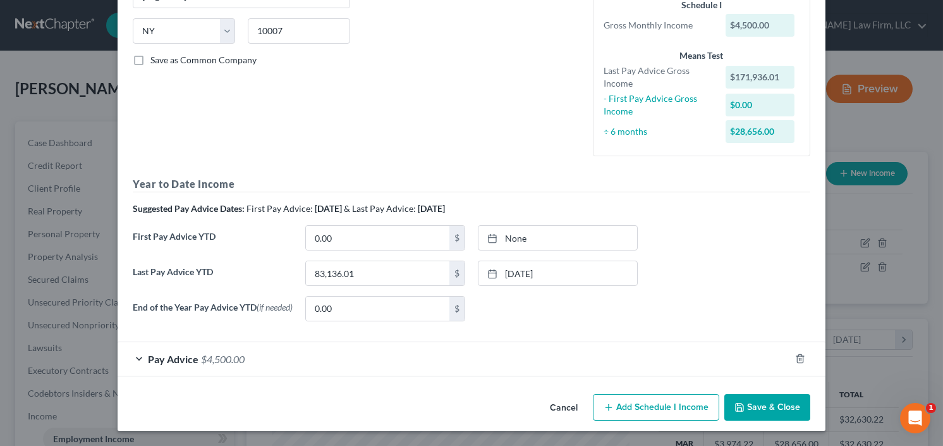
click at [747, 400] on button "Save & Close" at bounding box center [767, 407] width 86 height 27
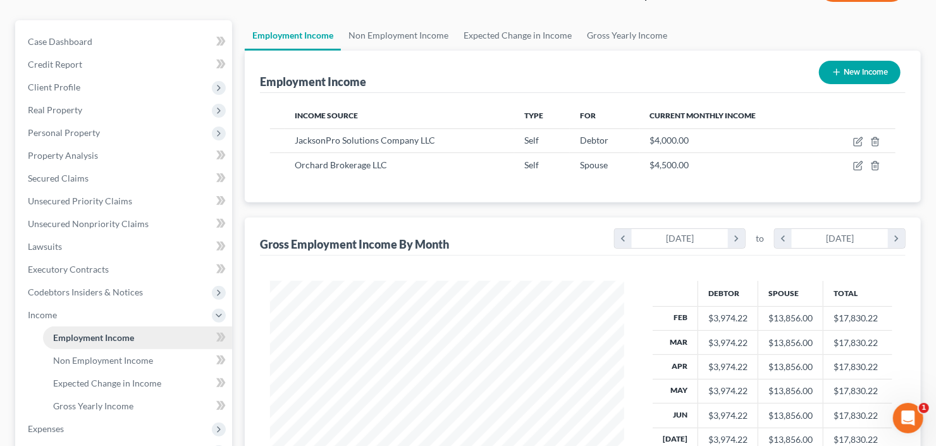
scroll to position [202, 0]
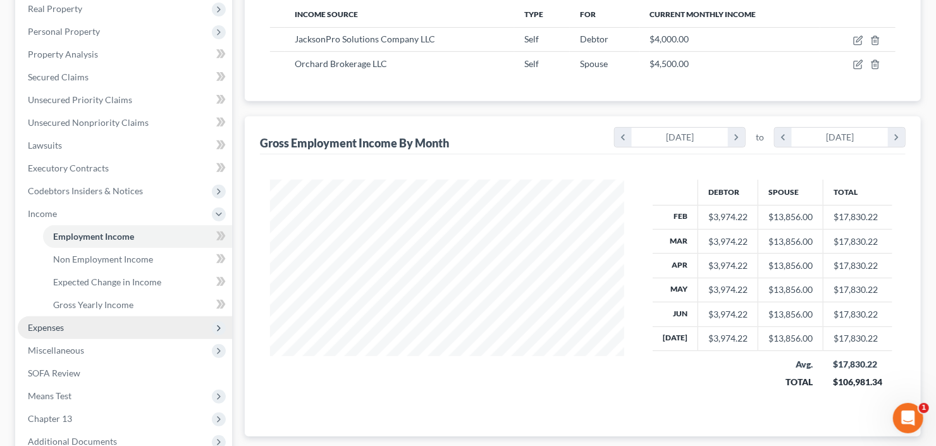
click at [59, 325] on span "Expenses" at bounding box center [46, 327] width 36 height 11
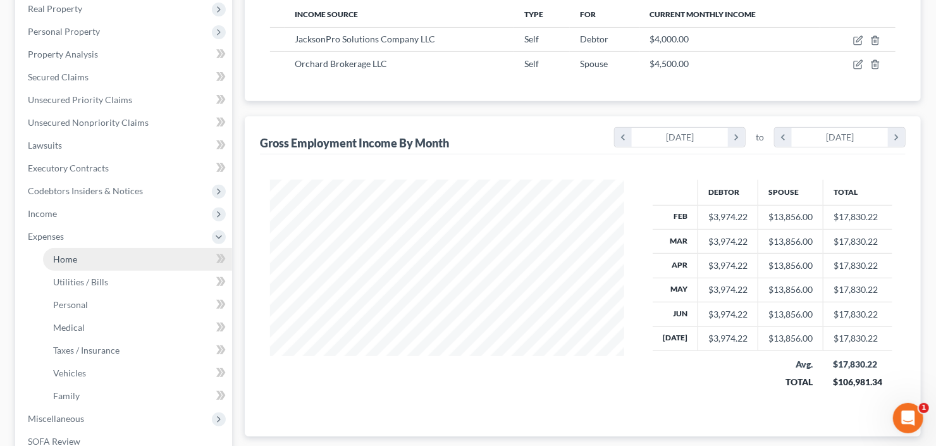
click at [80, 262] on link "Home" at bounding box center [137, 259] width 189 height 23
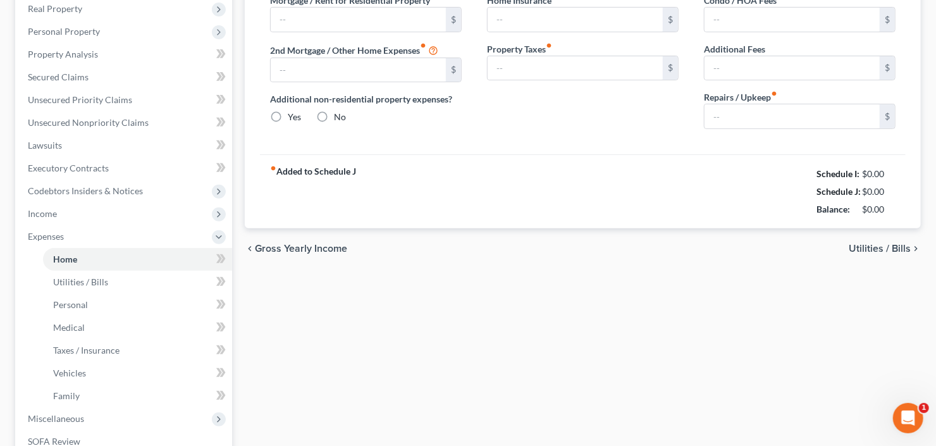
scroll to position [152, 0]
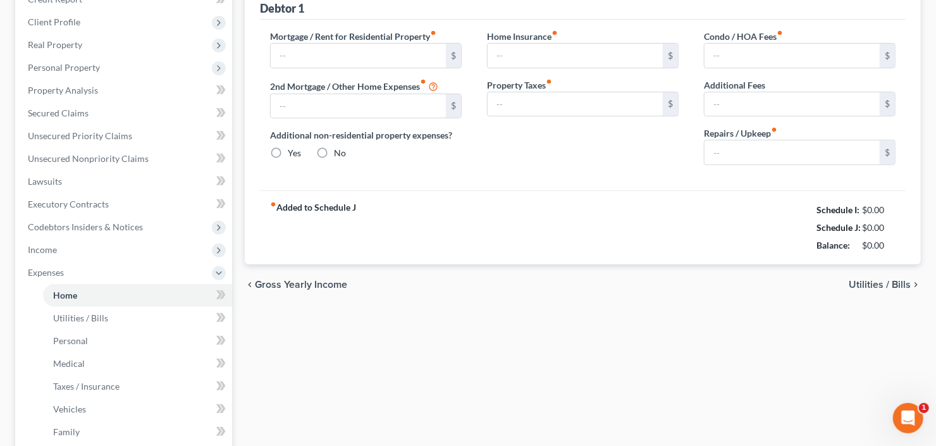
type input "3,648.00"
type input "0.00"
radio input "true"
type input "0.00"
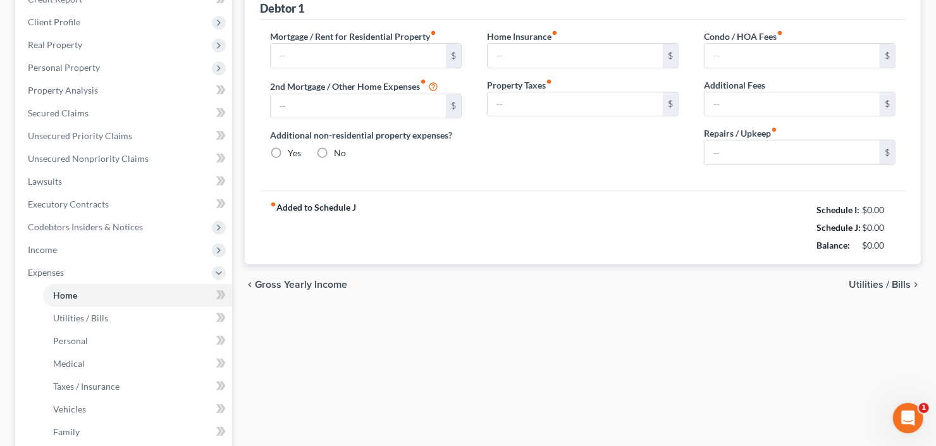
type input "0.00"
type input "50.00"
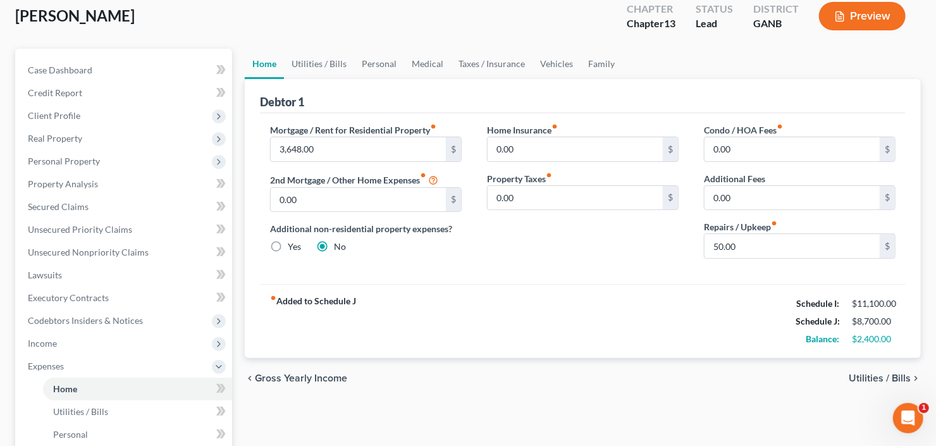
scroll to position [51, 0]
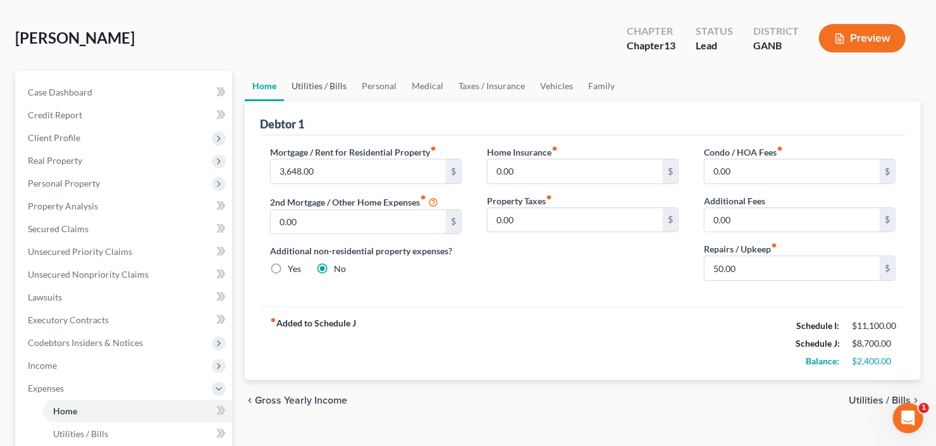
click at [315, 82] on link "Utilities / Bills" at bounding box center [319, 86] width 70 height 30
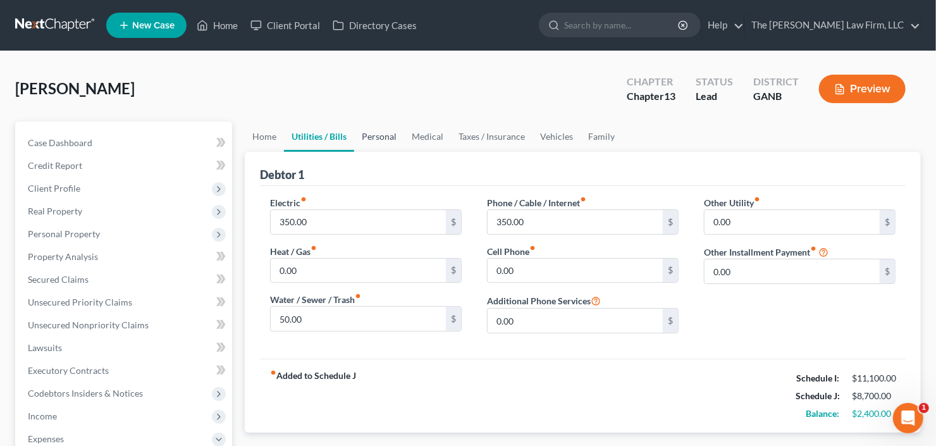
click at [377, 141] on link "Personal" at bounding box center [379, 136] width 50 height 30
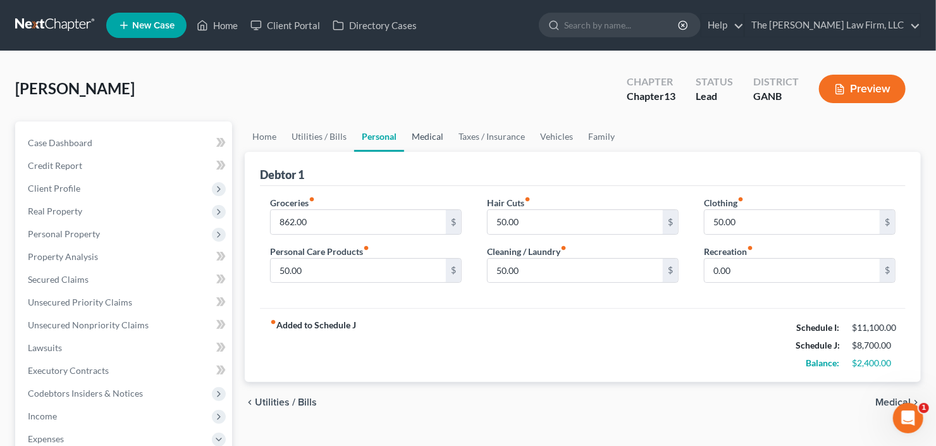
click at [427, 136] on link "Medical" at bounding box center [427, 136] width 47 height 30
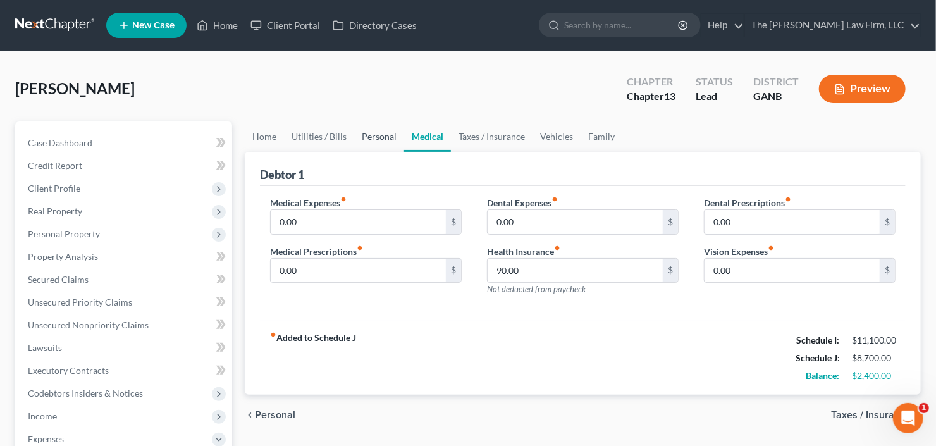
click at [362, 132] on link "Personal" at bounding box center [379, 136] width 50 height 30
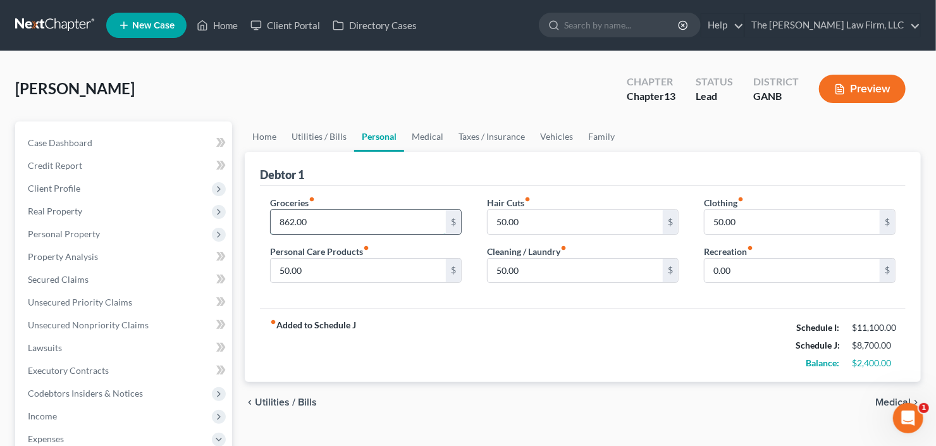
click at [358, 225] on input "862.00" at bounding box center [358, 222] width 175 height 24
type input "1,700"
type input "200"
type input "100"
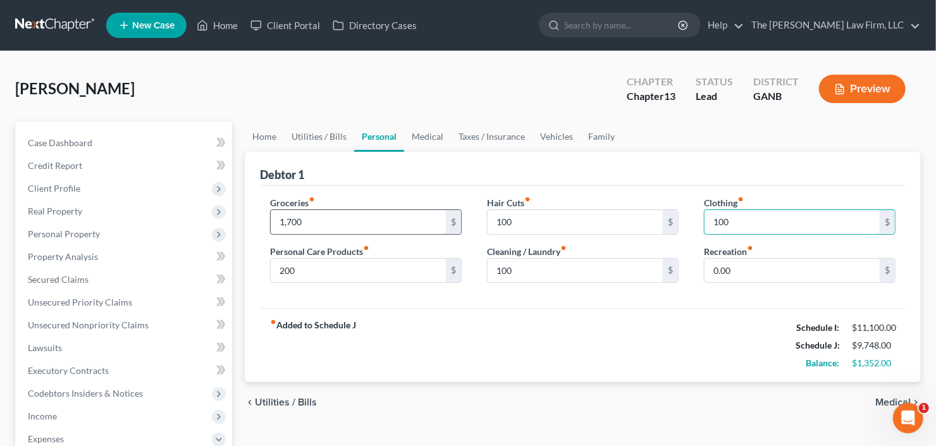
type input "100"
click at [564, 124] on link "Vehicles" at bounding box center [556, 136] width 48 height 30
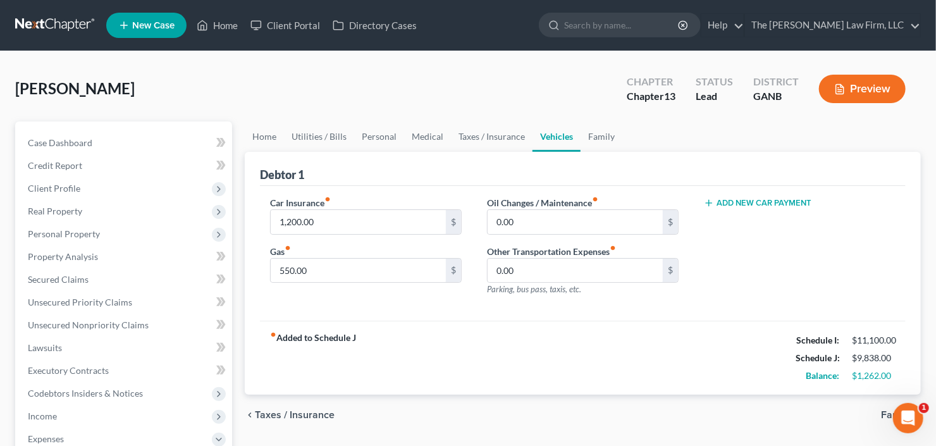
click at [556, 133] on link "Vehicles" at bounding box center [556, 136] width 48 height 30
click at [341, 274] on input "550.00" at bounding box center [358, 271] width 175 height 24
type input "850"
click at [416, 135] on link "Medical" at bounding box center [427, 136] width 47 height 30
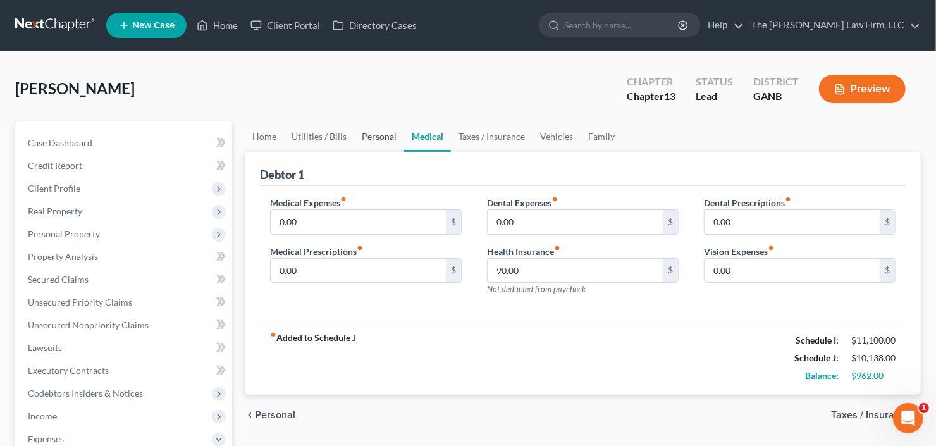
click at [374, 140] on link "Personal" at bounding box center [379, 136] width 50 height 30
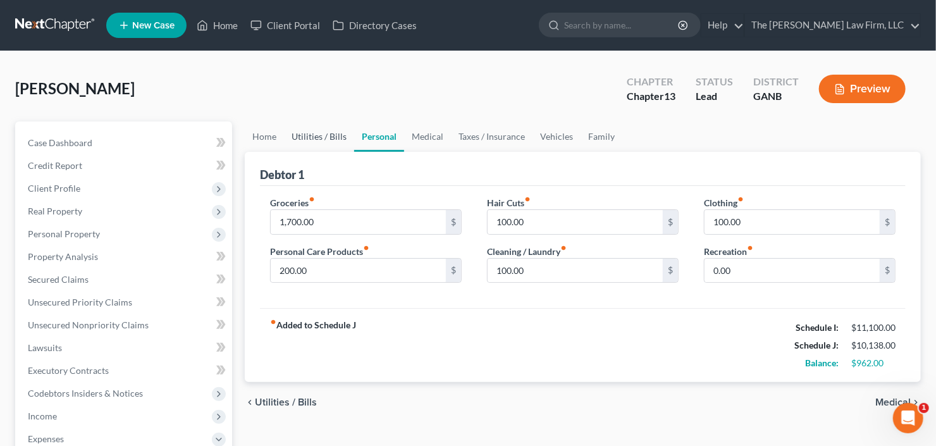
click at [329, 137] on link "Utilities / Bills" at bounding box center [319, 136] width 70 height 30
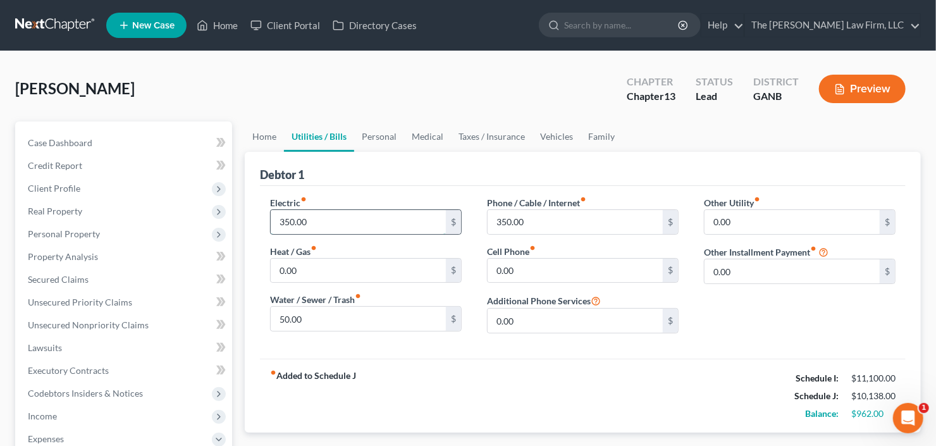
click at [345, 226] on input "350.00" at bounding box center [358, 222] width 175 height 24
type input "400"
click at [503, 216] on input "372.00" at bounding box center [574, 222] width 175 height 24
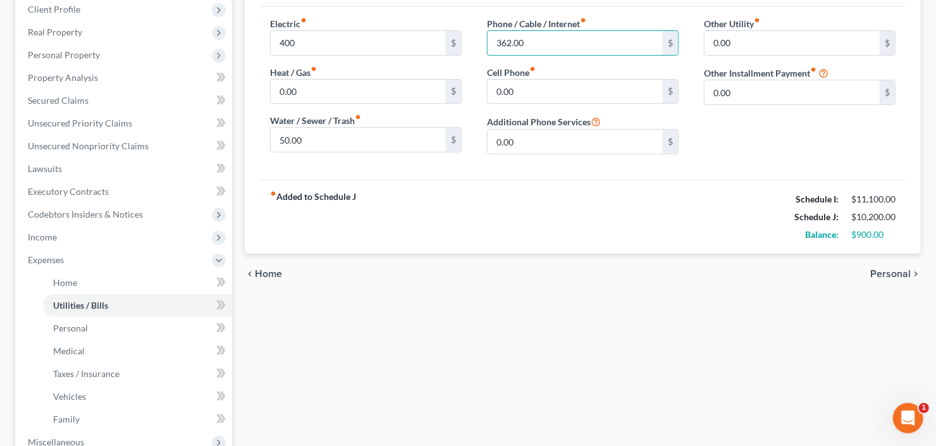
scroll to position [406, 0]
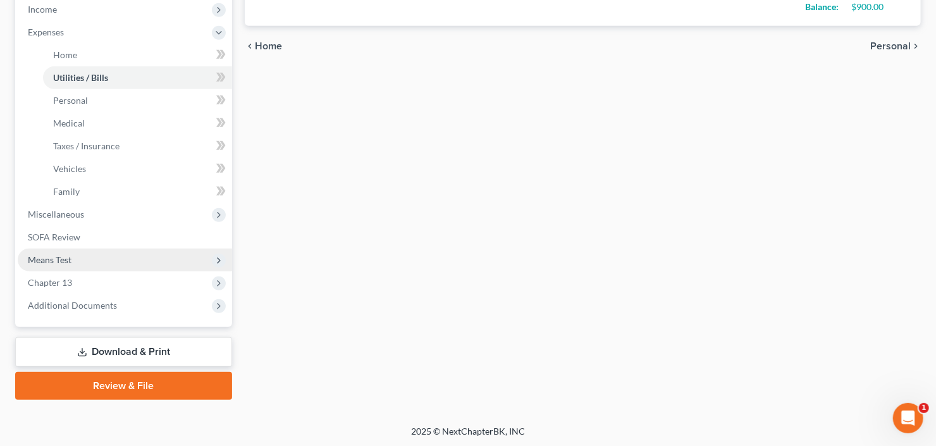
type input "362.00"
click at [90, 259] on span "Means Test" at bounding box center [125, 259] width 214 height 23
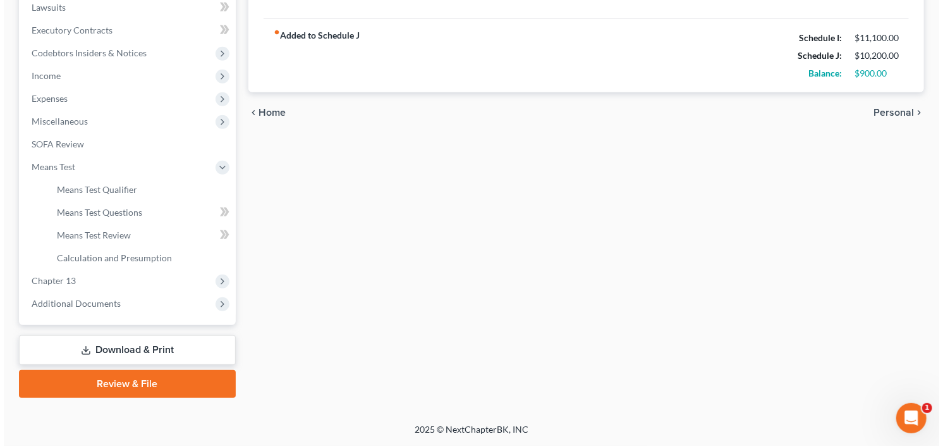
scroll to position [338, 0]
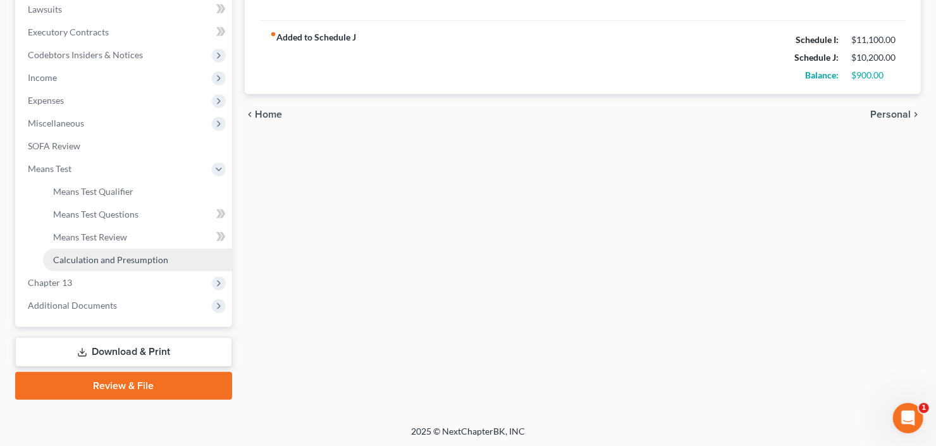
click at [113, 264] on link "Calculation and Presumption" at bounding box center [137, 259] width 189 height 23
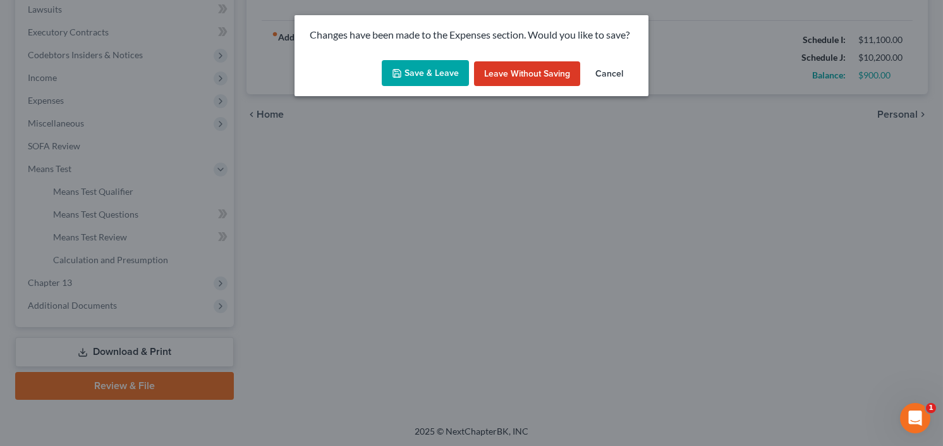
click at [432, 78] on button "Save & Leave" at bounding box center [425, 73] width 87 height 27
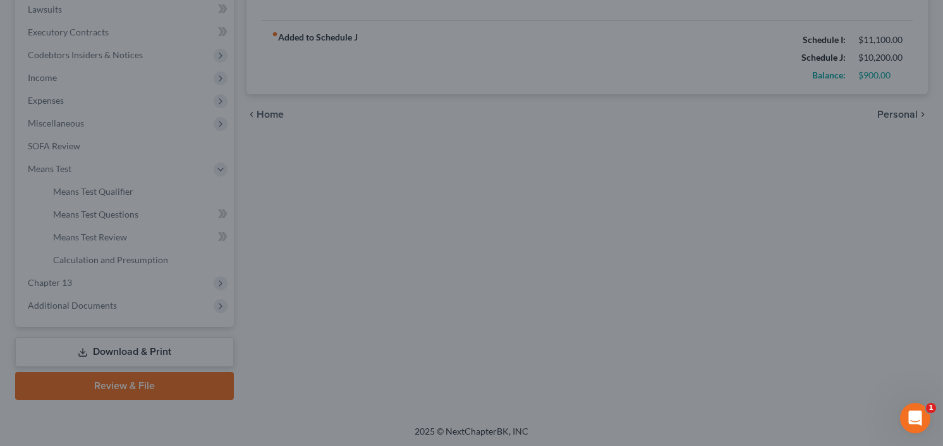
type input "400.00"
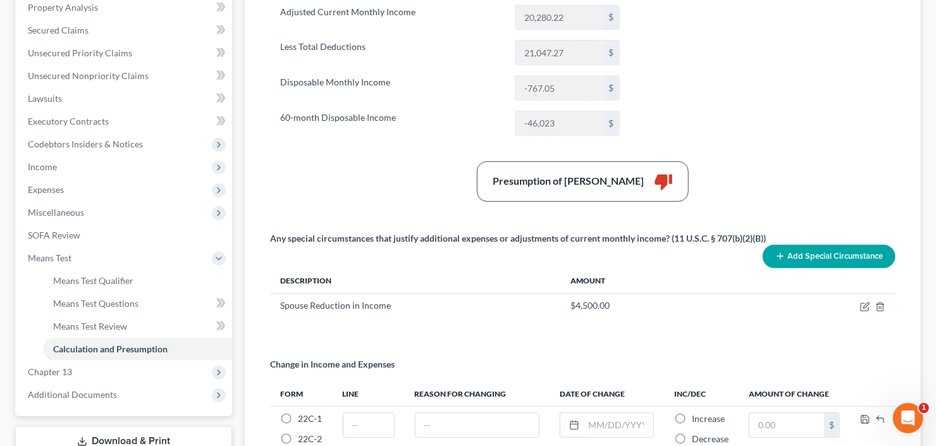
scroll to position [253, 0]
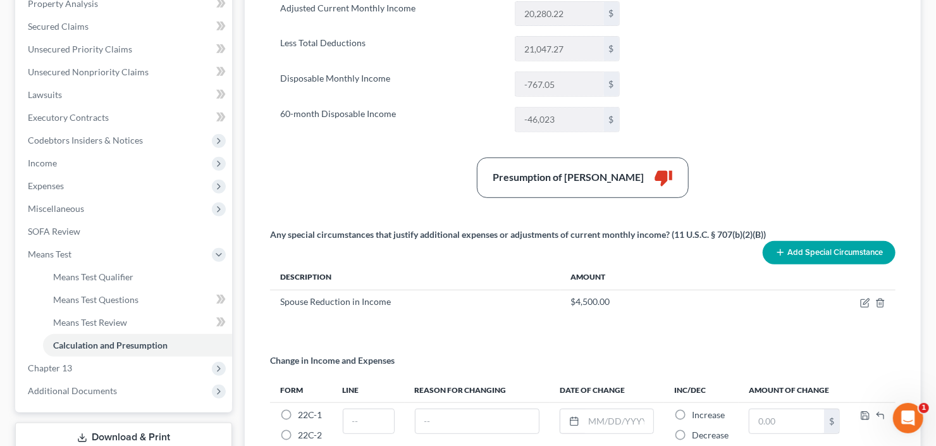
click at [833, 255] on button "Add Special Circumstance" at bounding box center [828, 252] width 133 height 23
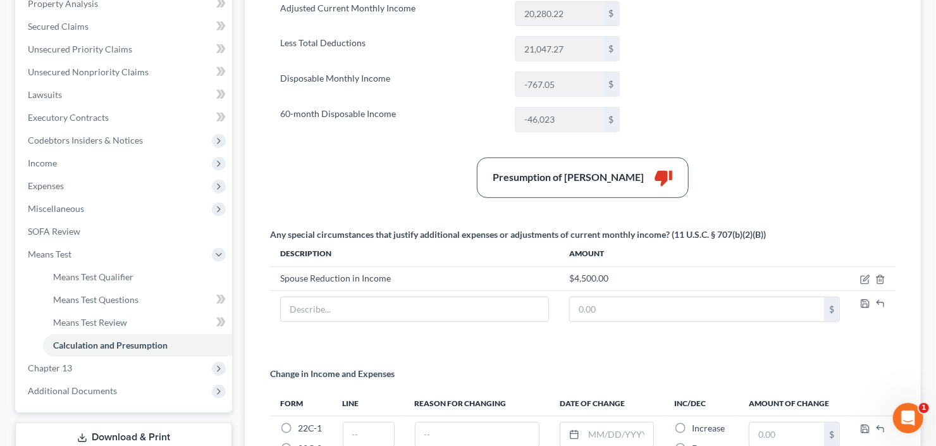
click at [406, 325] on div "Any special circumstances that justify additional expenses or adjustments of cu…" at bounding box center [583, 282] width 638 height 109
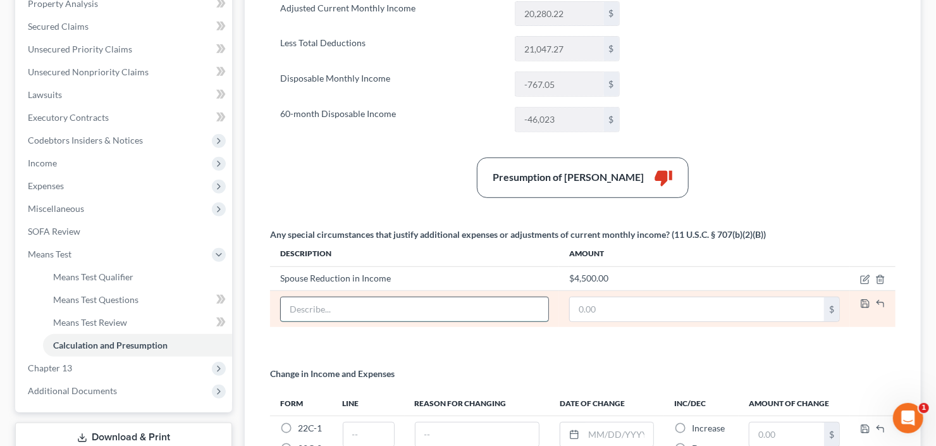
click at [409, 309] on input "text" at bounding box center [414, 309] width 267 height 24
type input "Less Rent"
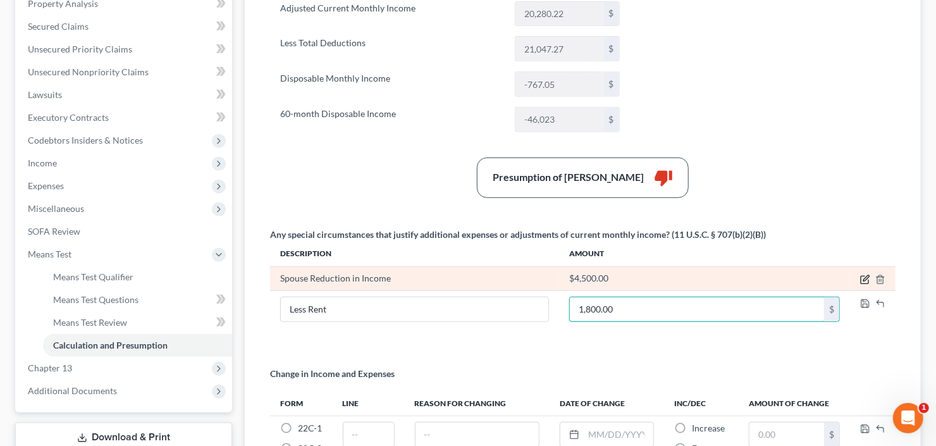
type input "1,800.00"
click at [861, 276] on icon "button" at bounding box center [864, 280] width 8 height 8
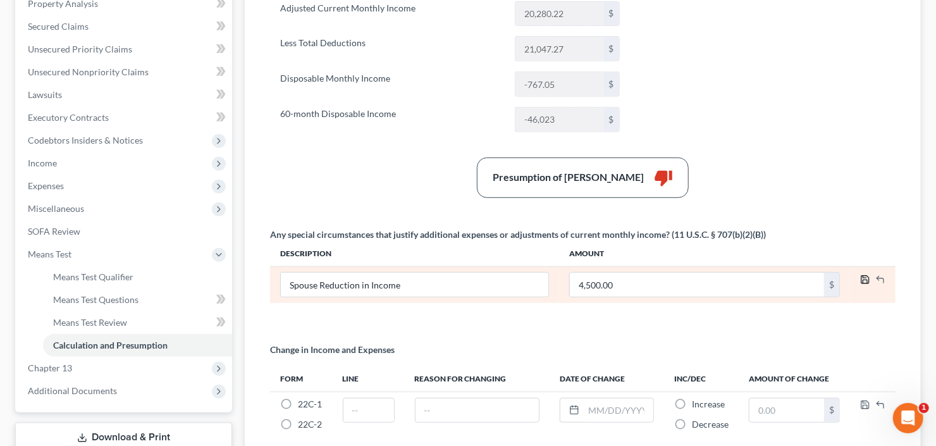
click at [864, 277] on icon "button" at bounding box center [865, 279] width 10 height 10
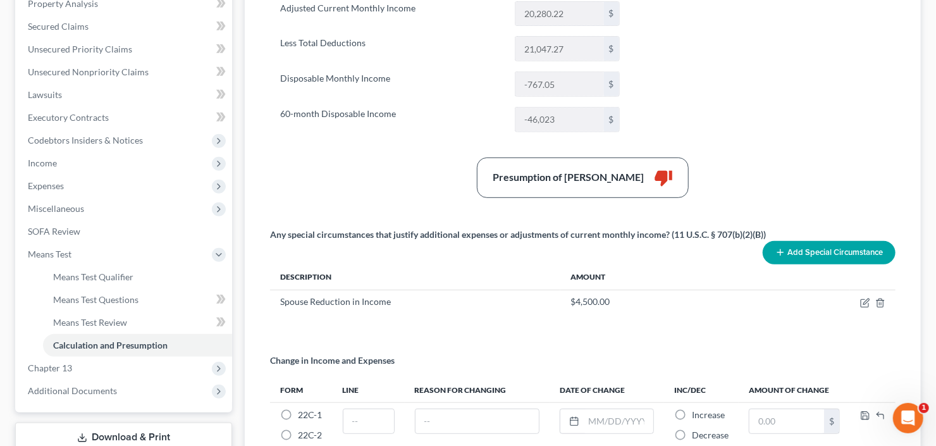
click at [851, 259] on button "Add Special Circumstance" at bounding box center [828, 252] width 133 height 23
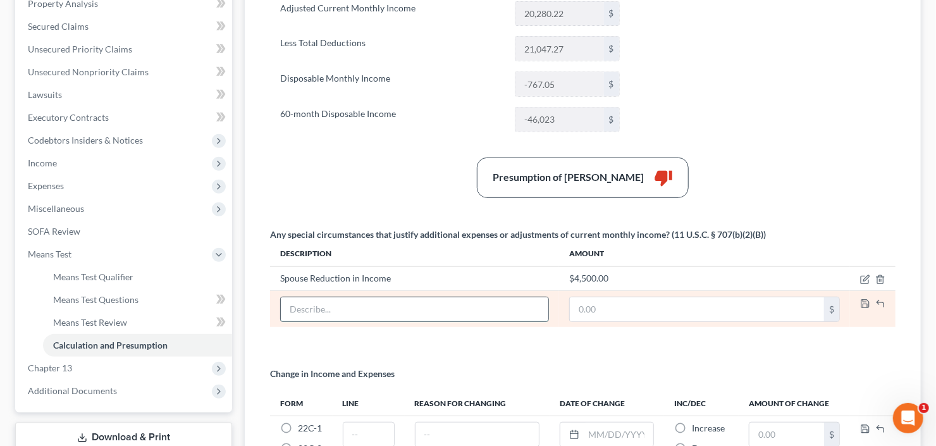
click at [443, 308] on input "text" at bounding box center [414, 309] width 267 height 24
type input "Less Rent"
type input "1,800"
click at [863, 298] on icon "button" at bounding box center [865, 303] width 10 height 10
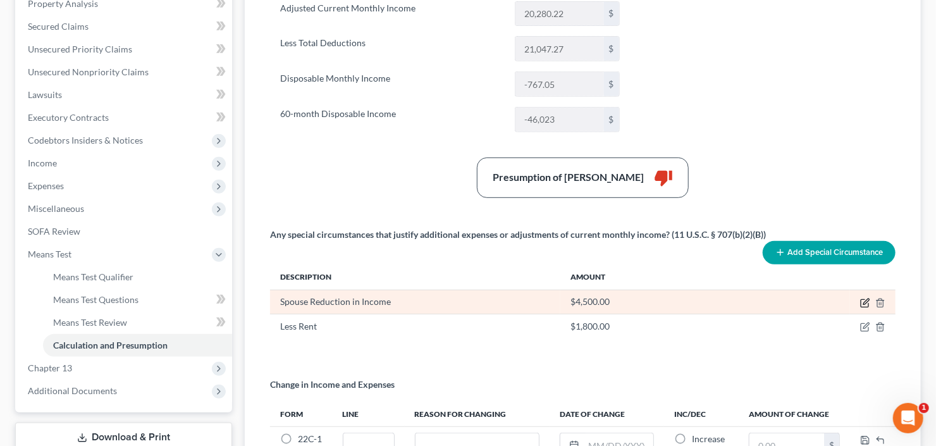
click at [863, 298] on icon "button" at bounding box center [865, 303] width 10 height 10
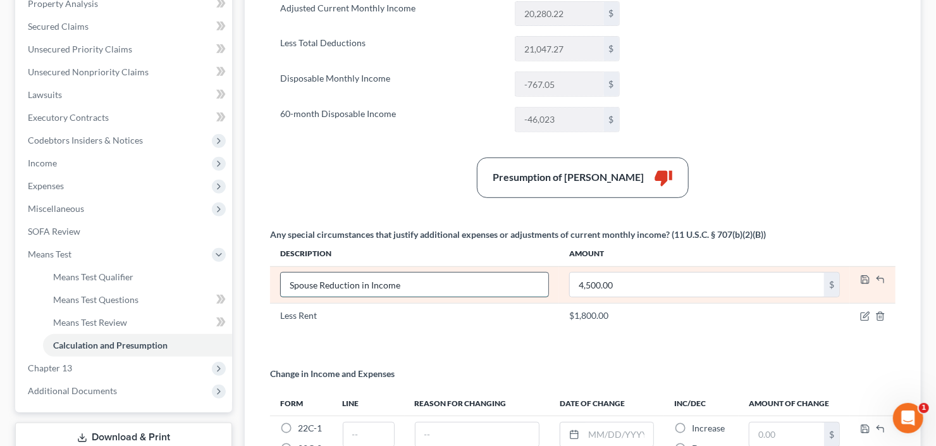
click at [422, 284] on input "Spouse Reduction in Income" at bounding box center [414, 284] width 267 height 24
type input "Spouse Reduction in Income and Less Contributions"
click at [865, 276] on polyline "button" at bounding box center [864, 277] width 3 height 2
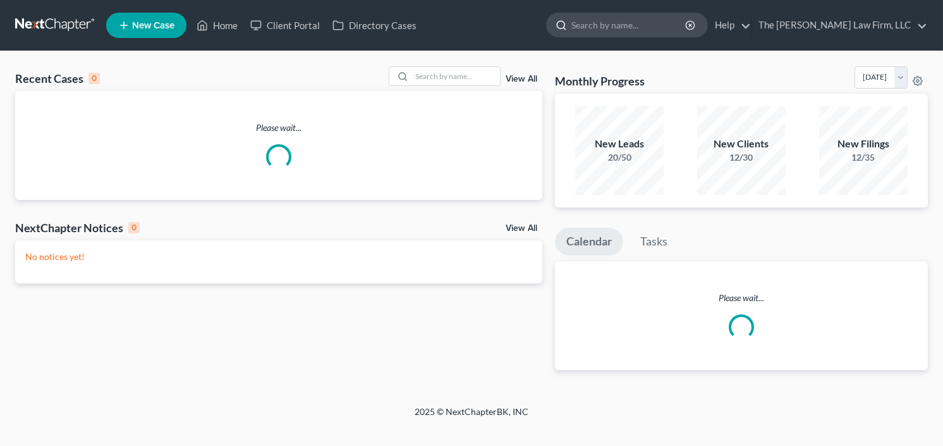
click at [659, 20] on input "search" at bounding box center [629, 24] width 116 height 23
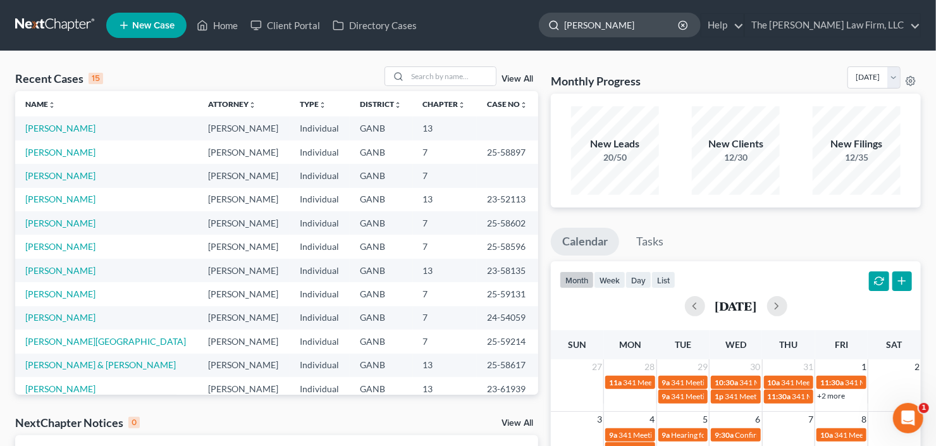
type input "[PERSON_NAME]"
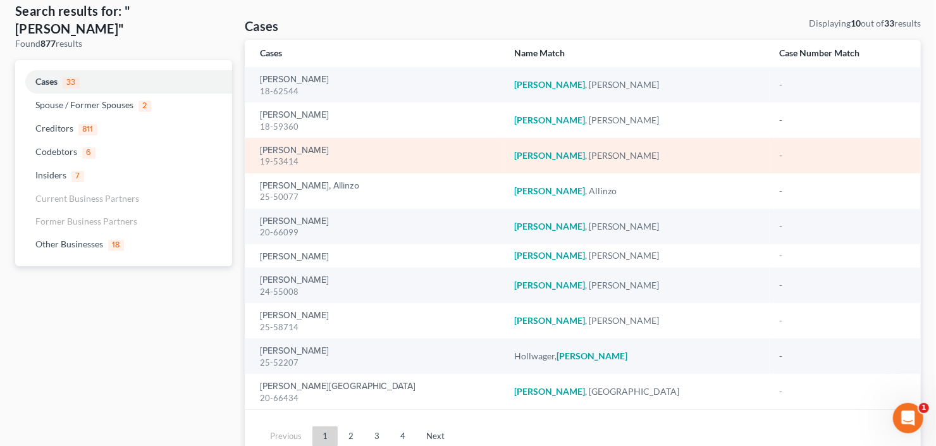
scroll to position [101, 0]
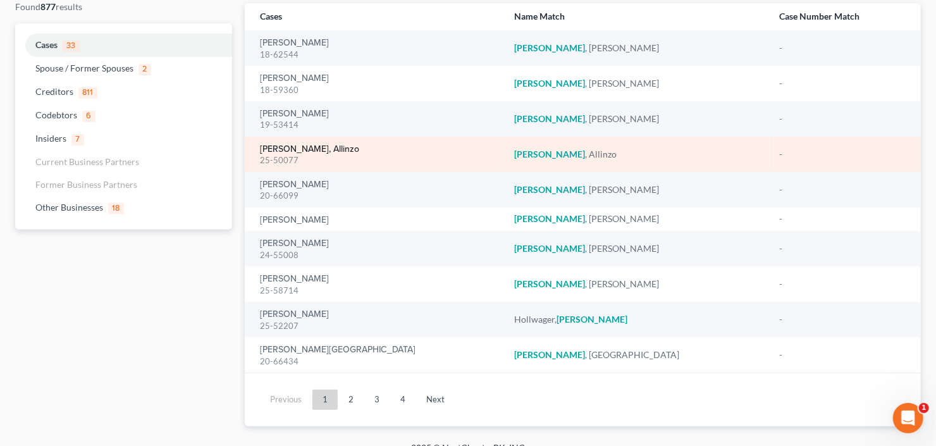
click at [288, 147] on link "[PERSON_NAME], Allinzo" at bounding box center [309, 149] width 99 height 9
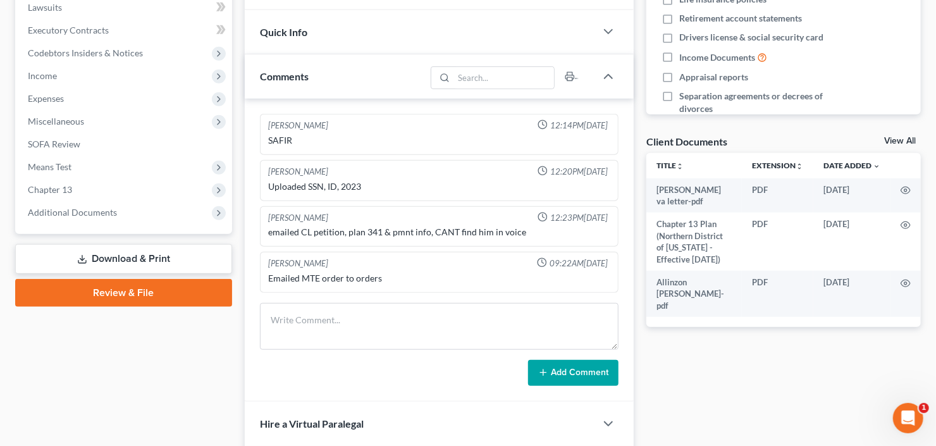
scroll to position [354, 0]
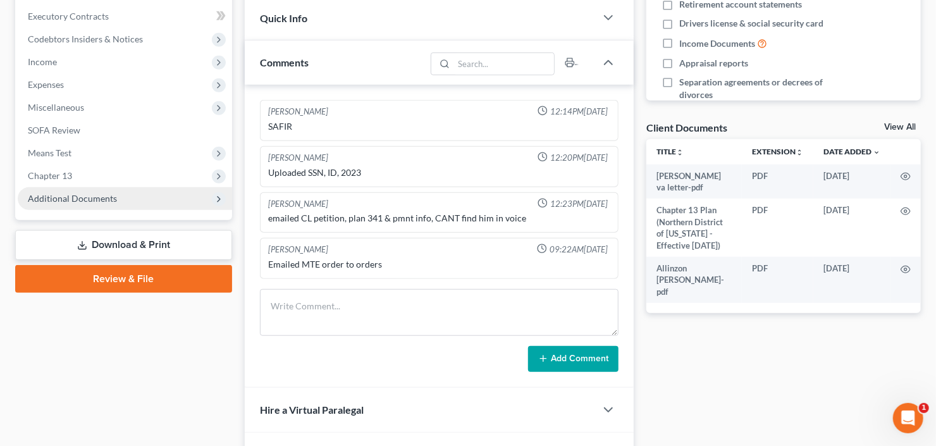
click at [86, 197] on span "Additional Documents" at bounding box center [72, 198] width 89 height 11
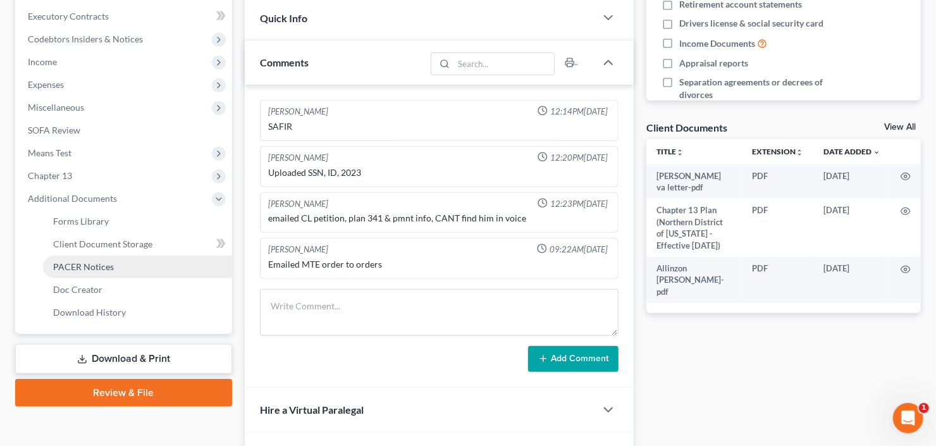
click at [94, 276] on link "PACER Notices" at bounding box center [137, 266] width 189 height 23
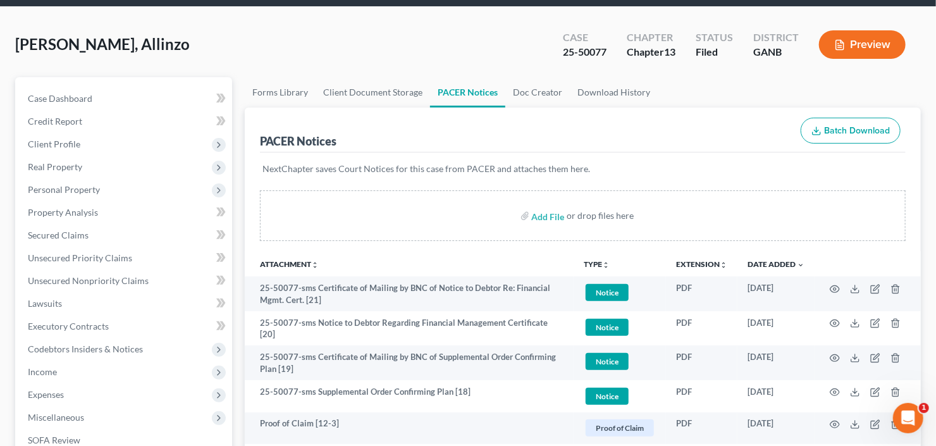
scroll to position [101, 0]
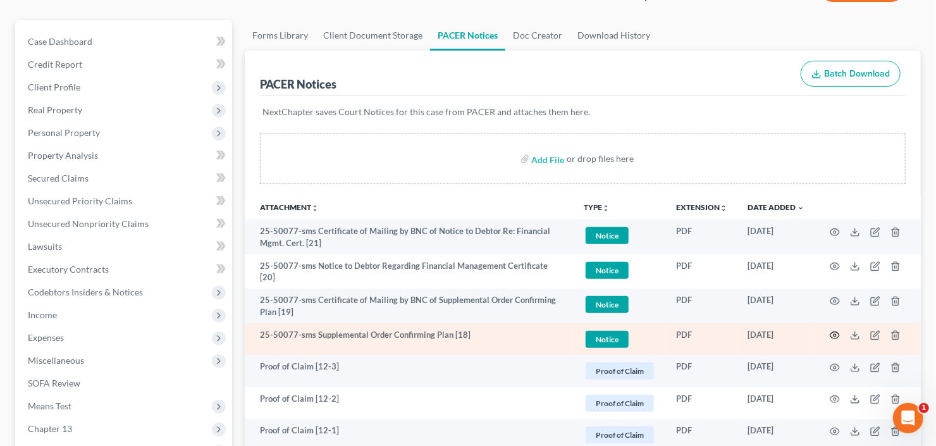
click at [831, 330] on icon "button" at bounding box center [834, 335] width 10 height 10
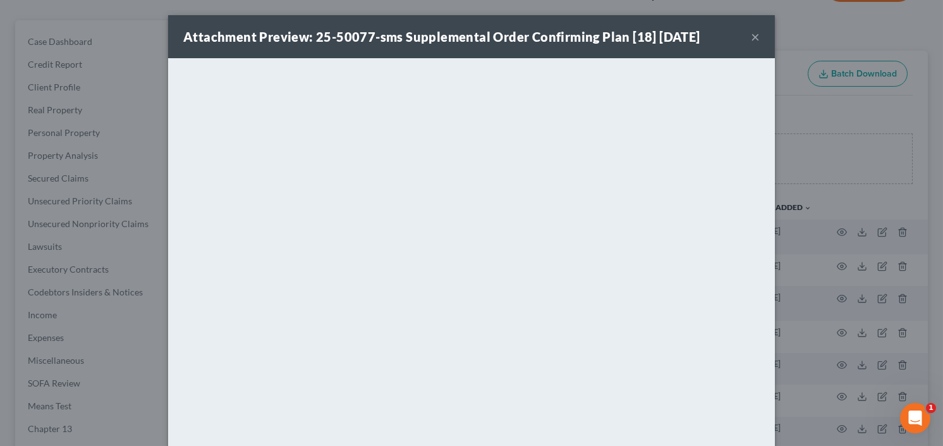
click at [754, 34] on button "×" at bounding box center [755, 36] width 9 height 15
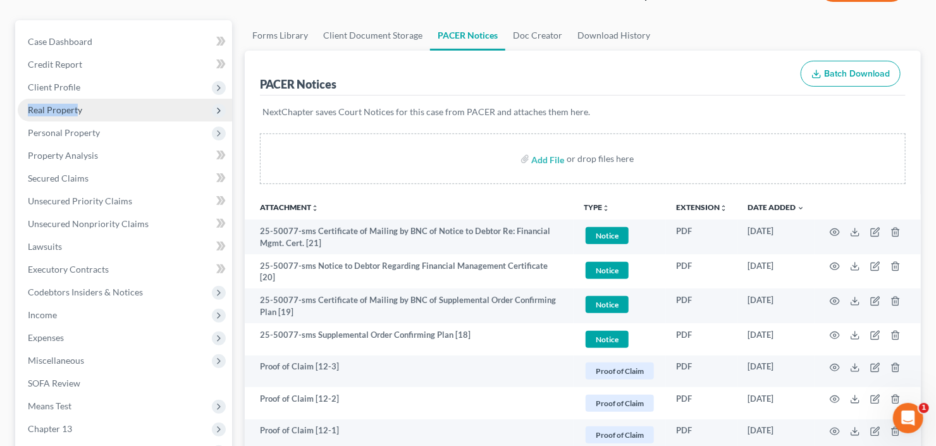
click at [76, 97] on ul "Case Dashboard Payments Invoices Payments Payments Credit Report Client Profile" at bounding box center [125, 303] width 214 height 546
click at [69, 104] on span "Real Property" at bounding box center [55, 109] width 54 height 11
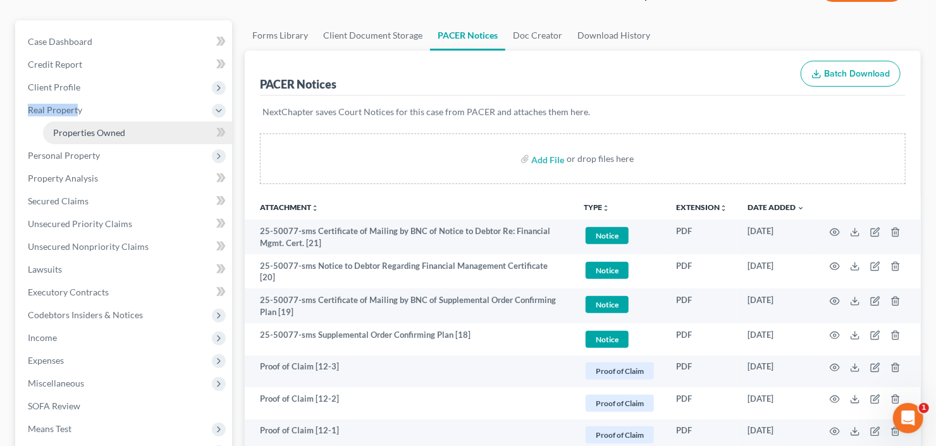
click at [113, 133] on span "Properties Owned" at bounding box center [89, 132] width 72 height 11
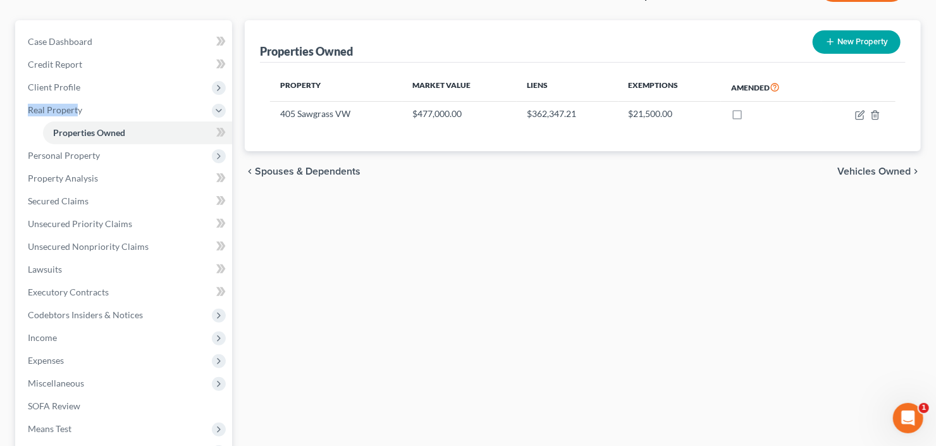
scroll to position [202, 0]
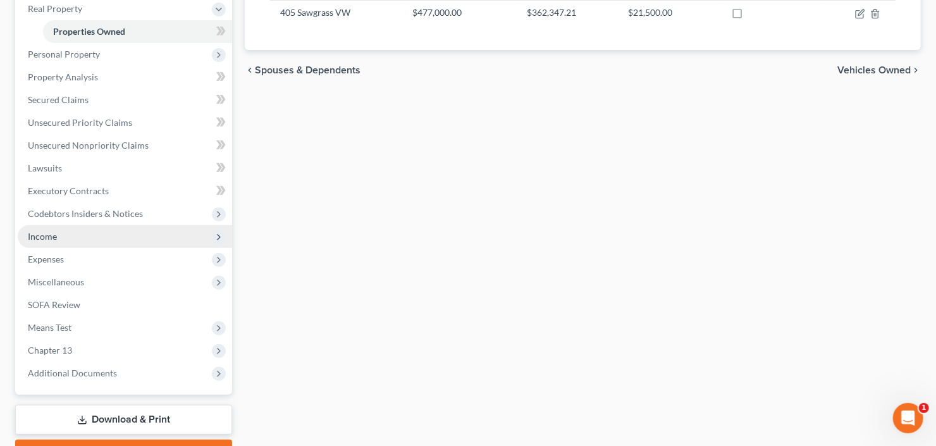
click at [40, 234] on span "Income" at bounding box center [42, 236] width 29 height 11
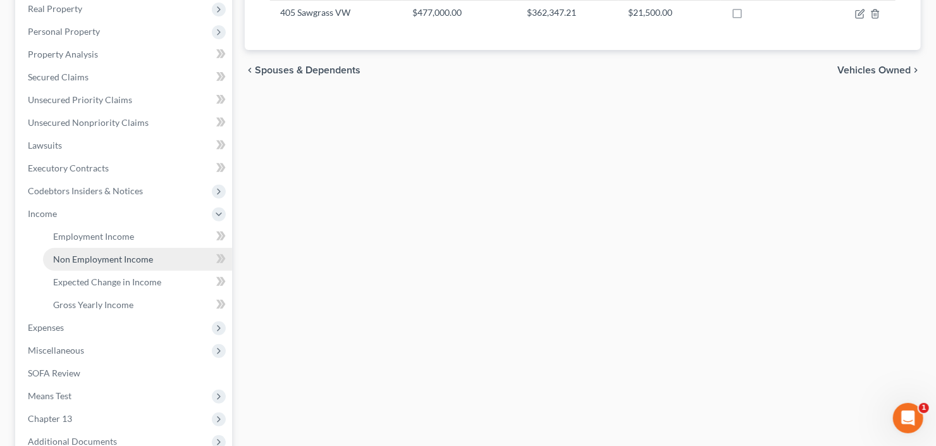
click at [75, 253] on span "Non Employment Income" at bounding box center [103, 258] width 100 height 11
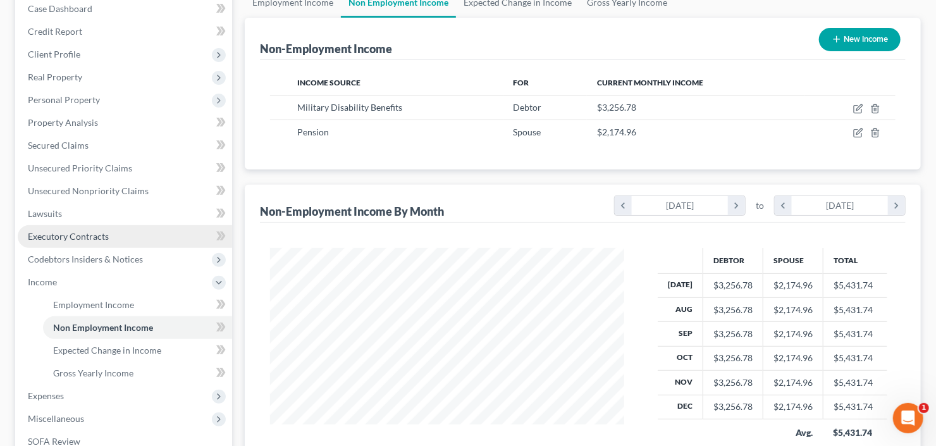
scroll to position [202, 0]
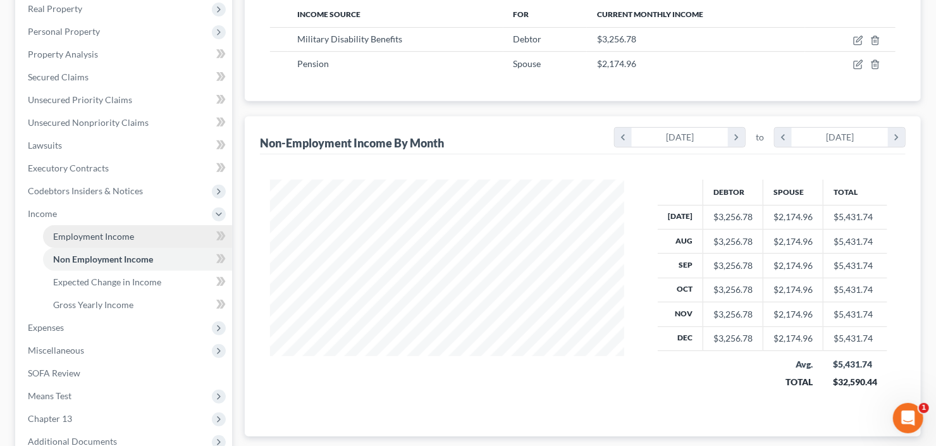
click at [97, 235] on span "Employment Income" at bounding box center [93, 236] width 81 height 11
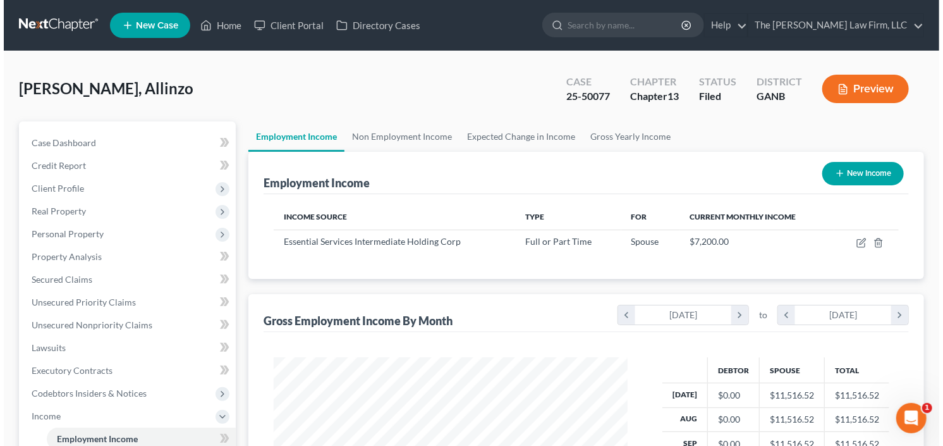
scroll to position [101, 0]
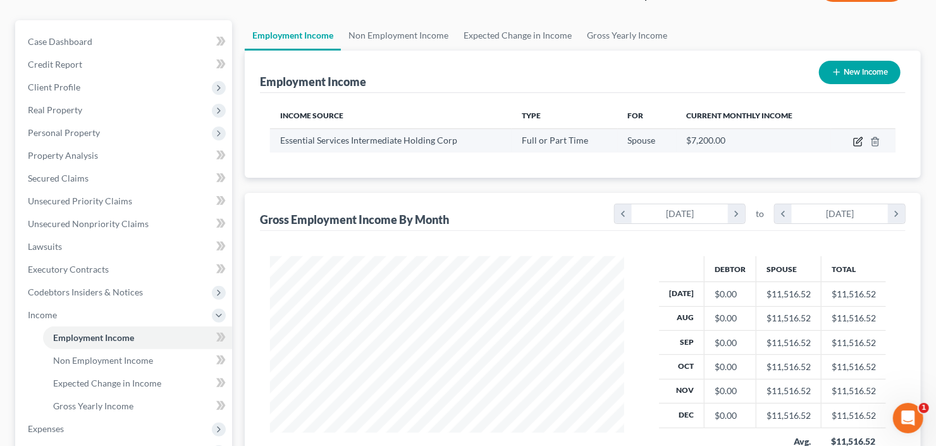
click at [855, 141] on icon "button" at bounding box center [858, 142] width 10 height 10
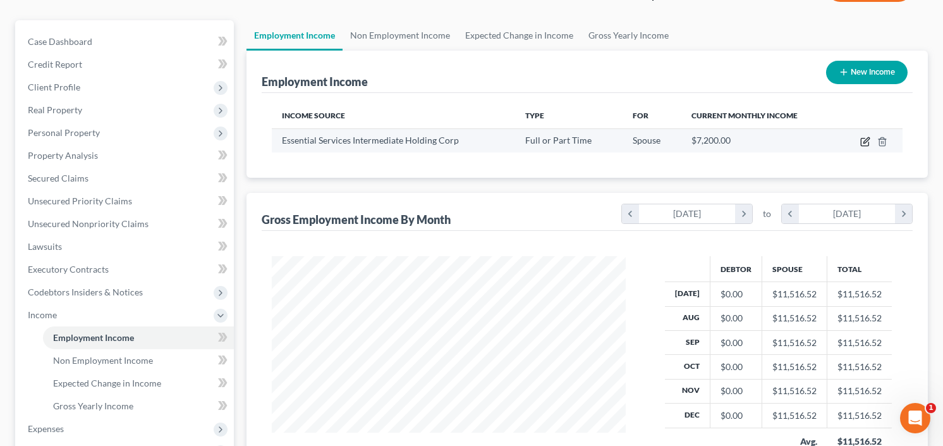
select select "0"
select select "10"
select select "1"
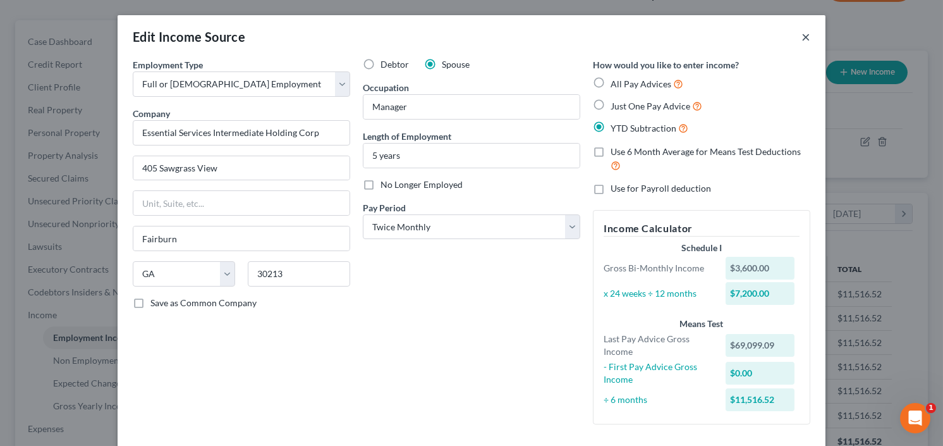
click at [804, 35] on button "×" at bounding box center [806, 36] width 9 height 15
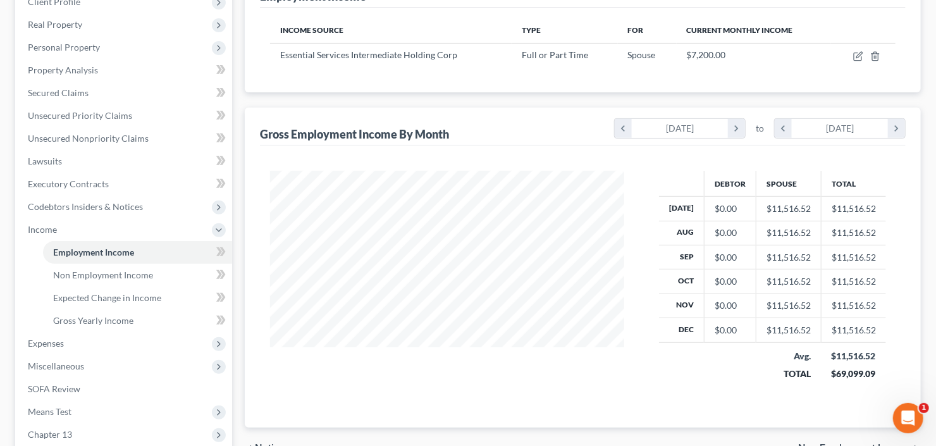
scroll to position [35, 0]
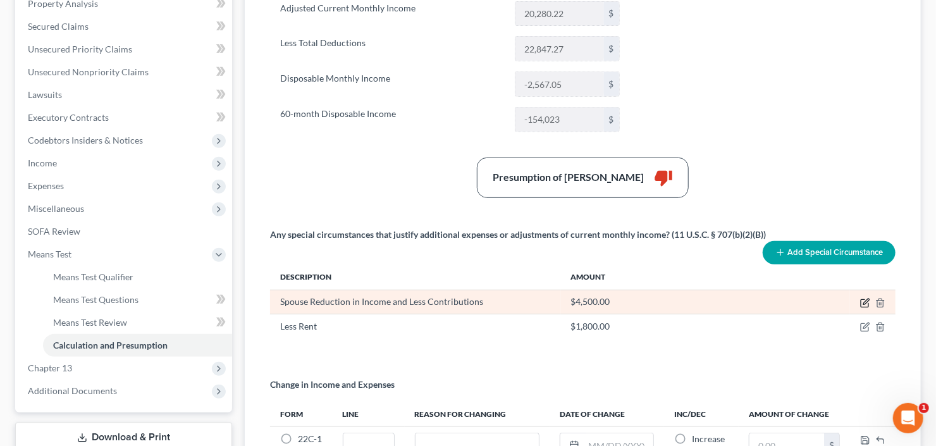
click at [863, 300] on icon "button" at bounding box center [865, 303] width 10 height 10
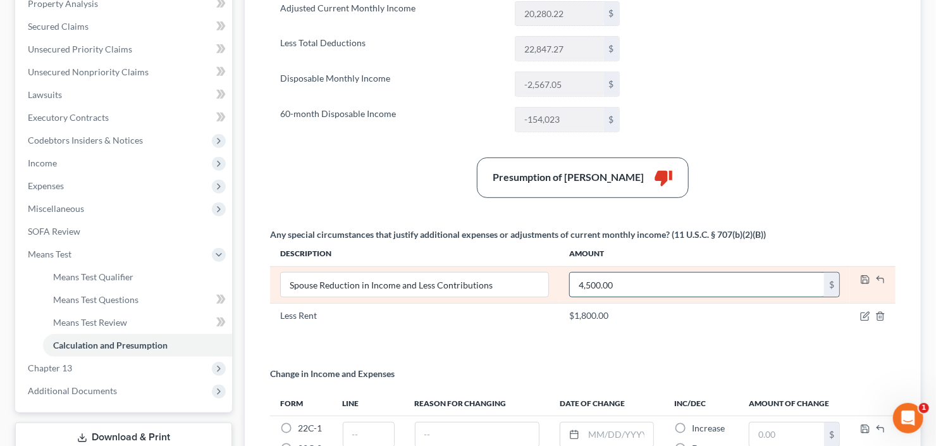
click at [632, 276] on input "4,500.00" at bounding box center [697, 284] width 254 height 24
type input "1"
type input "2,000"
click at [861, 276] on icon "button" at bounding box center [865, 280] width 8 height 8
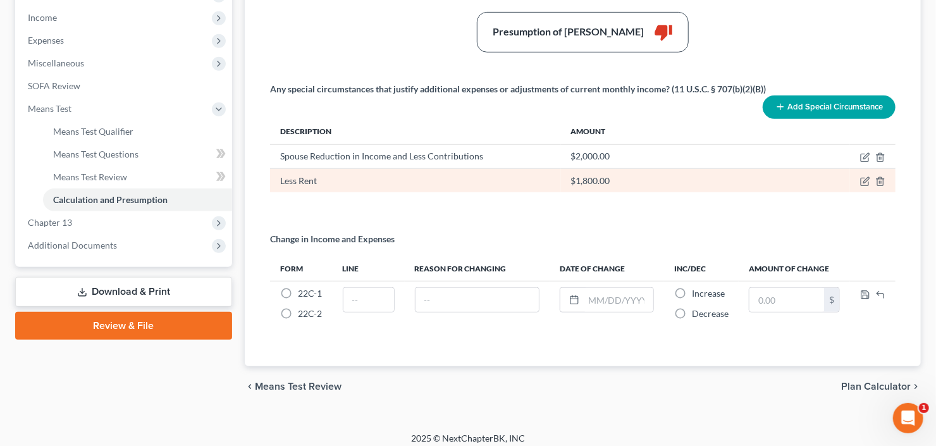
scroll to position [403, 0]
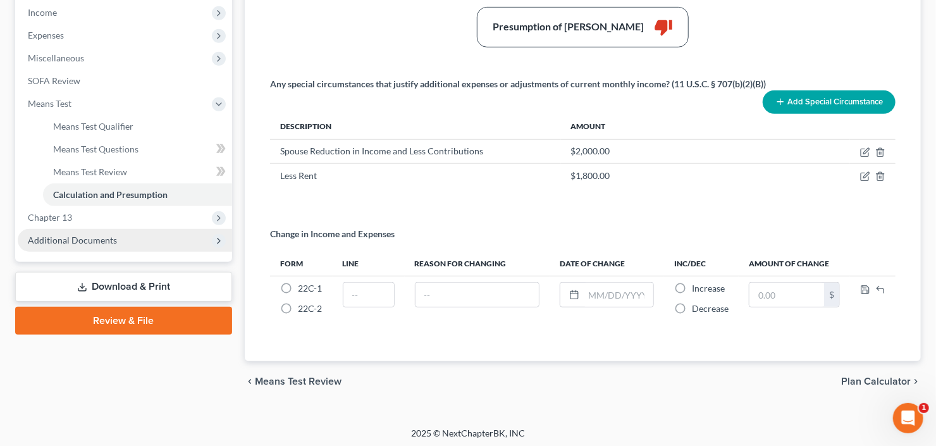
click at [78, 243] on span "Additional Documents" at bounding box center [72, 240] width 89 height 11
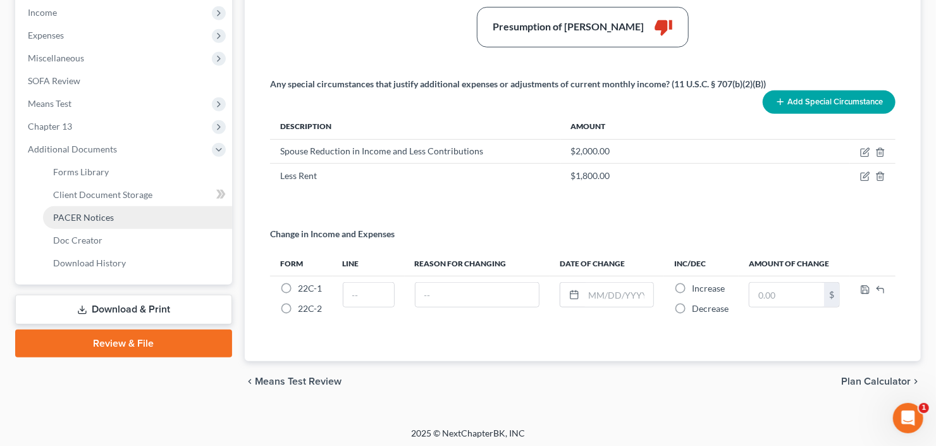
click at [92, 214] on span "PACER Notices" at bounding box center [83, 217] width 61 height 11
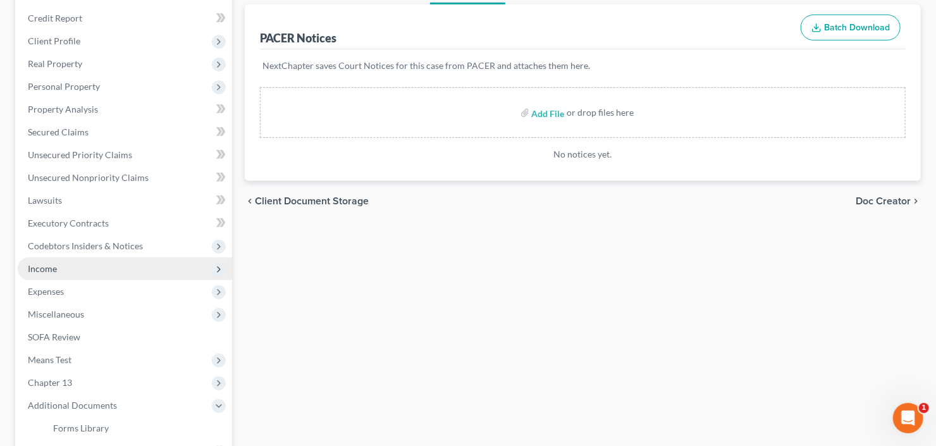
scroll to position [152, 0]
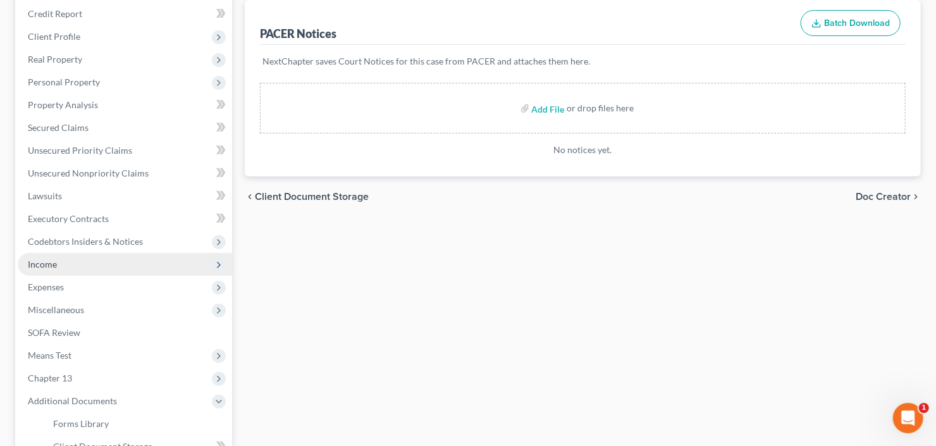
click at [48, 261] on span "Income" at bounding box center [42, 264] width 29 height 11
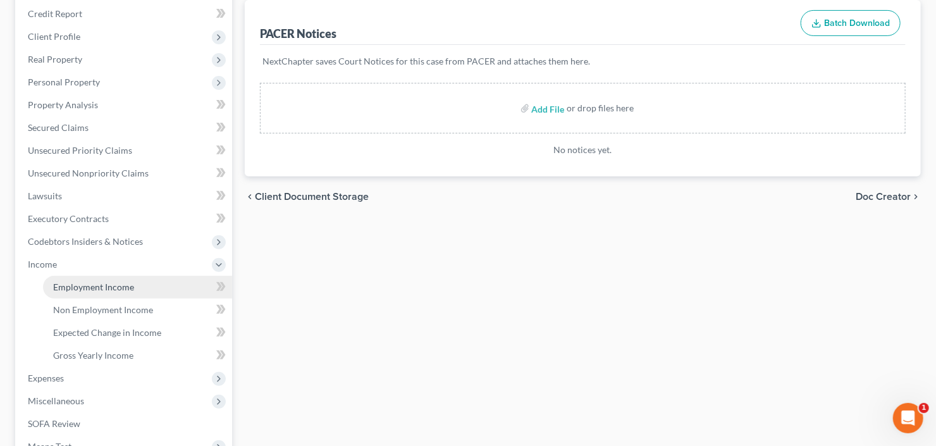
click at [78, 283] on span "Employment Income" at bounding box center [93, 286] width 81 height 11
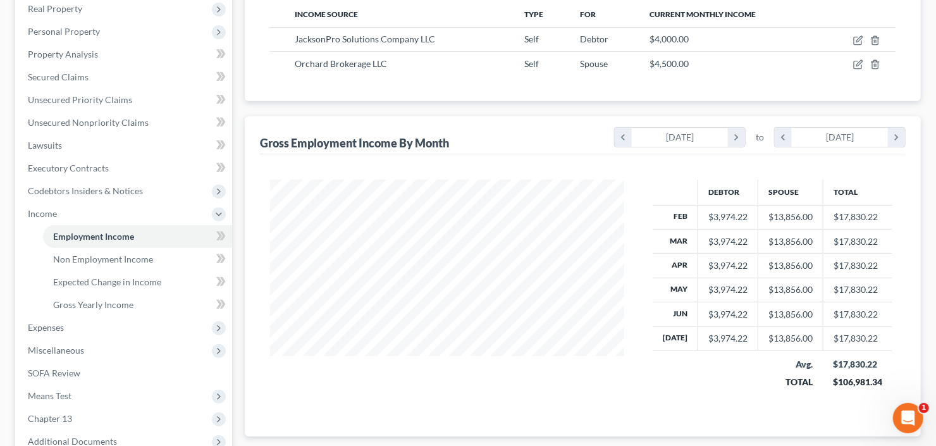
scroll to position [338, 0]
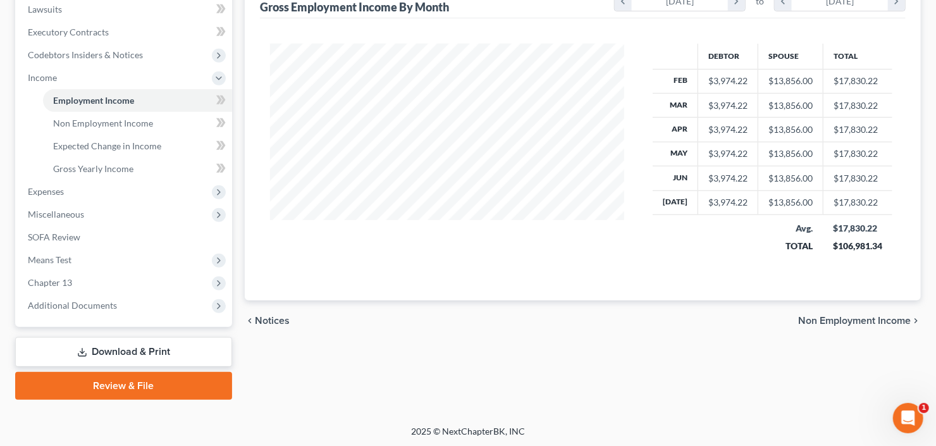
click at [121, 352] on link "Download & Print" at bounding box center [123, 352] width 217 height 30
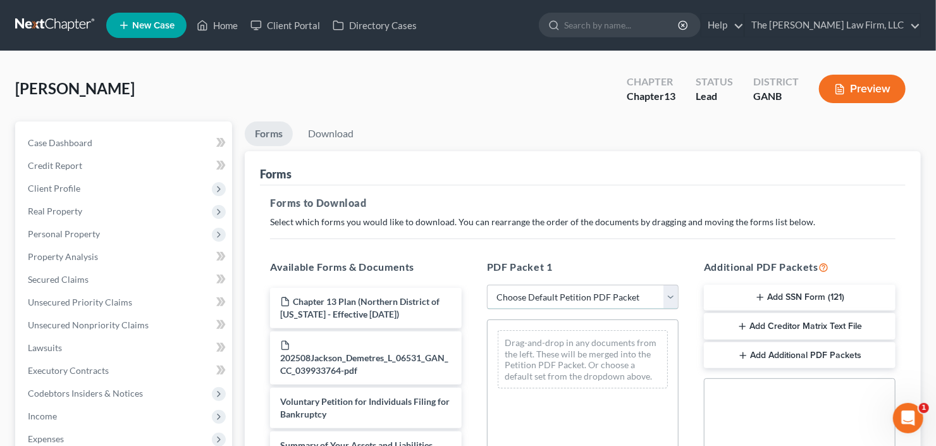
drag, startPoint x: 545, startPoint y: 285, endPoint x: 549, endPoint y: 293, distance: 8.5
click at [545, 285] on select "Choose Default Petition PDF Packet Complete Bankruptcy Petition (all forms and …" at bounding box center [583, 296] width 192 height 25
select select "0"
click at [487, 284] on select "Choose Default Petition PDF Packet Complete Bankruptcy Petition (all forms and …" at bounding box center [583, 296] width 192 height 25
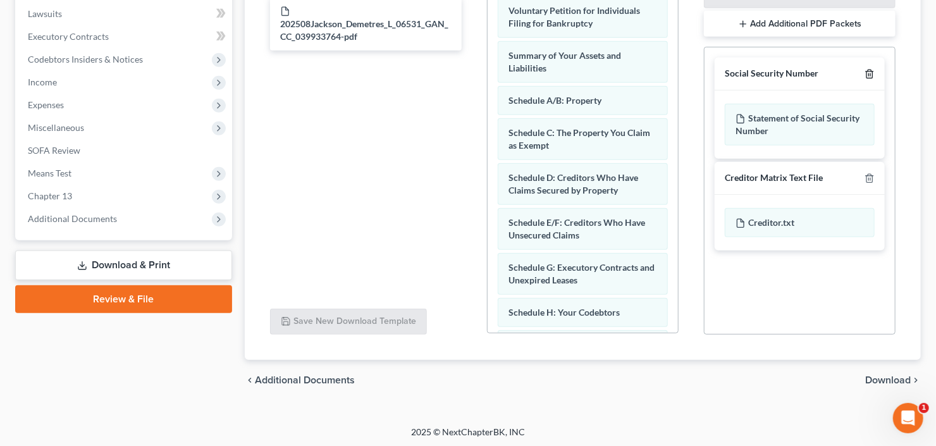
click at [869, 73] on icon "button" at bounding box center [869, 74] width 10 height 10
click at [869, 173] on icon "button" at bounding box center [869, 178] width 10 height 10
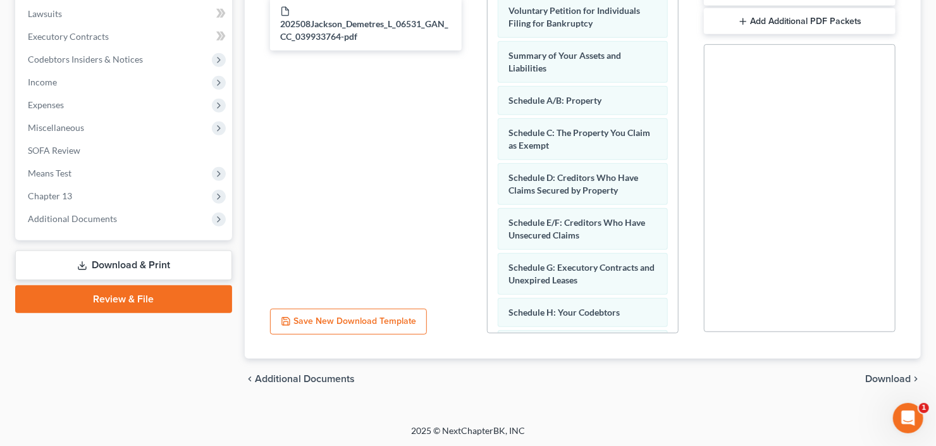
click at [882, 377] on span "Download" at bounding box center [888, 379] width 46 height 10
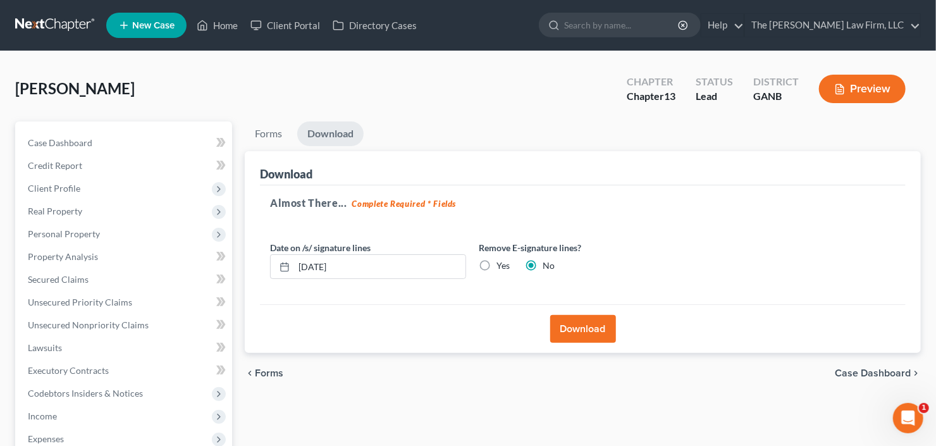
click at [569, 320] on button "Download" at bounding box center [583, 329] width 66 height 28
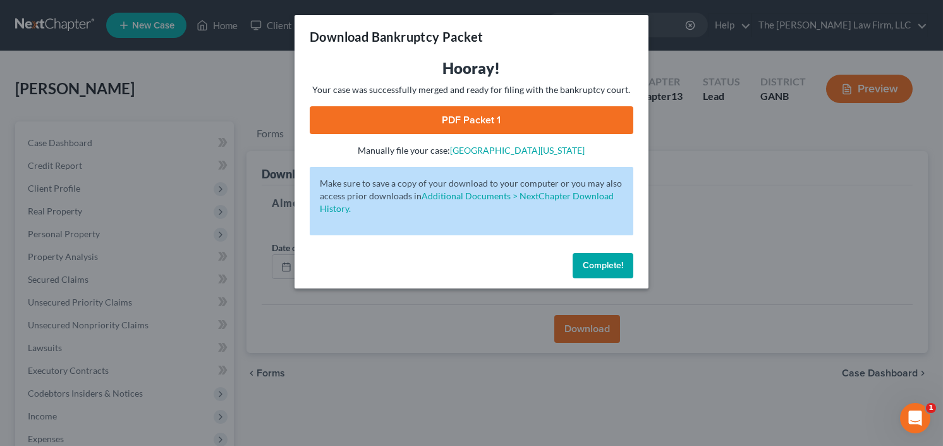
click at [428, 115] on link "PDF Packet 1" at bounding box center [472, 120] width 324 height 28
click at [603, 255] on button "Complete!" at bounding box center [603, 265] width 61 height 25
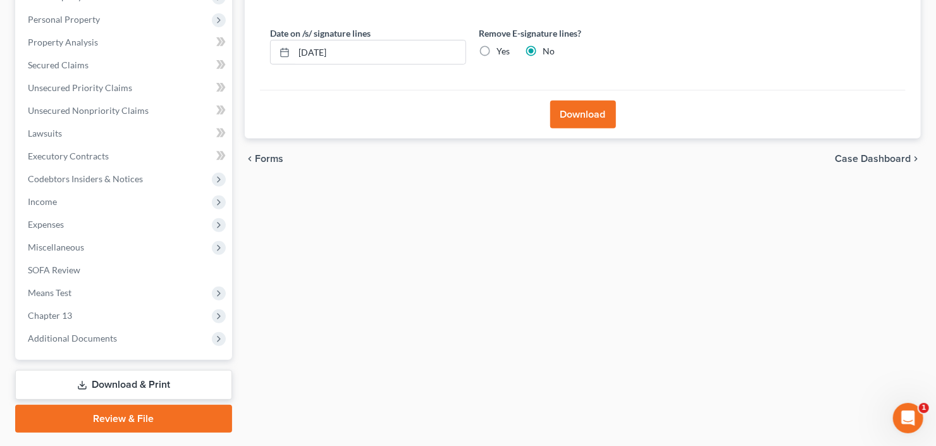
scroll to position [247, 0]
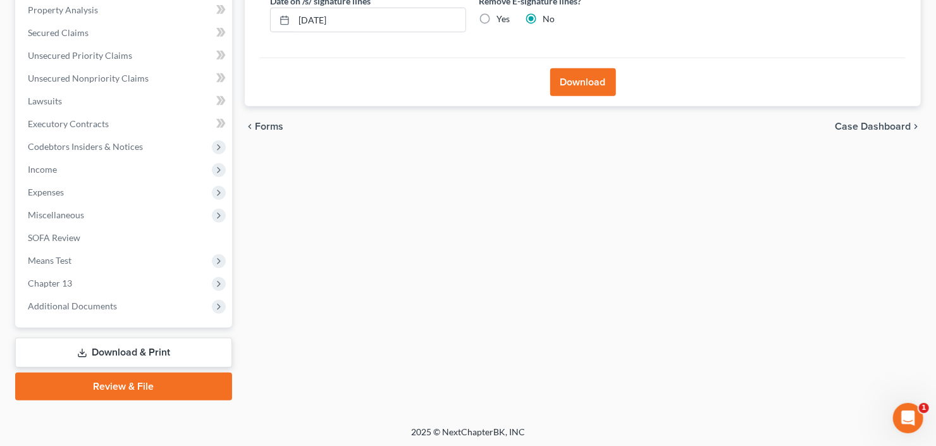
click at [85, 316] on div "Case Dashboard Payments Invoices Payments Payments Credit Report Client Profile…" at bounding box center [123, 101] width 217 height 453
click at [86, 310] on span "Additional Documents" at bounding box center [125, 306] width 214 height 23
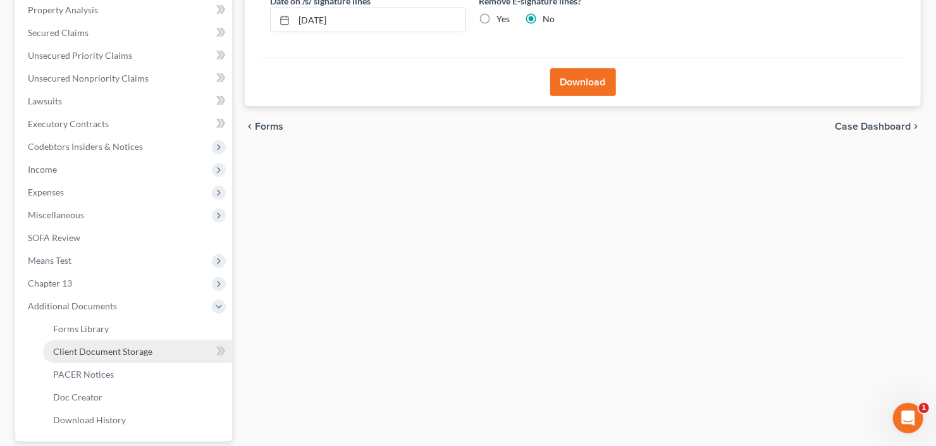
click at [90, 346] on span "Client Document Storage" at bounding box center [102, 351] width 99 height 11
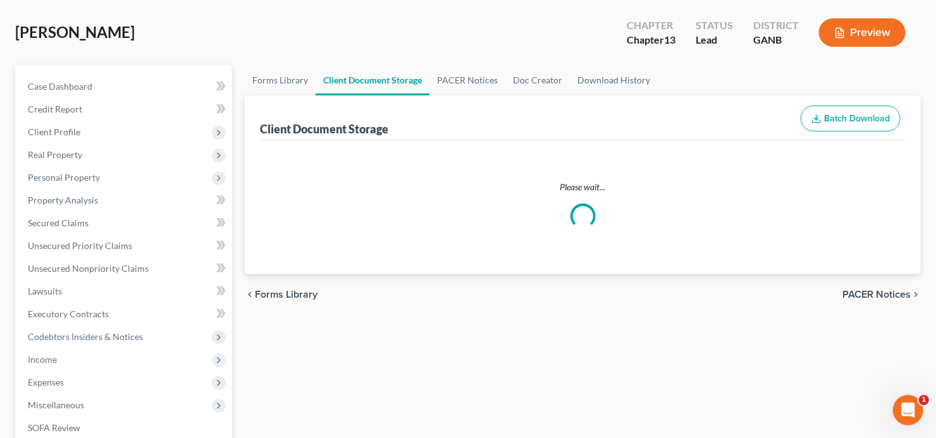
select select "5"
select select "0"
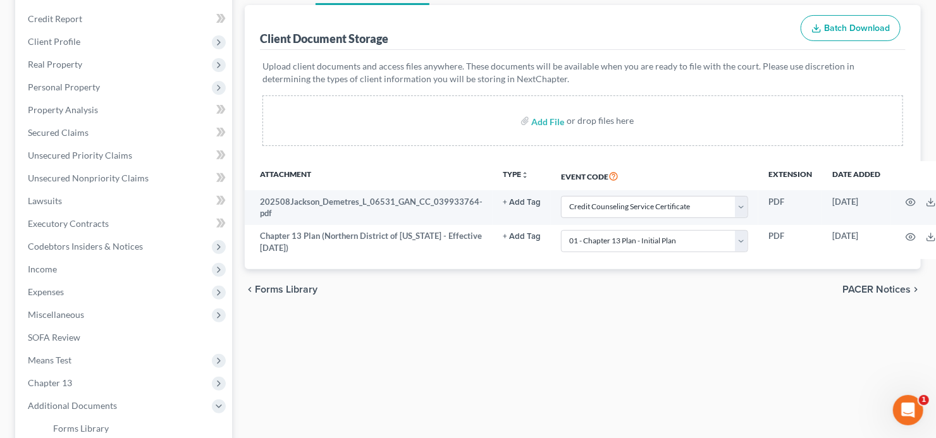
scroll to position [202, 0]
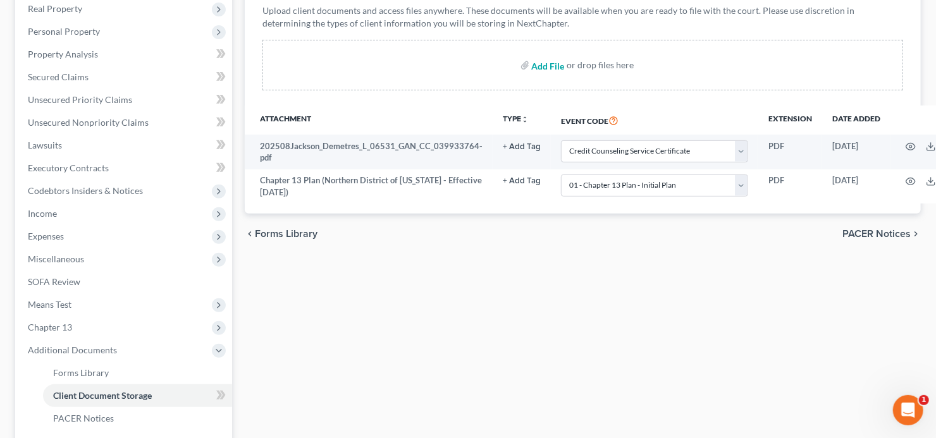
click at [549, 62] on input "file" at bounding box center [547, 65] width 30 height 23
type input "C:\fakepath\[PERSON_NAME] exStatement_Regarding_Pay_Advices.pdf"
select select "5"
select select "0"
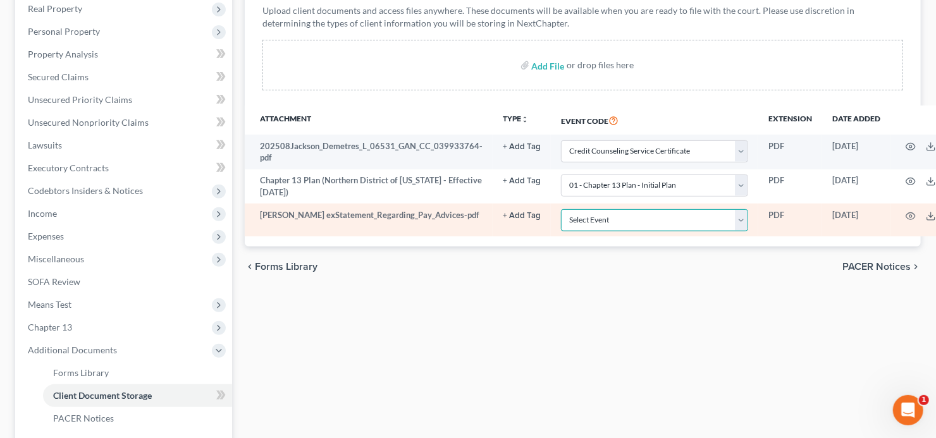
click at [677, 222] on select "Select Event 01 - Chapter 13 Plan - Initial Plan 02-Application to Pay Filing F…" at bounding box center [654, 220] width 187 height 22
select select "35"
click at [561, 209] on select "Select Event 01 - Chapter 13 Plan - Initial Plan 02-Application to Pay Filing F…" at bounding box center [654, 220] width 187 height 22
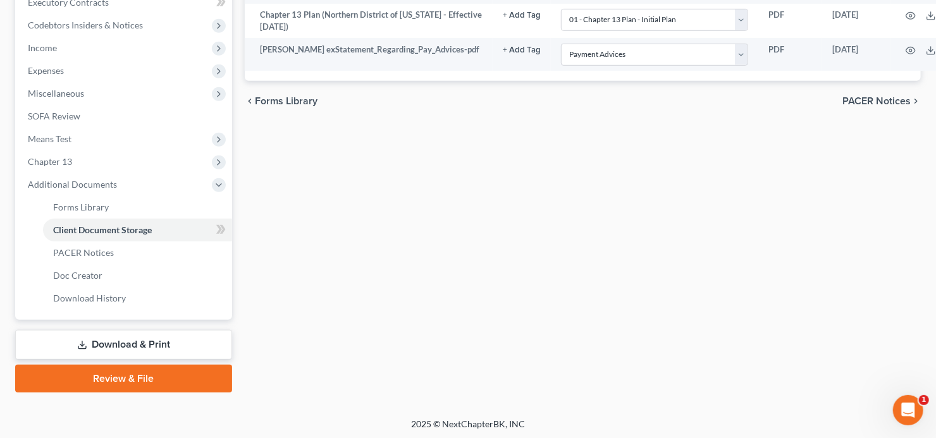
click at [114, 373] on link "Review & File" at bounding box center [123, 379] width 217 height 28
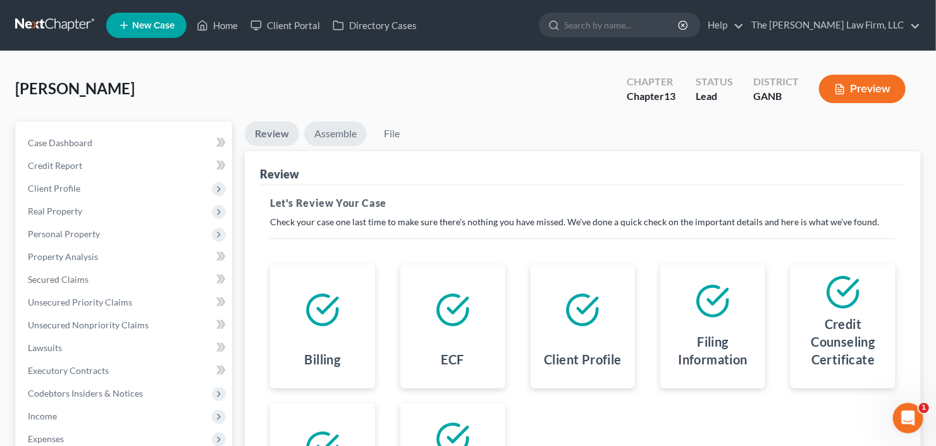
click at [331, 143] on link "Assemble" at bounding box center [335, 133] width 63 height 25
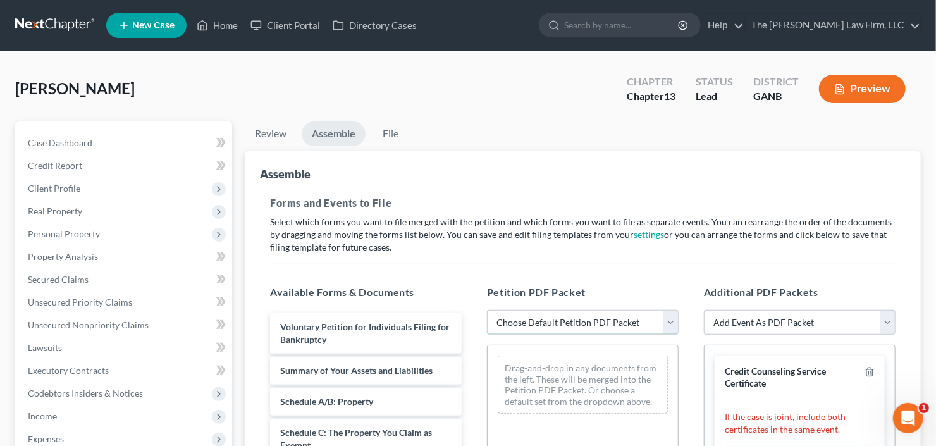
drag, startPoint x: 572, startPoint y: 319, endPoint x: 575, endPoint y: 328, distance: 9.2
click at [572, 319] on select "Choose Default Petition PDF Packet Complete Bankruptcy Petition (all forms and …" at bounding box center [583, 322] width 192 height 25
select select "0"
click at [487, 310] on select "Choose Default Petition PDF Packet Complete Bankruptcy Petition (all forms and …" at bounding box center [583, 322] width 192 height 25
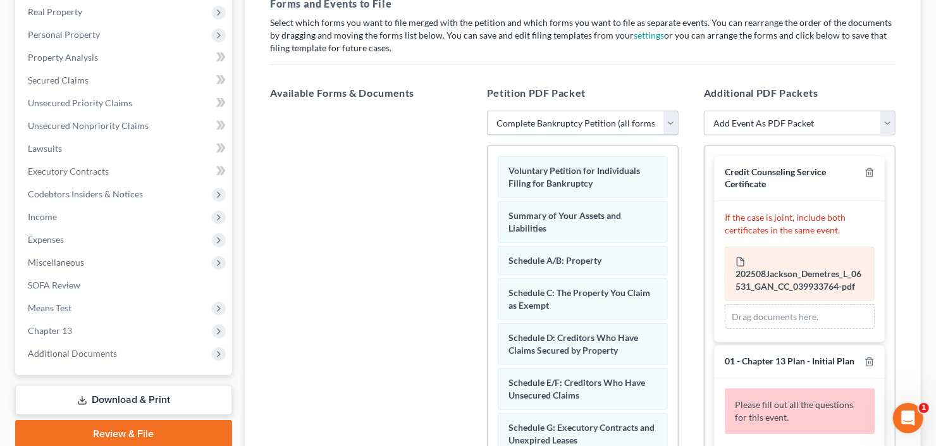
scroll to position [202, 0]
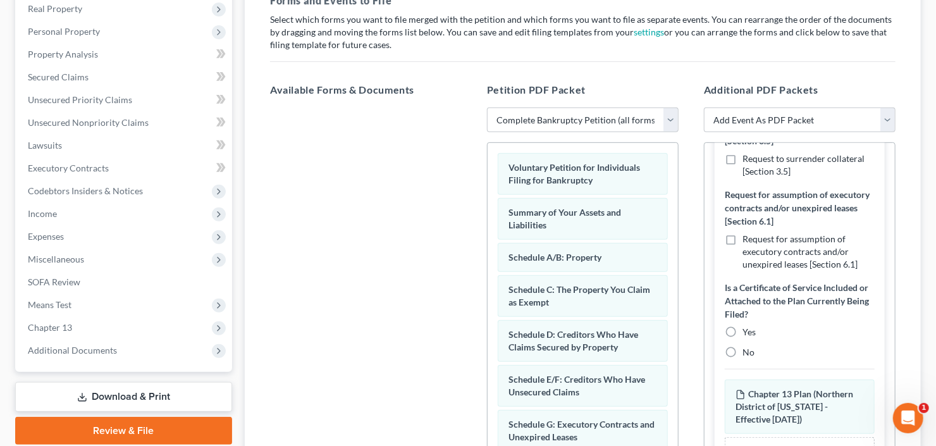
drag, startPoint x: 727, startPoint y: 386, endPoint x: 754, endPoint y: 339, distance: 54.1
click at [742, 358] on label "No" at bounding box center [748, 352] width 12 height 13
click at [747, 354] on input "No" at bounding box center [751, 350] width 8 height 8
radio input "true"
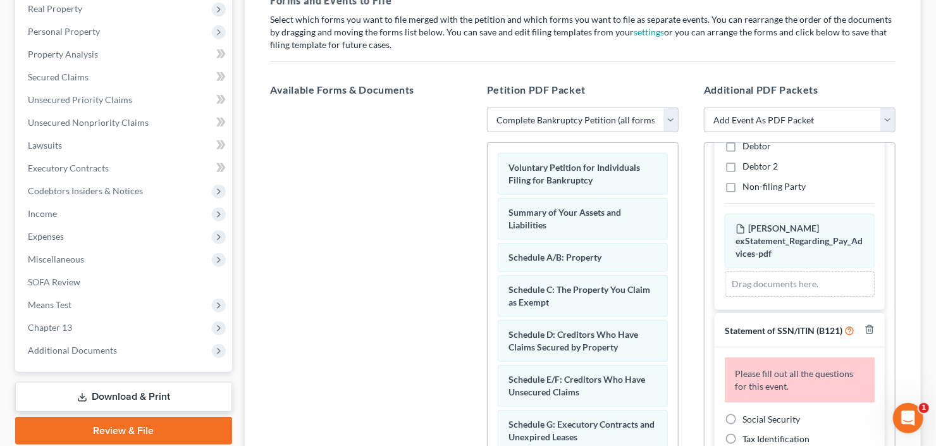
click at [742, 152] on label "Debtor" at bounding box center [756, 146] width 28 height 13
click at [747, 148] on input "Debtor" at bounding box center [751, 144] width 8 height 8
checkbox input "true"
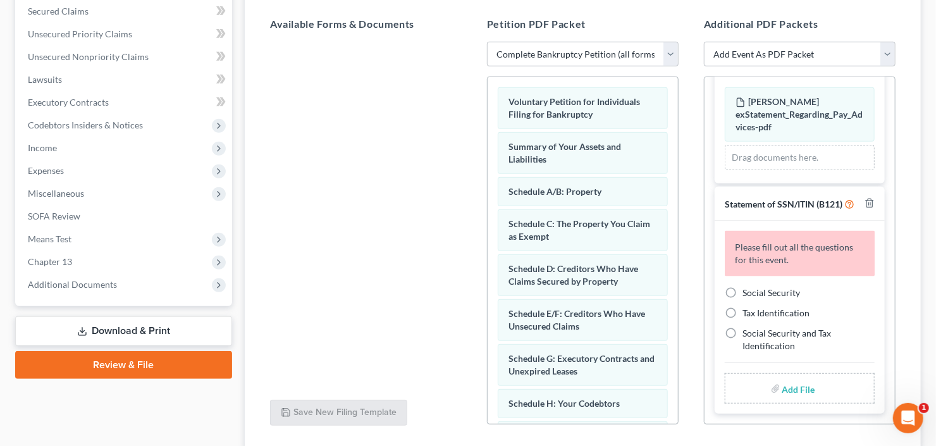
scroll to position [354, 0]
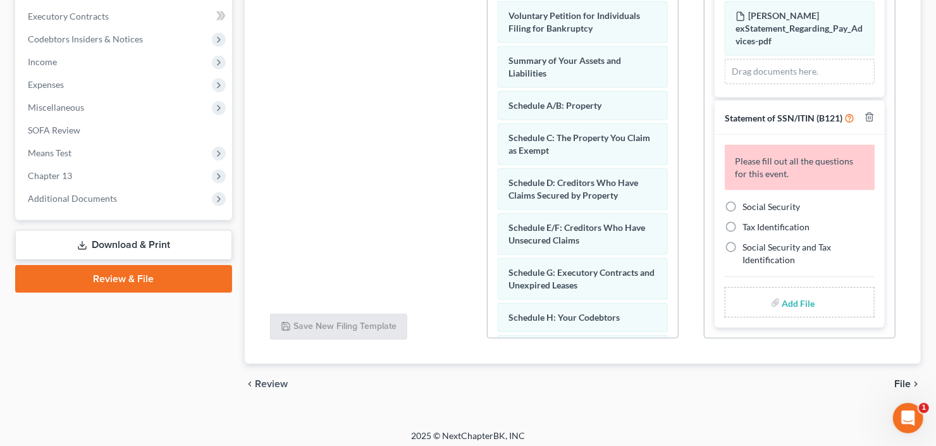
click at [742, 206] on label "Social Security" at bounding box center [771, 206] width 58 height 13
click at [747, 206] on input "Social Security" at bounding box center [751, 204] width 8 height 8
radio input "true"
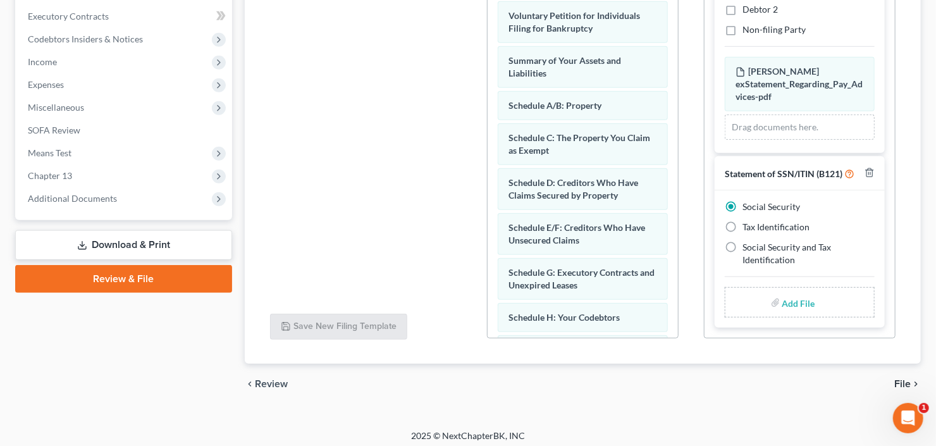
click at [793, 298] on input "file" at bounding box center [797, 302] width 30 height 23
type input "C:\fakepath\[PERSON_NAME] b212ex.pdf"
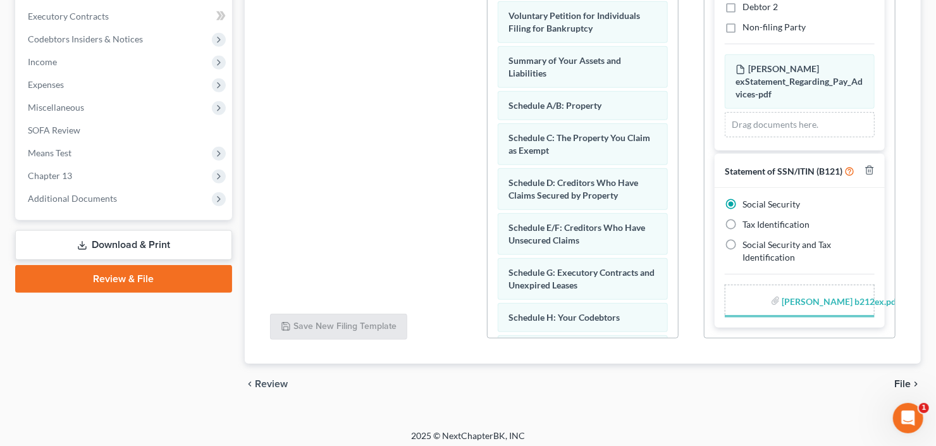
scroll to position [882, 0]
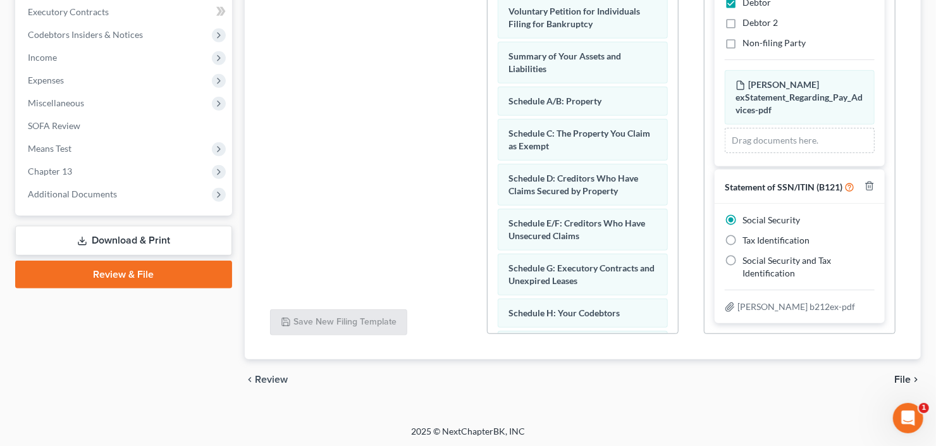
click at [900, 377] on span "File" at bounding box center [902, 379] width 16 height 10
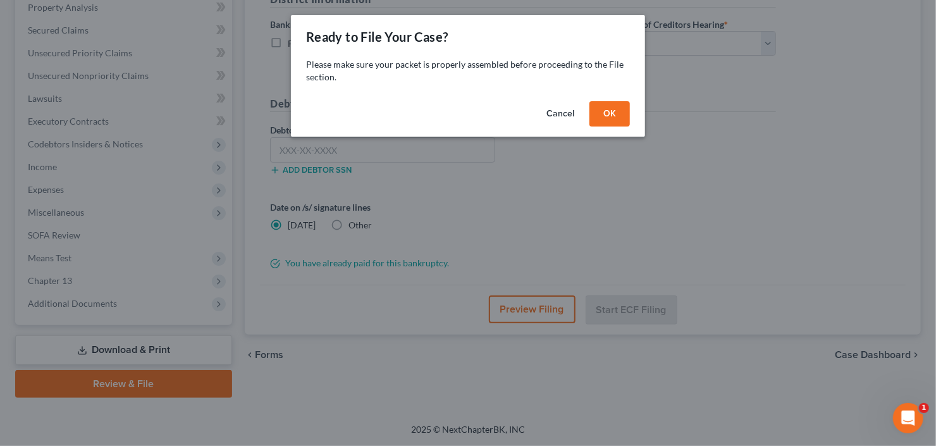
scroll to position [247, 0]
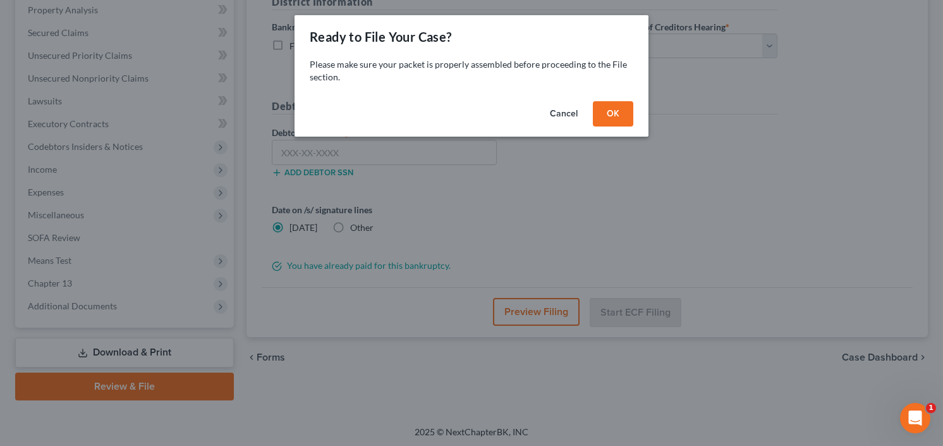
click at [614, 113] on button "OK" at bounding box center [613, 113] width 40 height 25
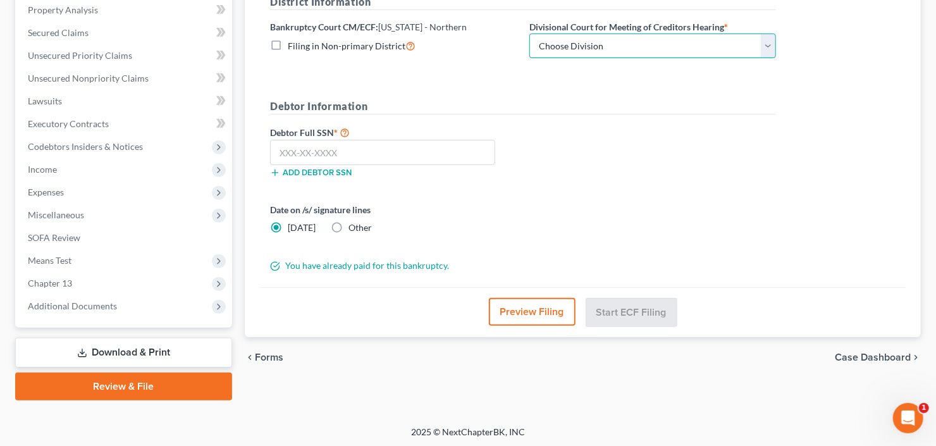
click at [611, 38] on select "Choose Division [GEOGRAPHIC_DATA] [GEOGRAPHIC_DATA] [GEOGRAPHIC_DATA] [GEOGRAPH…" at bounding box center [652, 46] width 247 height 25
select select "0"
click at [529, 34] on select "Choose Division [GEOGRAPHIC_DATA] [GEOGRAPHIC_DATA] [GEOGRAPHIC_DATA] [GEOGRAPH…" at bounding box center [652, 46] width 247 height 25
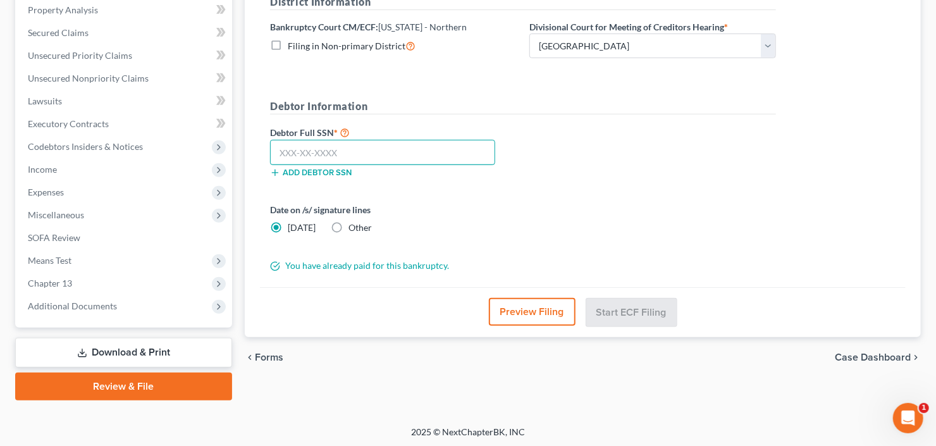
click at [369, 145] on input "text" at bounding box center [382, 152] width 225 height 25
type input "261-53-6446"
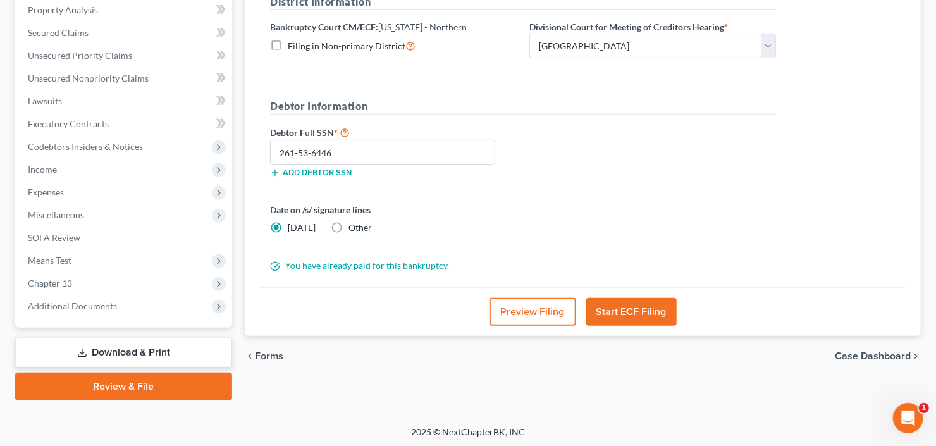
click at [654, 303] on button "Start ECF Filing" at bounding box center [631, 312] width 90 height 28
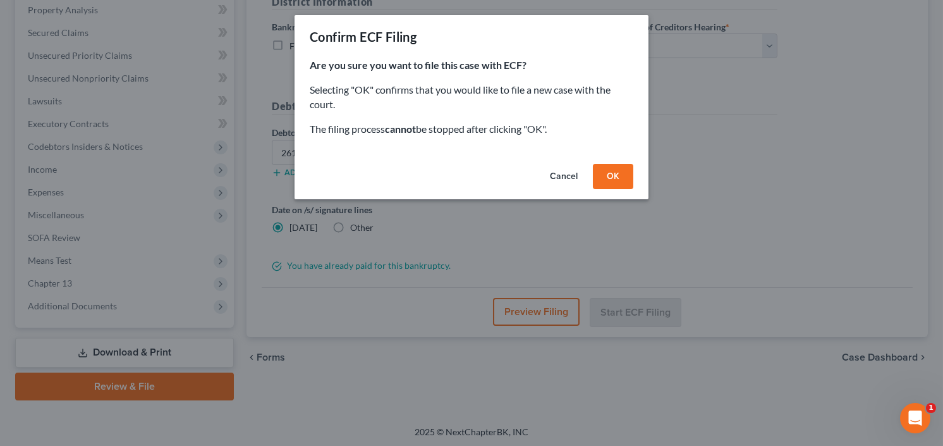
click at [604, 179] on button "OK" at bounding box center [613, 176] width 40 height 25
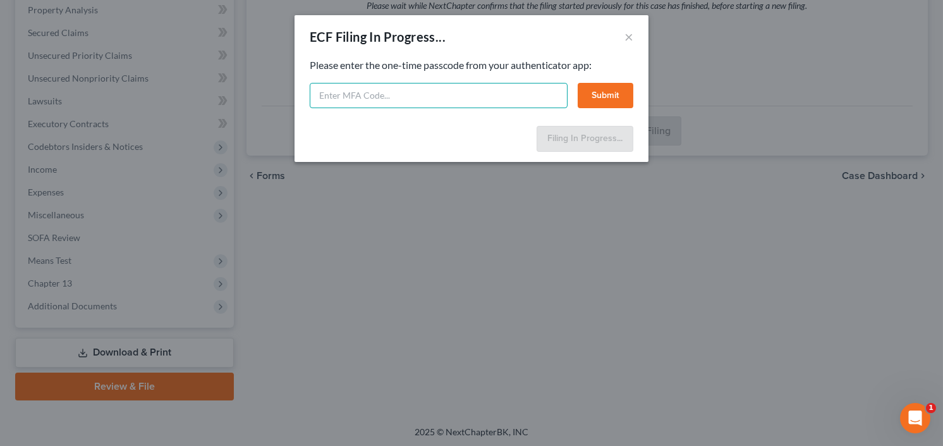
click at [375, 93] on input "text" at bounding box center [439, 95] width 258 height 25
type input "881403"
click at [599, 91] on button "Submit" at bounding box center [606, 95] width 56 height 25
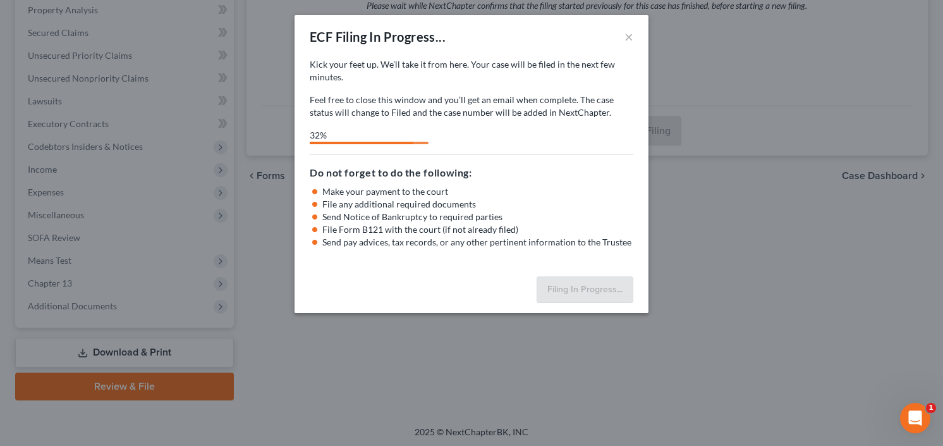
select select "0"
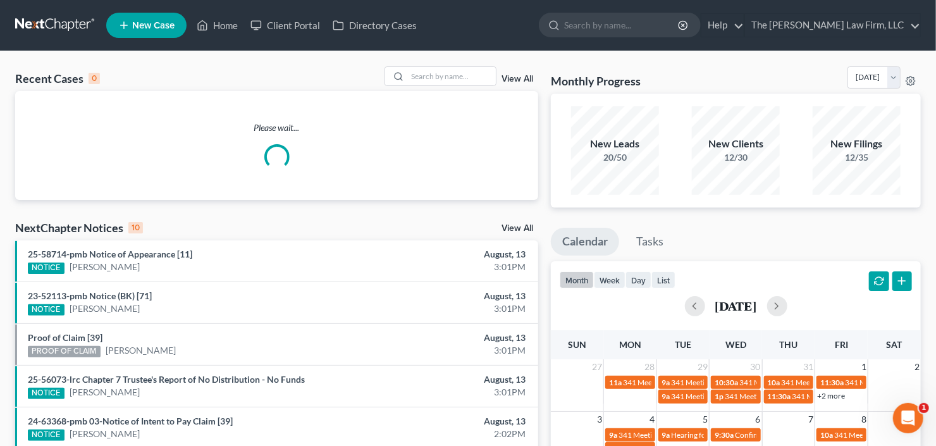
click at [142, 25] on span "New Case" at bounding box center [153, 25] width 42 height 9
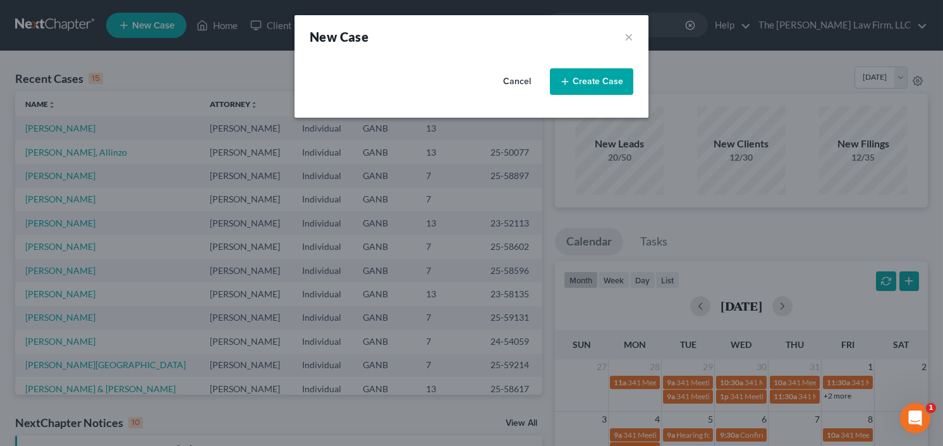
select select "19"
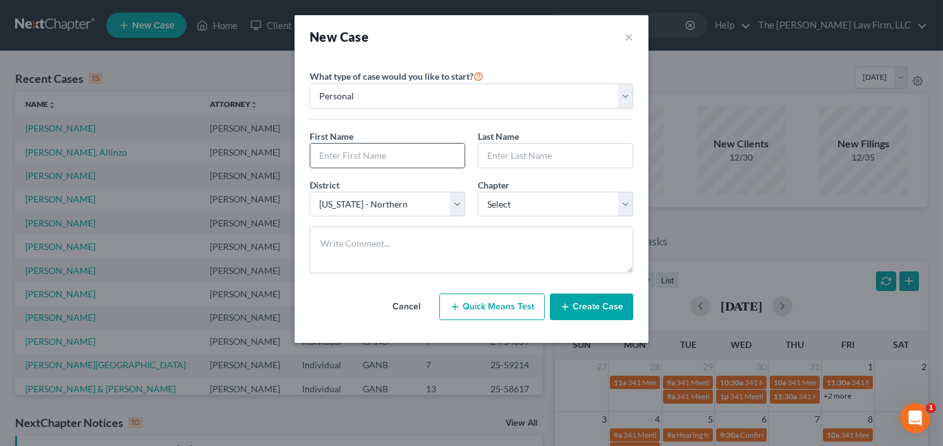
click at [386, 157] on input "text" at bounding box center [387, 155] width 154 height 24
type input "[PERSON_NAME]"
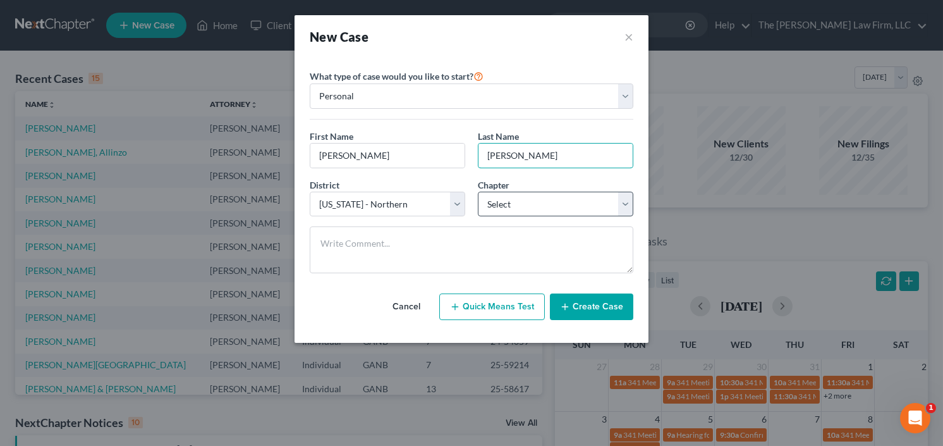
type input "[PERSON_NAME]"
click at [515, 192] on select "Select 7 11 12 13" at bounding box center [555, 204] width 155 height 25
select select "0"
click at [478, 192] on select "Select 7 11 12 13" at bounding box center [555, 204] width 155 height 25
click at [585, 304] on button "Create Case" at bounding box center [591, 306] width 83 height 27
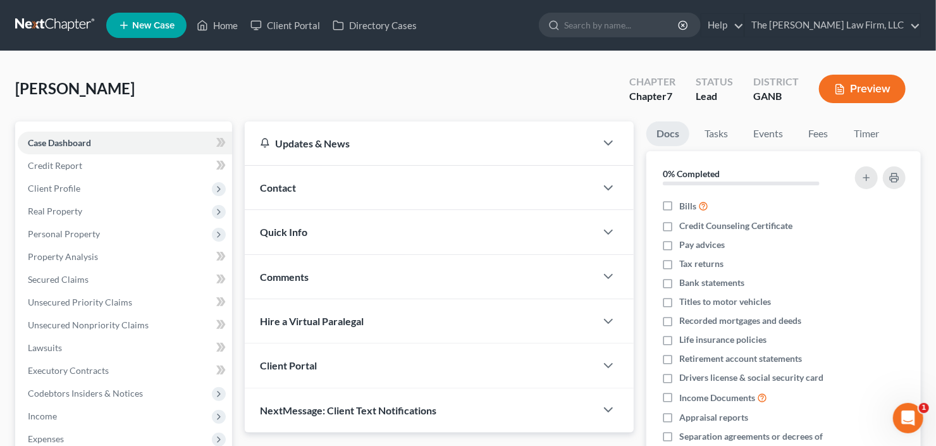
scroll to position [51, 0]
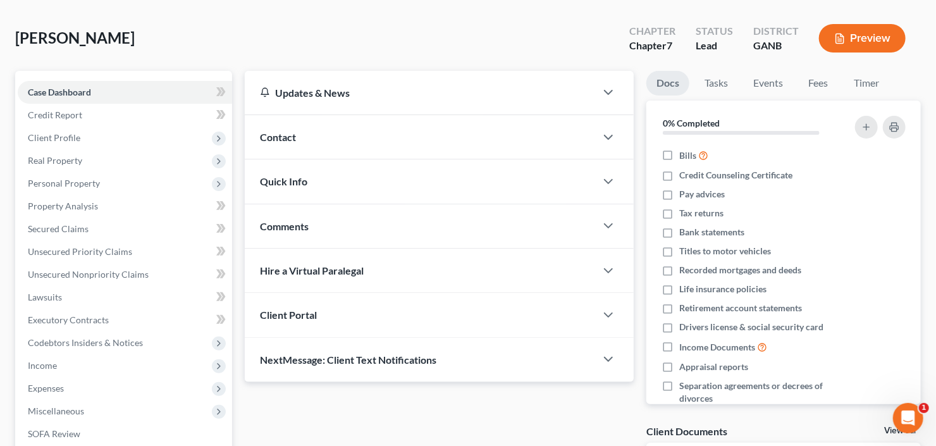
click at [305, 326] on div "Client Portal" at bounding box center [420, 315] width 351 height 44
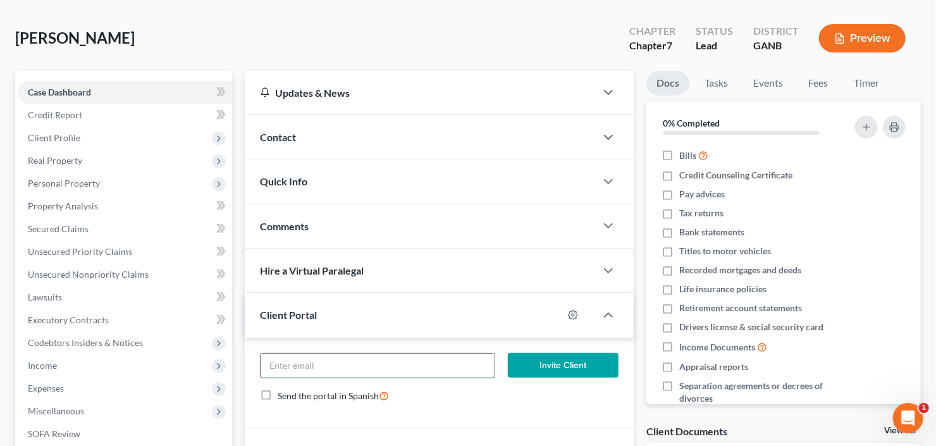
click at [373, 364] on input "email" at bounding box center [377, 365] width 234 height 24
type input "[EMAIL_ADDRESS][DOMAIN_NAME]"
click at [576, 372] on button "Invite Client" at bounding box center [563, 365] width 111 height 25
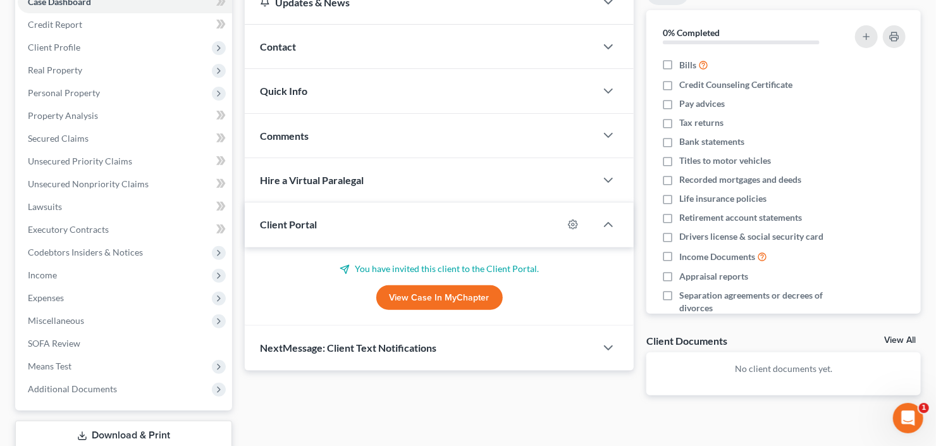
scroll to position [152, 0]
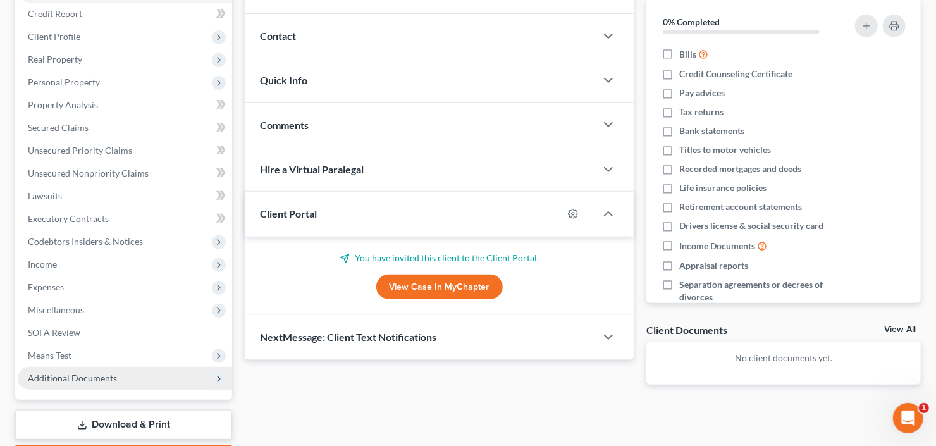
click at [93, 372] on span "Additional Documents" at bounding box center [72, 377] width 89 height 11
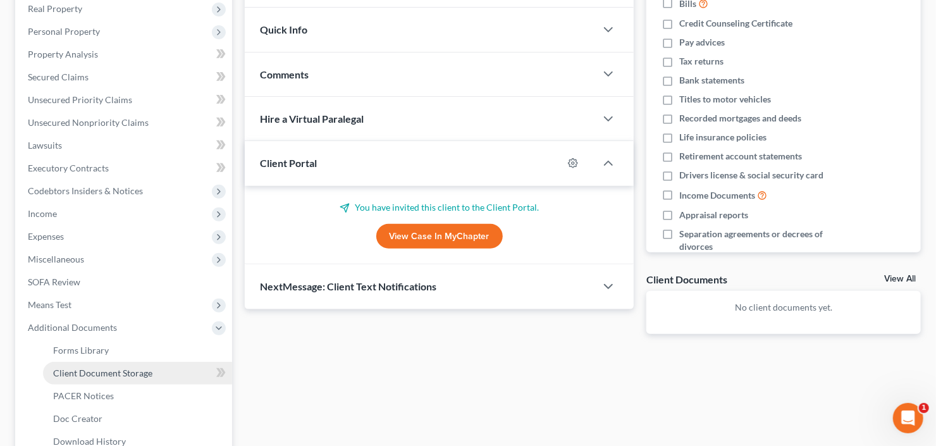
click at [105, 379] on link "Client Document Storage" at bounding box center [137, 373] width 189 height 23
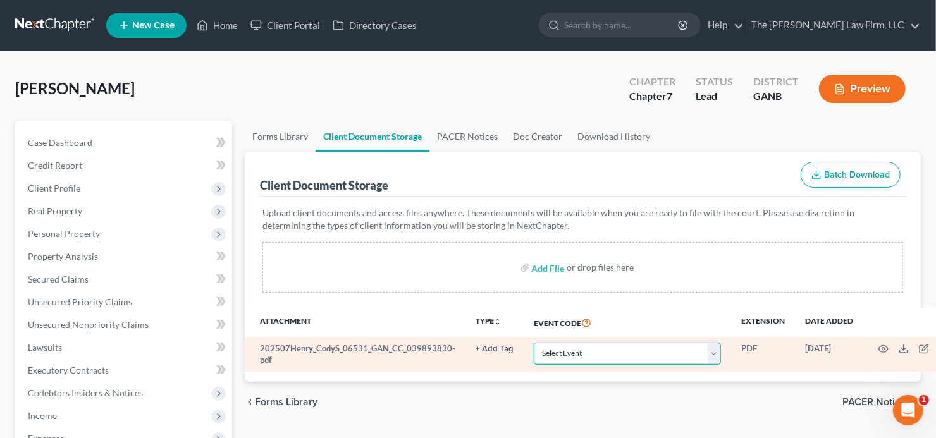
click at [595, 346] on select "Select Event 01 - Chapter 13 Plan - Initial Plan 02-Application to Pay Filing F…" at bounding box center [626, 354] width 187 height 22
select select "5"
click at [595, 346] on select "Select Event 01 - Chapter 13 Plan - Initial Plan 02-Application to Pay Filing F…" at bounding box center [626, 354] width 187 height 22
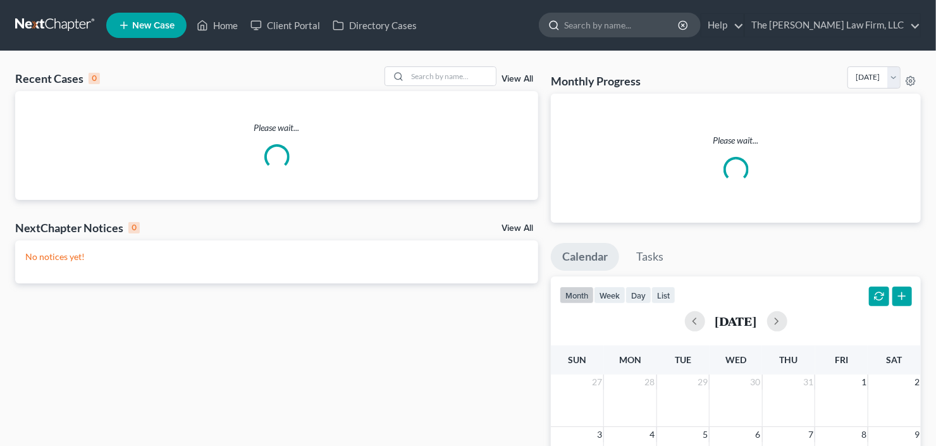
click at [621, 26] on input "search" at bounding box center [622, 24] width 116 height 23
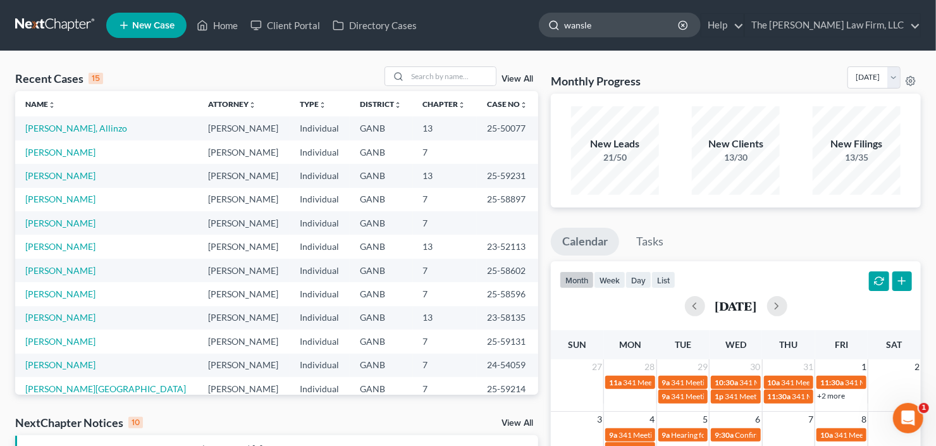
type input "[PERSON_NAME]"
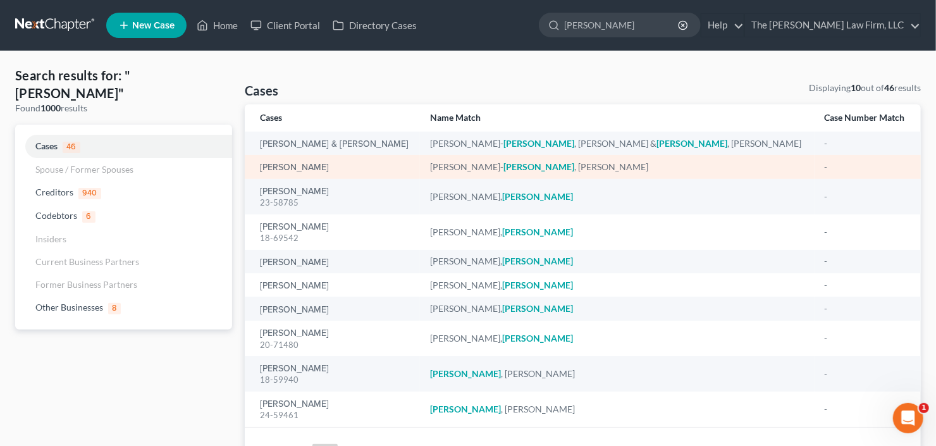
click at [379, 168] on div "[PERSON_NAME]" at bounding box center [335, 167] width 150 height 13
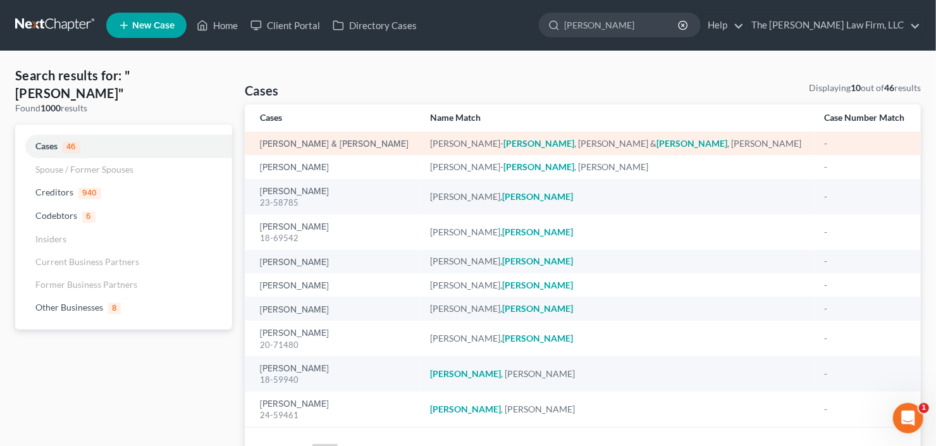
click at [383, 149] on div "[PERSON_NAME] & [PERSON_NAME]" at bounding box center [335, 143] width 150 height 13
click at [382, 145] on link "[PERSON_NAME] & [PERSON_NAME]" at bounding box center [334, 144] width 149 height 9
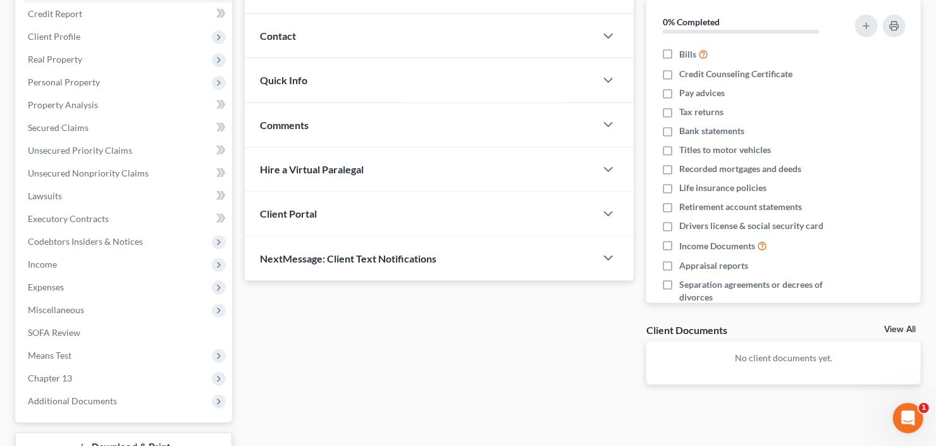
scroll to position [247, 0]
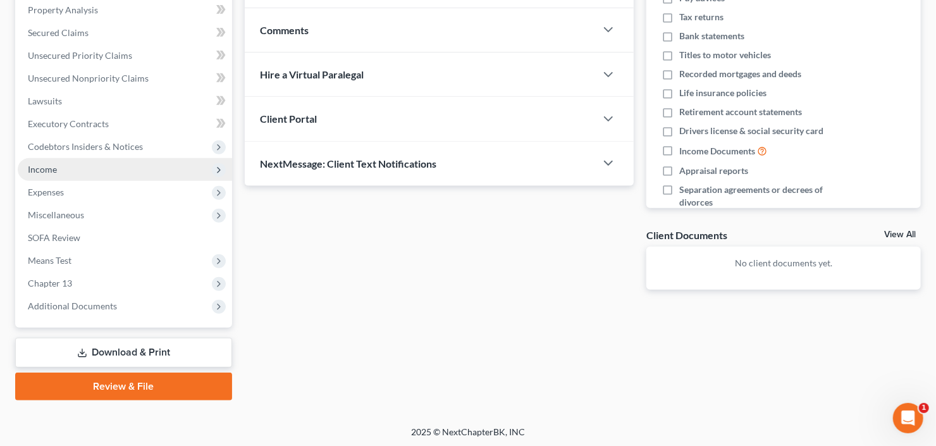
click at [69, 169] on span "Income" at bounding box center [125, 169] width 214 height 23
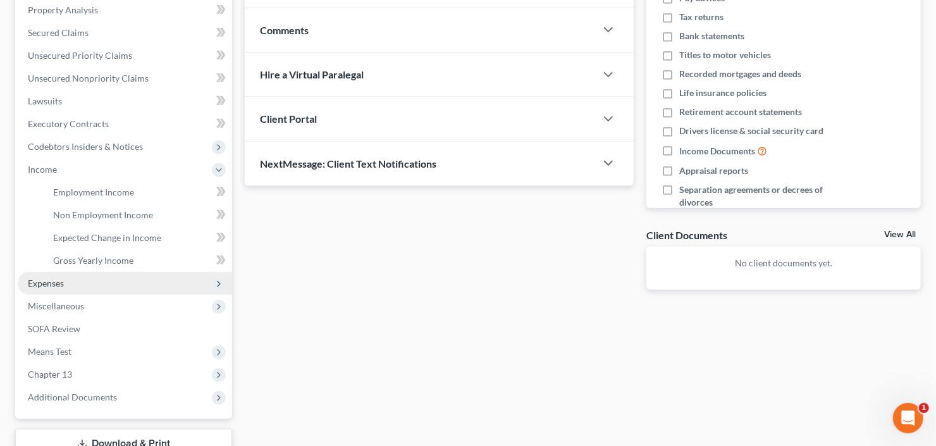
click at [75, 284] on span "Expenses" at bounding box center [125, 283] width 214 height 23
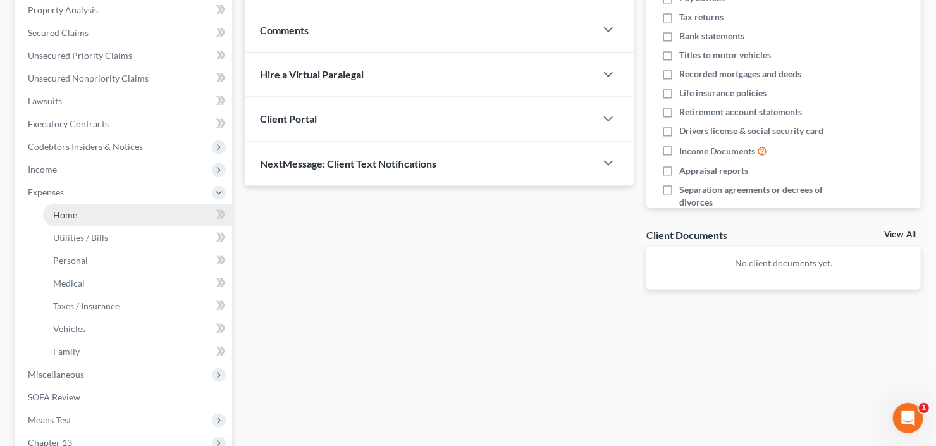
click at [85, 221] on link "Home" at bounding box center [137, 215] width 189 height 23
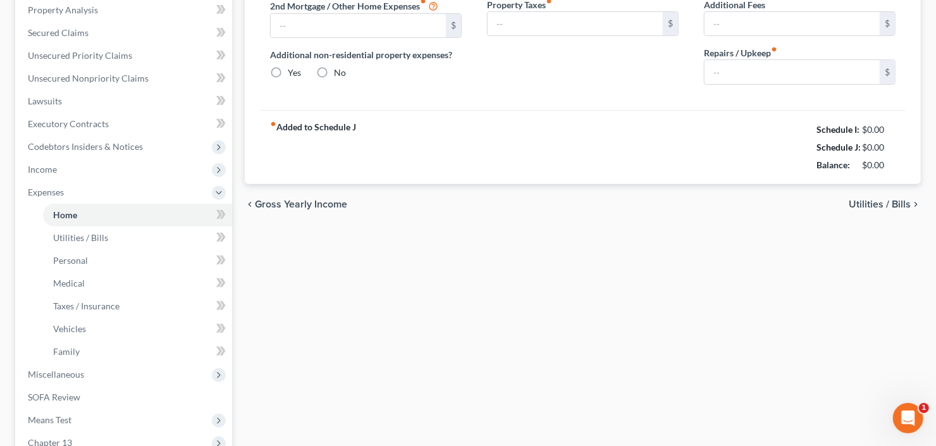
type input "1,783.00"
type input "0.00"
radio input "true"
type input "0.00"
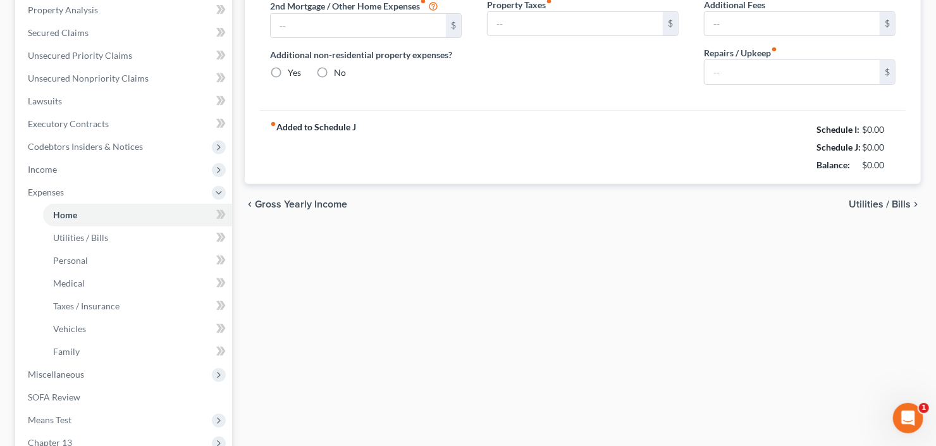
type input "65.00"
type input "0.00"
type input "125.00"
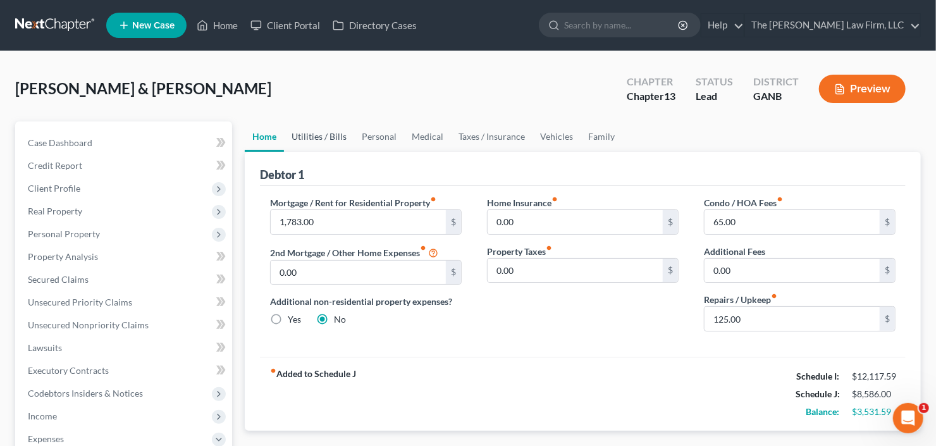
click at [315, 138] on link "Utilities / Bills" at bounding box center [319, 136] width 70 height 30
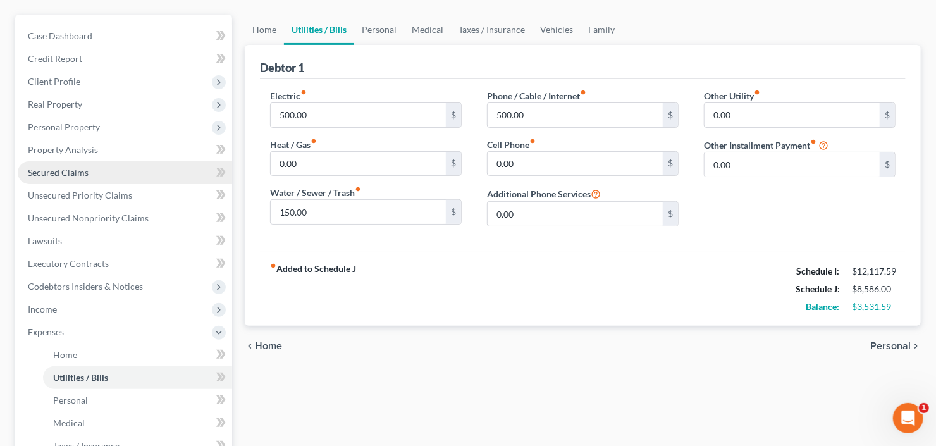
scroll to position [152, 0]
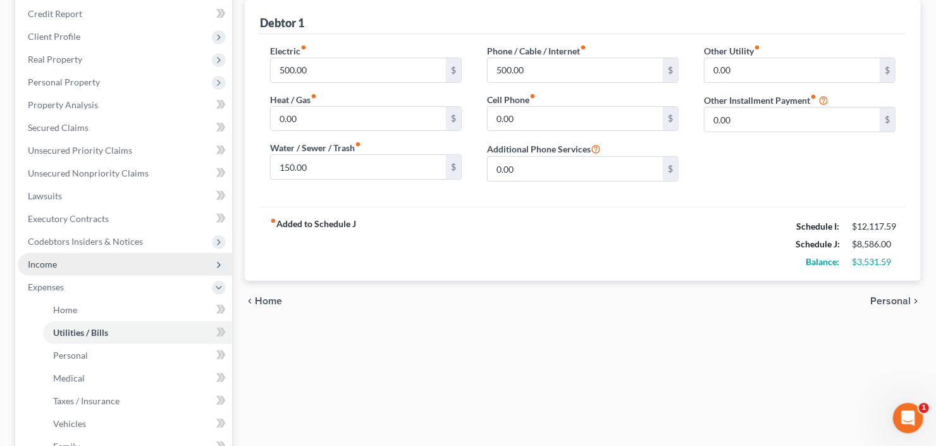
click at [70, 260] on span "Income" at bounding box center [125, 264] width 214 height 23
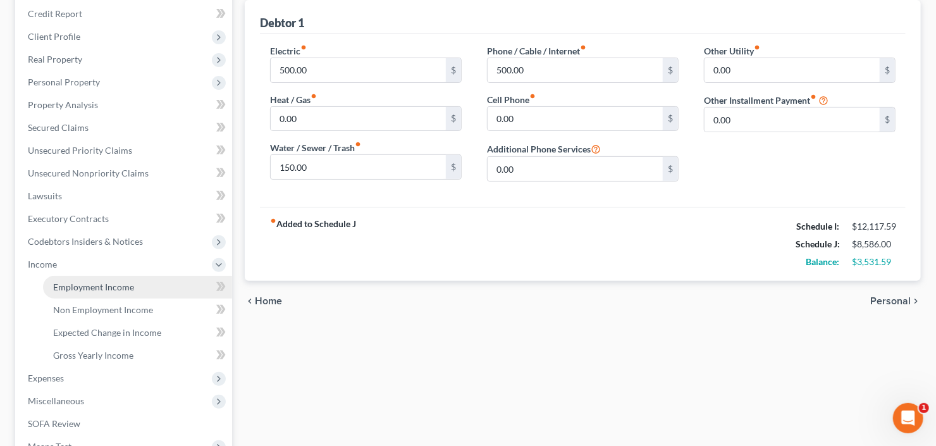
click at [78, 283] on span "Employment Income" at bounding box center [93, 286] width 81 height 11
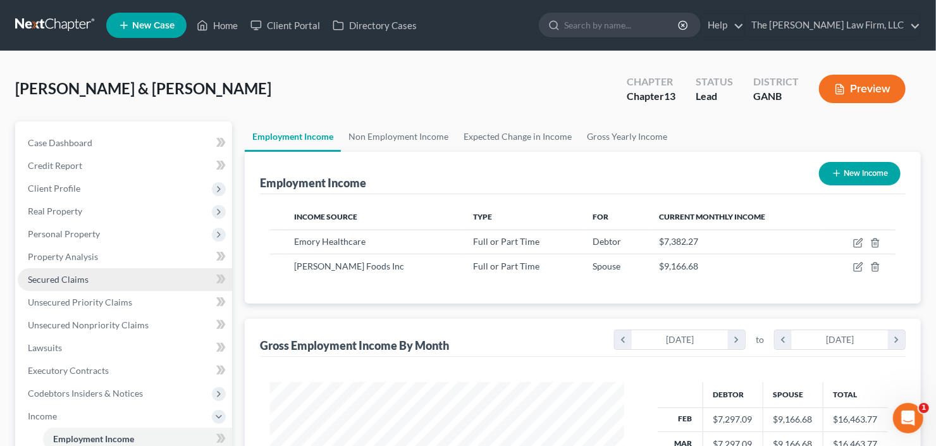
scroll to position [226, 379]
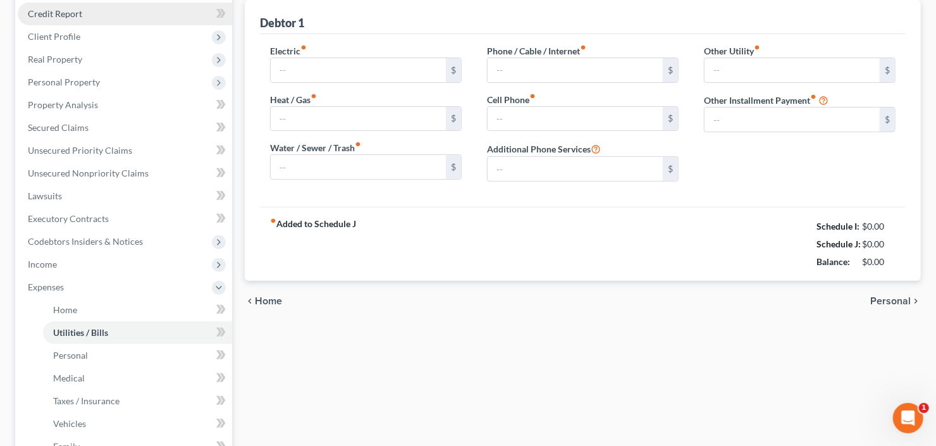
type input "500.00"
type input "0.00"
type input "150.00"
type input "500.00"
type input "0.00"
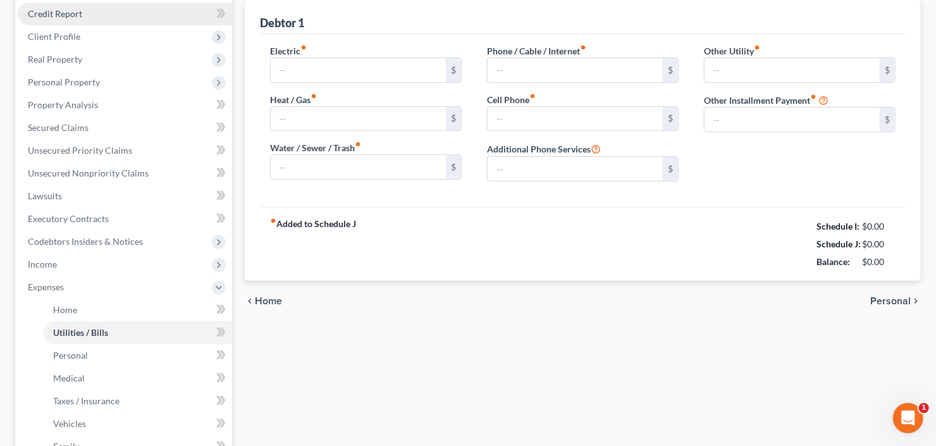
type input "0.00"
